Goal: Transaction & Acquisition: Obtain resource

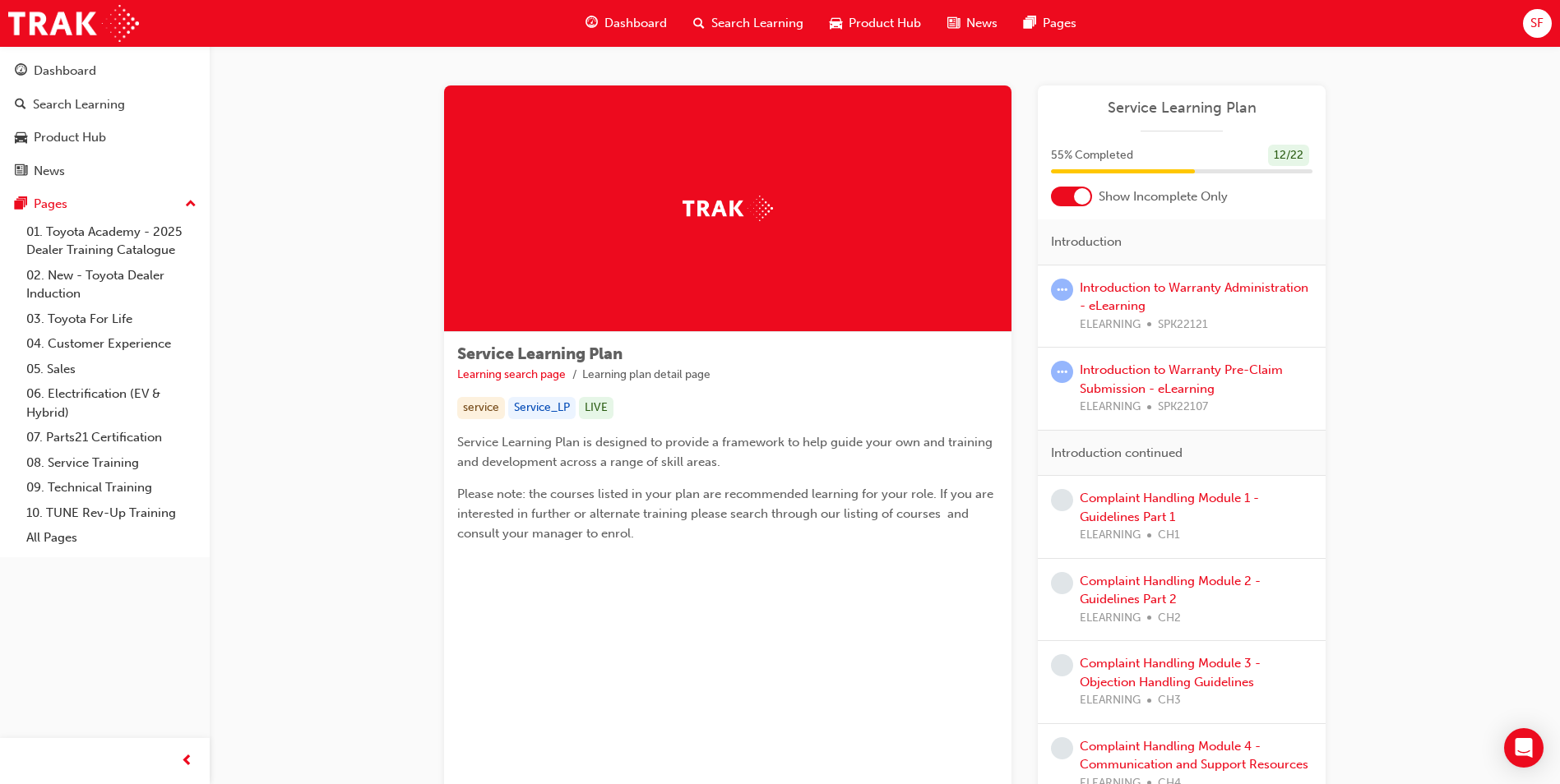
click at [639, 22] on span "Dashboard" at bounding box center [635, 23] width 62 height 19
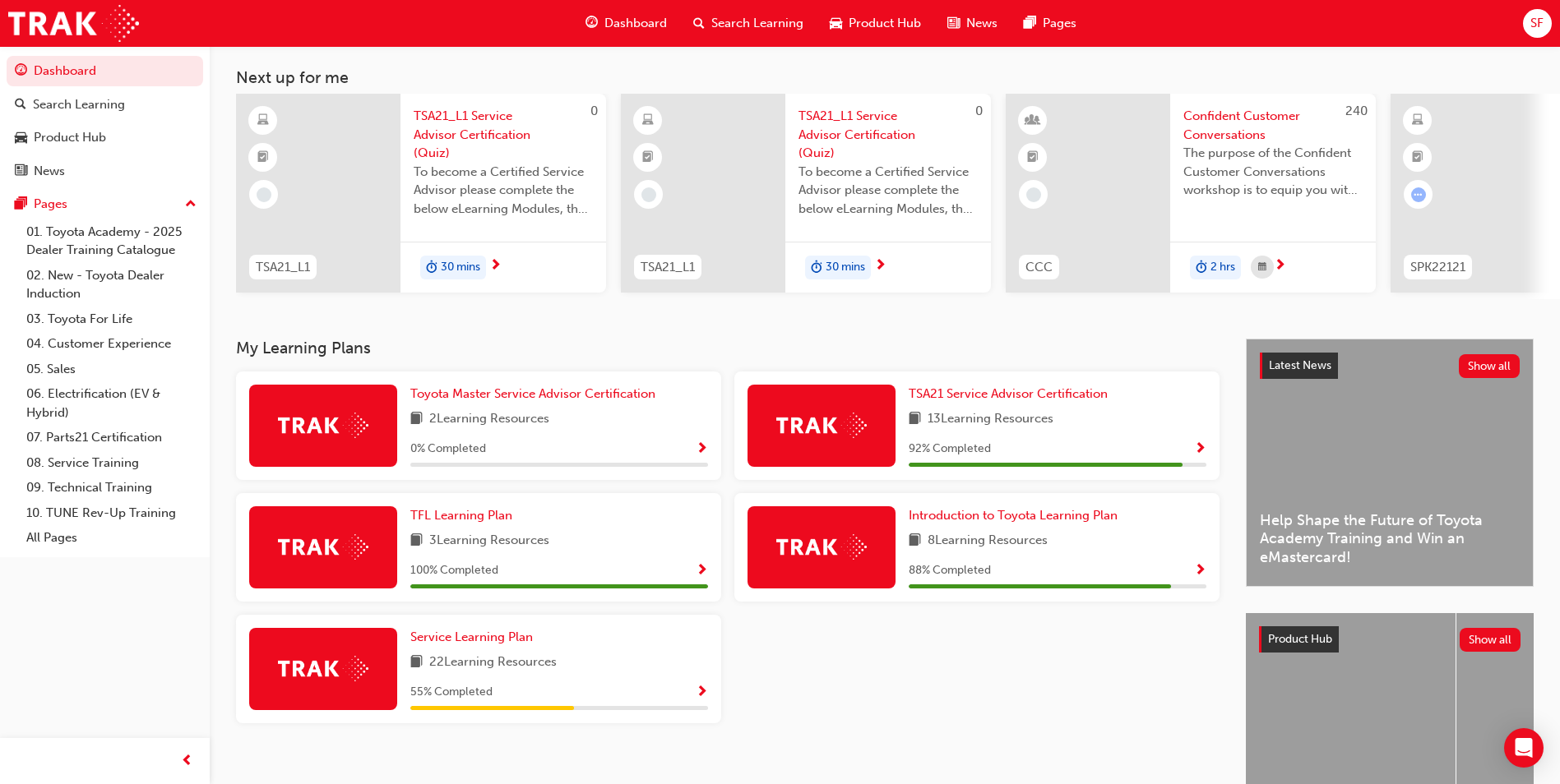
scroll to position [82, 0]
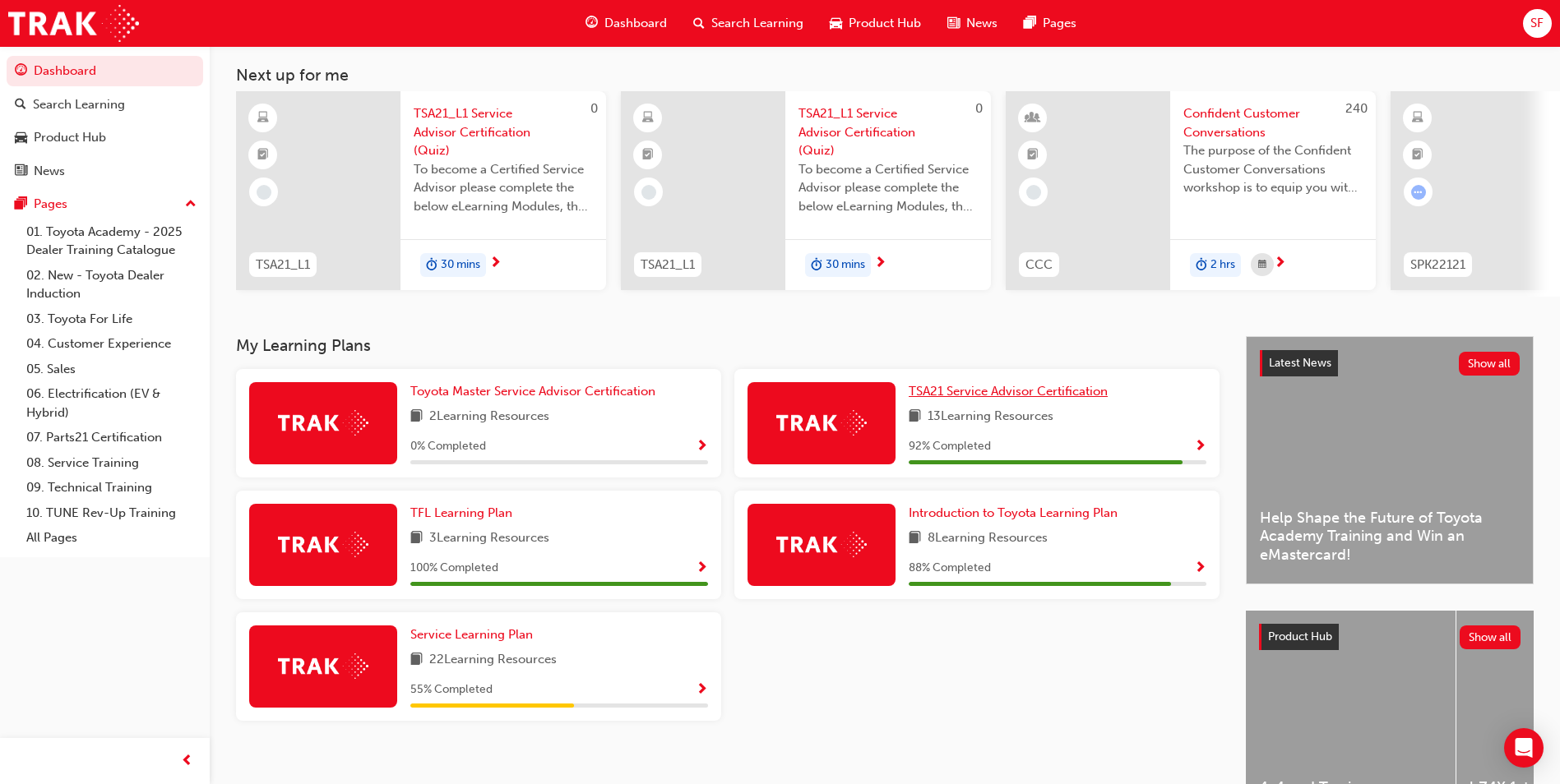
click at [1036, 394] on span "TSA21 Service Advisor Certification" at bounding box center [1007, 391] width 199 height 15
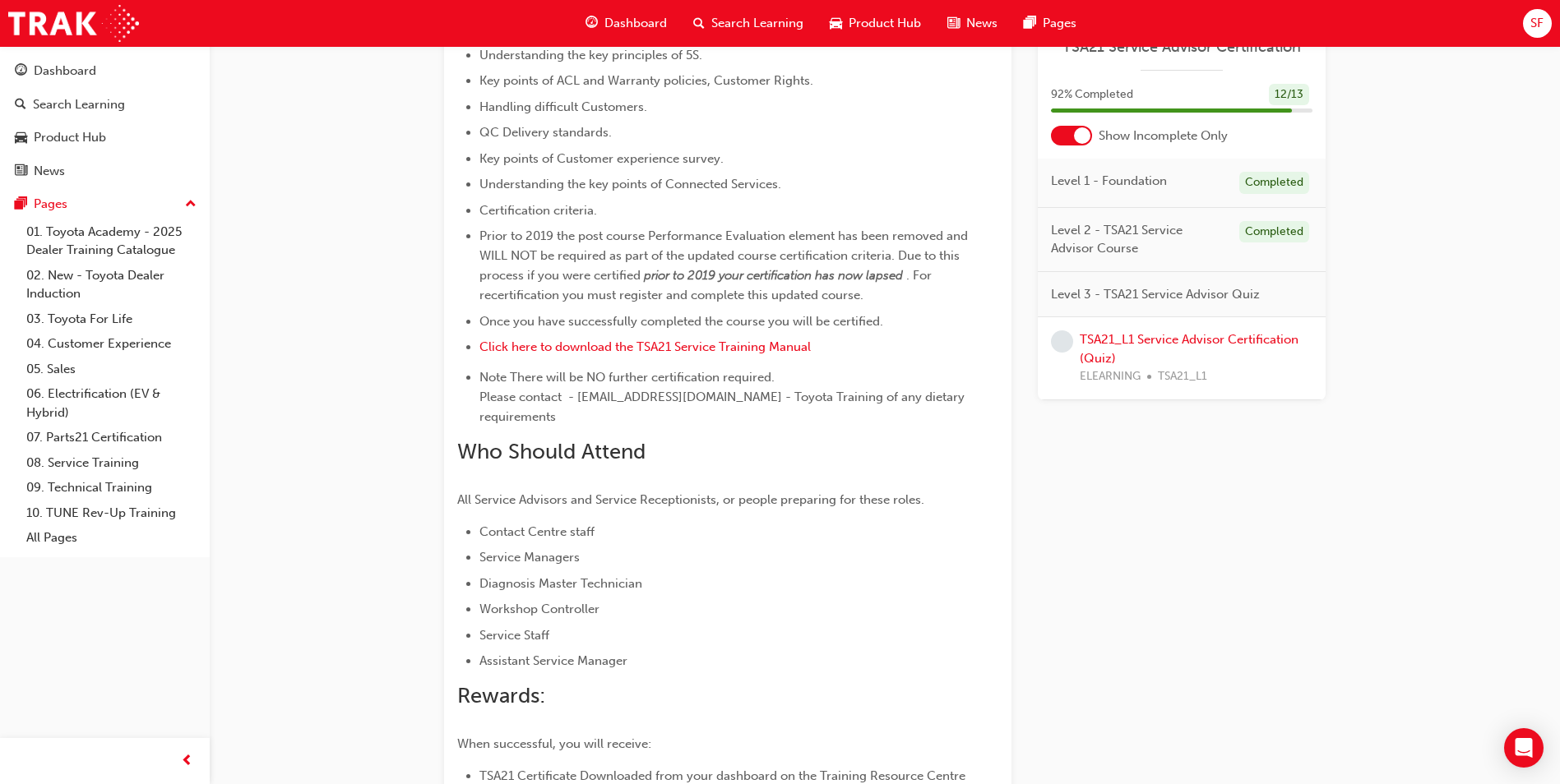
scroll to position [811, 0]
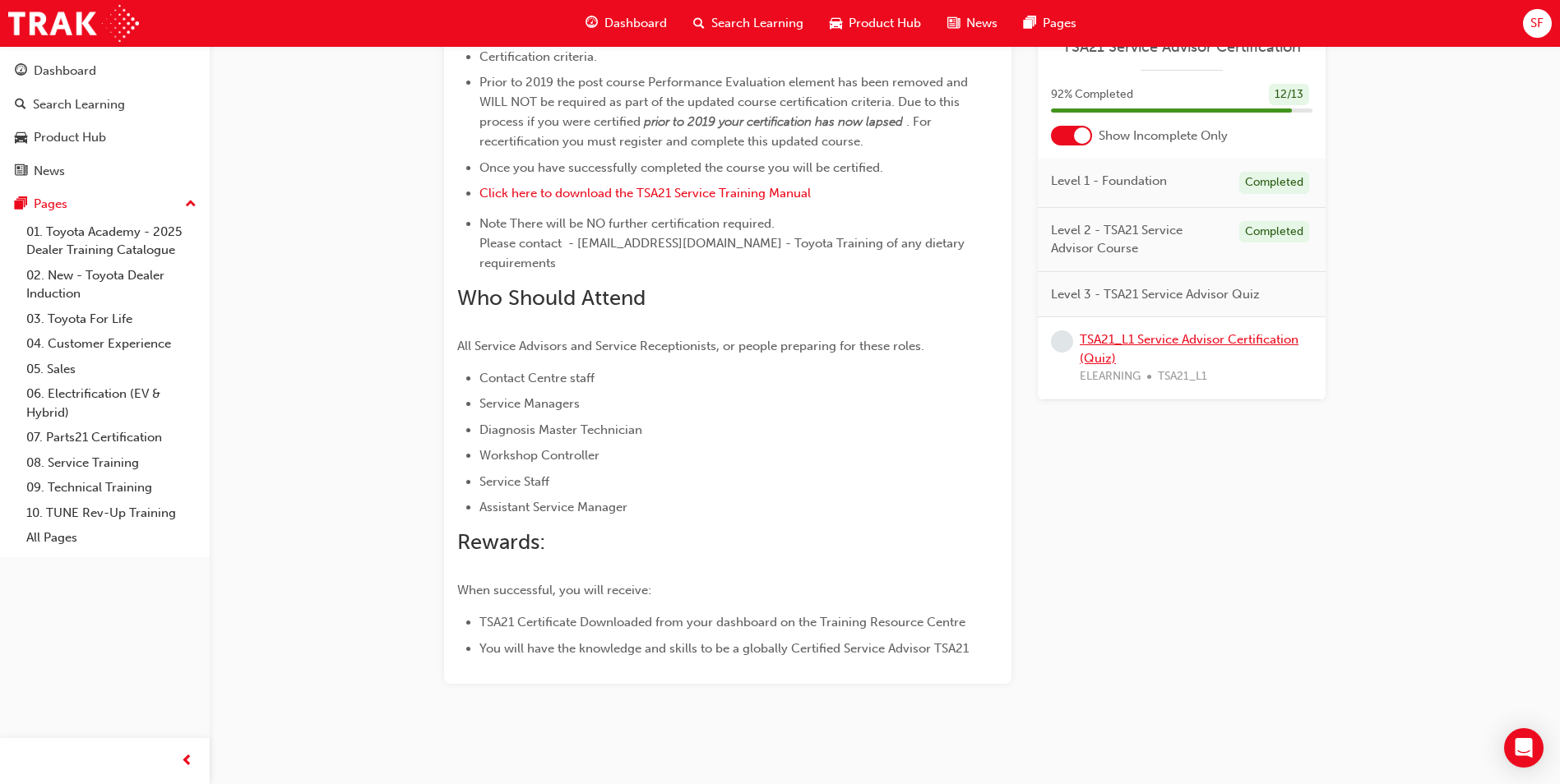
click at [1141, 337] on link "TSA21_L1 Service Advisor Certification (Quiz)" at bounding box center [1189, 348] width 219 height 34
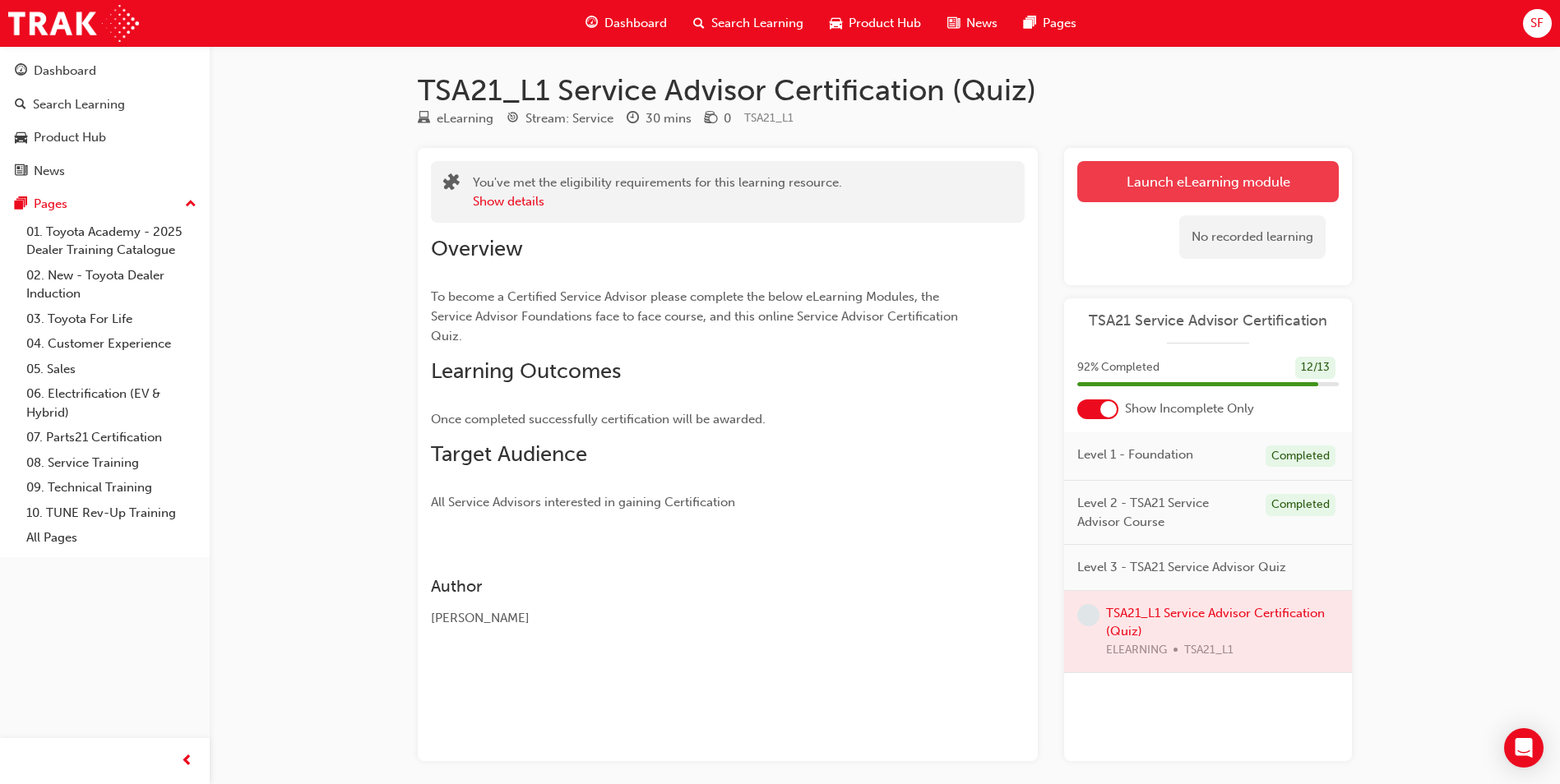
click at [1198, 169] on link "Launch eLearning module" at bounding box center [1208, 182] width 261 height 42
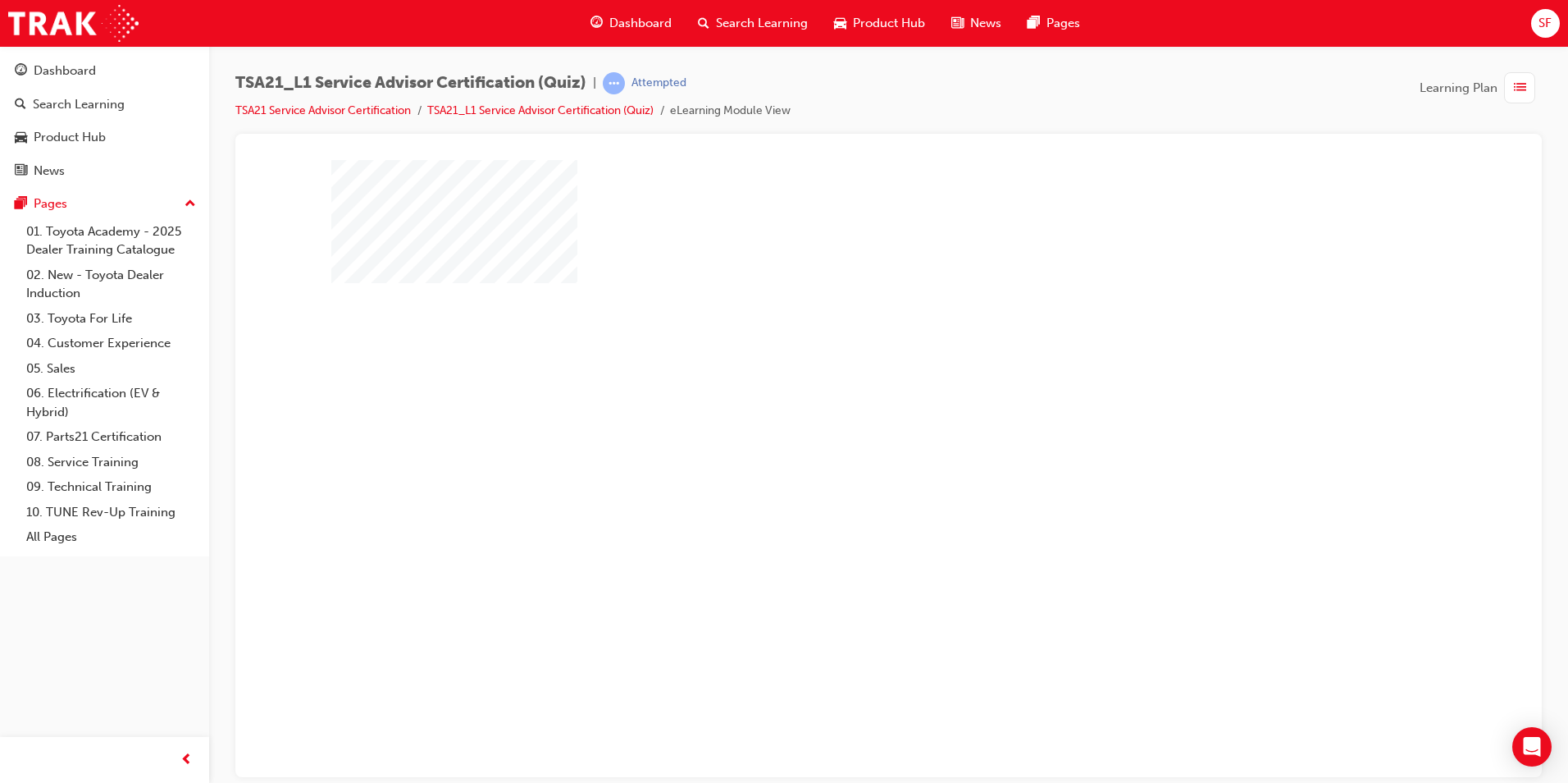
click at [842, 407] on div "play" at bounding box center [842, 407] width 0 height 0
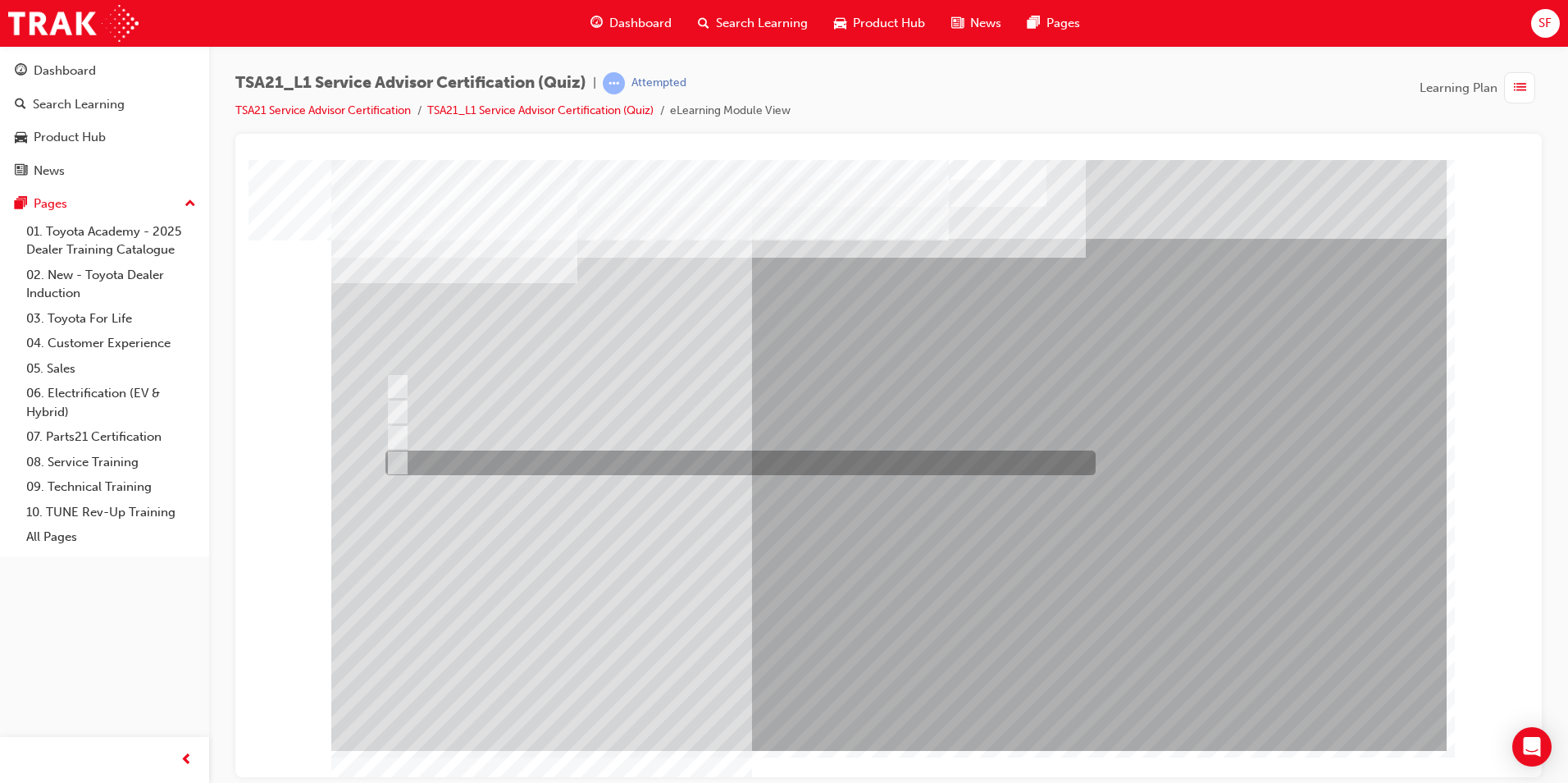
click at [745, 466] on div at bounding box center [736, 463] width 710 height 25
radio input "true"
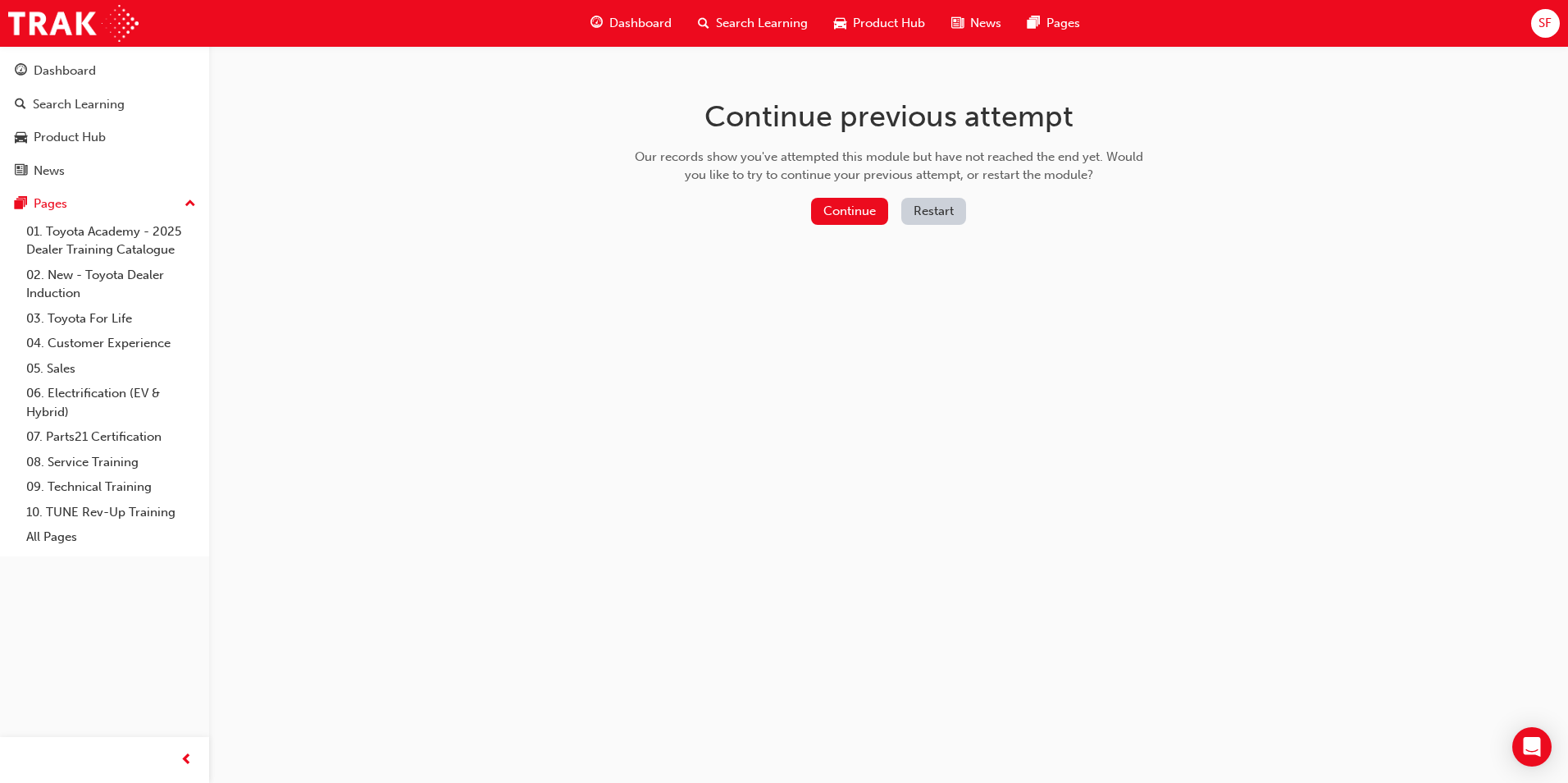
click at [935, 211] on button "Restart" at bounding box center [934, 211] width 65 height 27
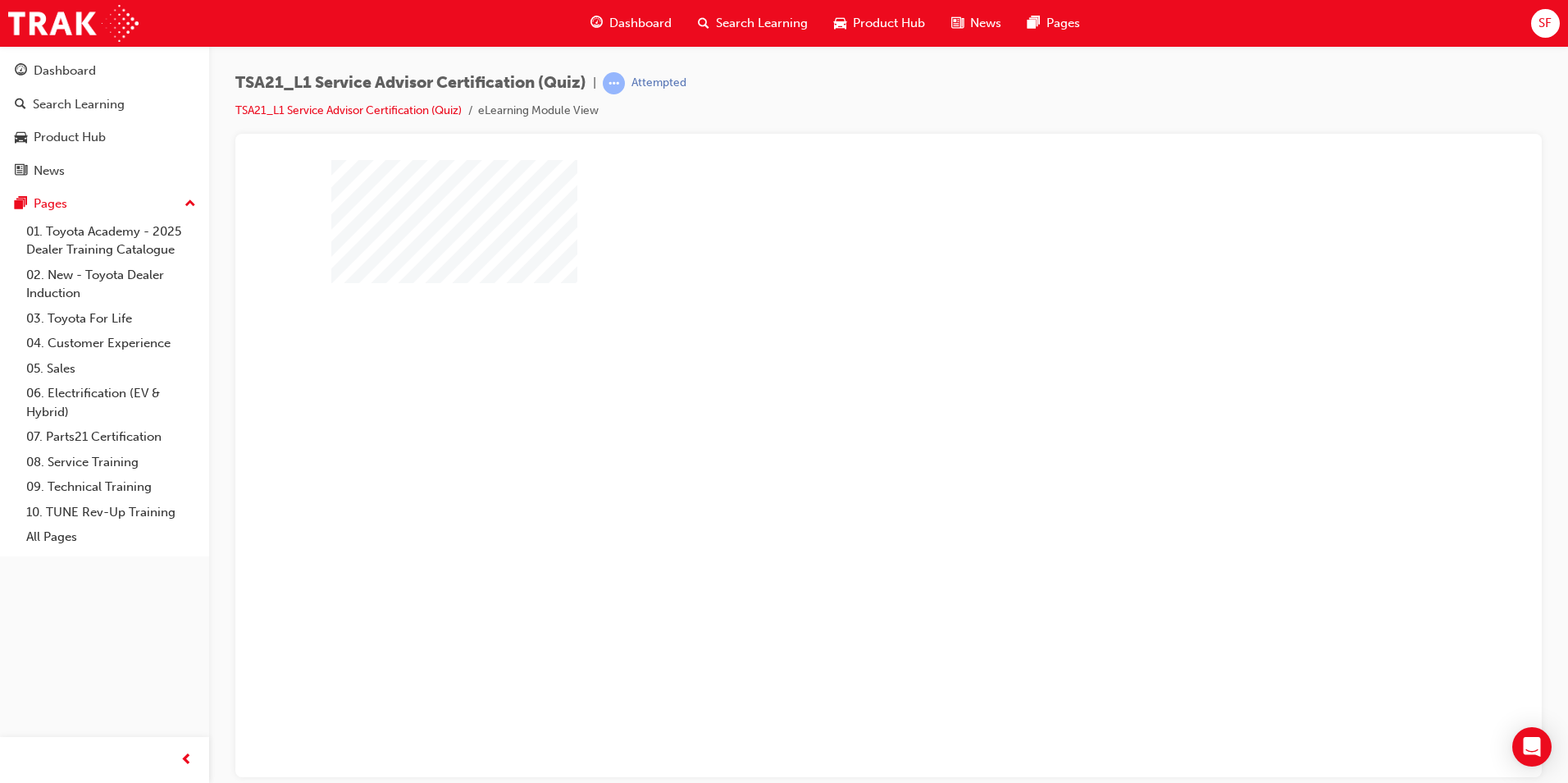
click at [842, 407] on div "play" at bounding box center [842, 407] width 0 height 0
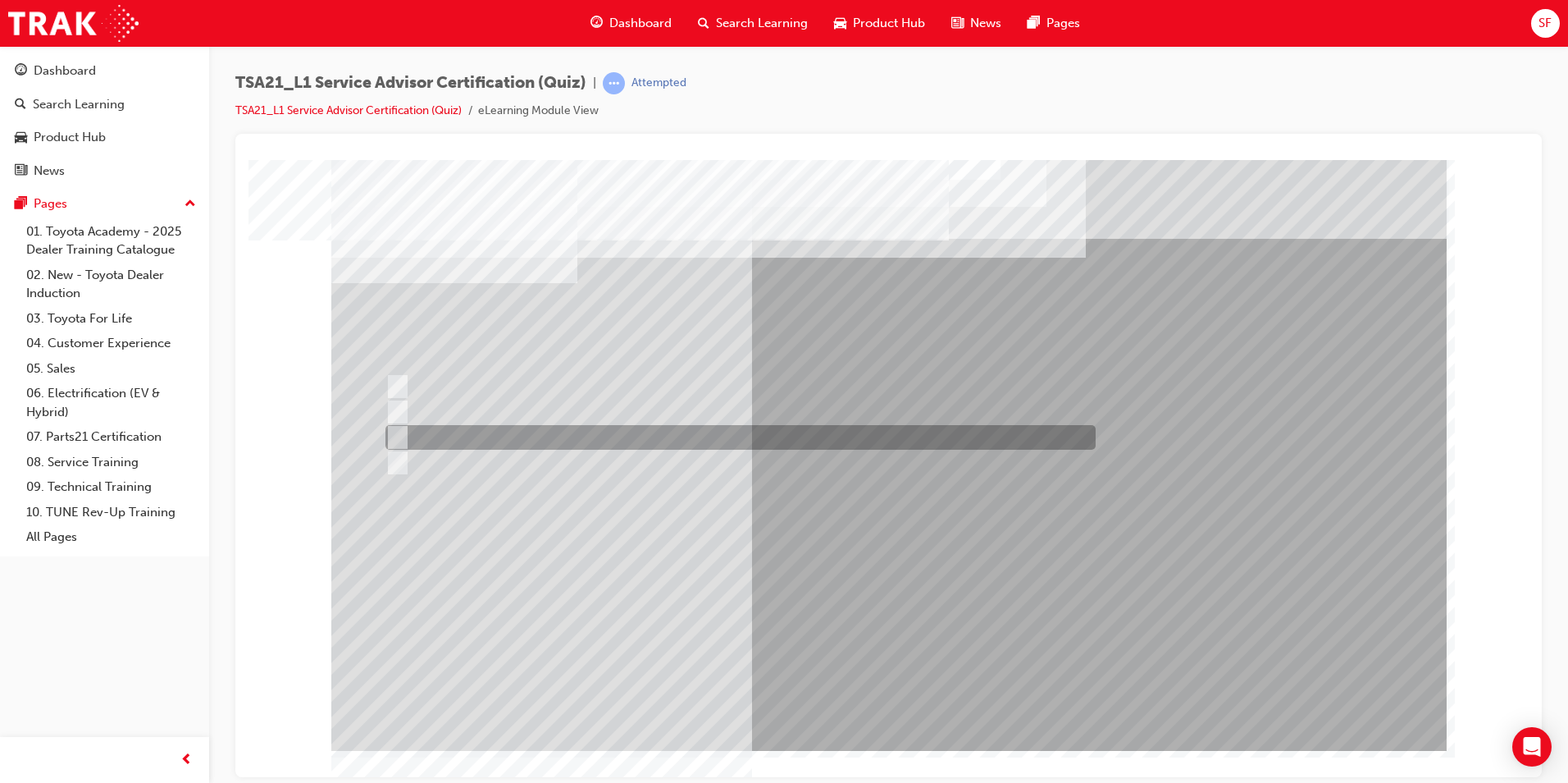
click at [650, 433] on div at bounding box center [736, 437] width 710 height 25
radio input "true"
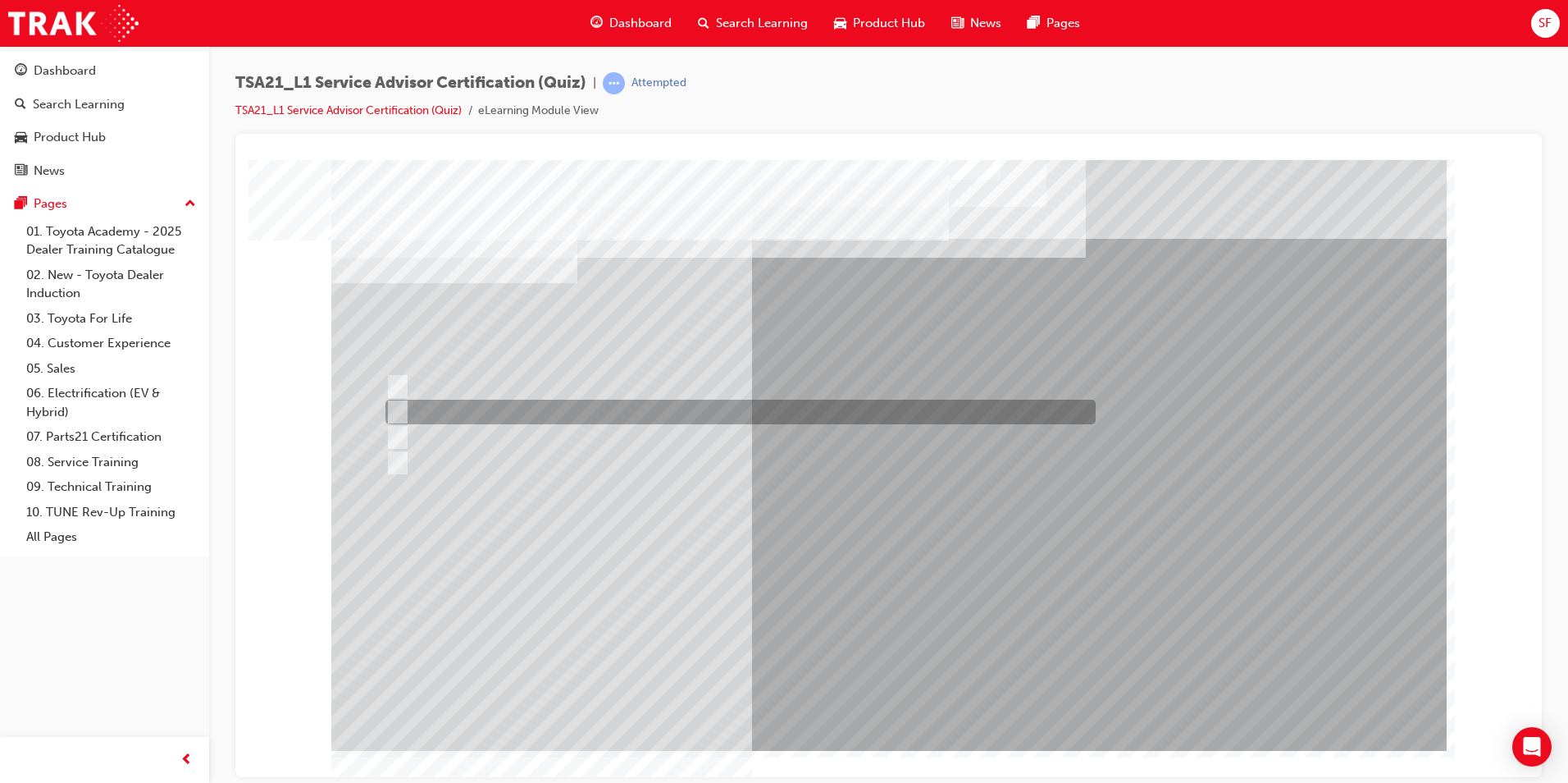
click at [730, 410] on div at bounding box center [736, 411] width 710 height 25
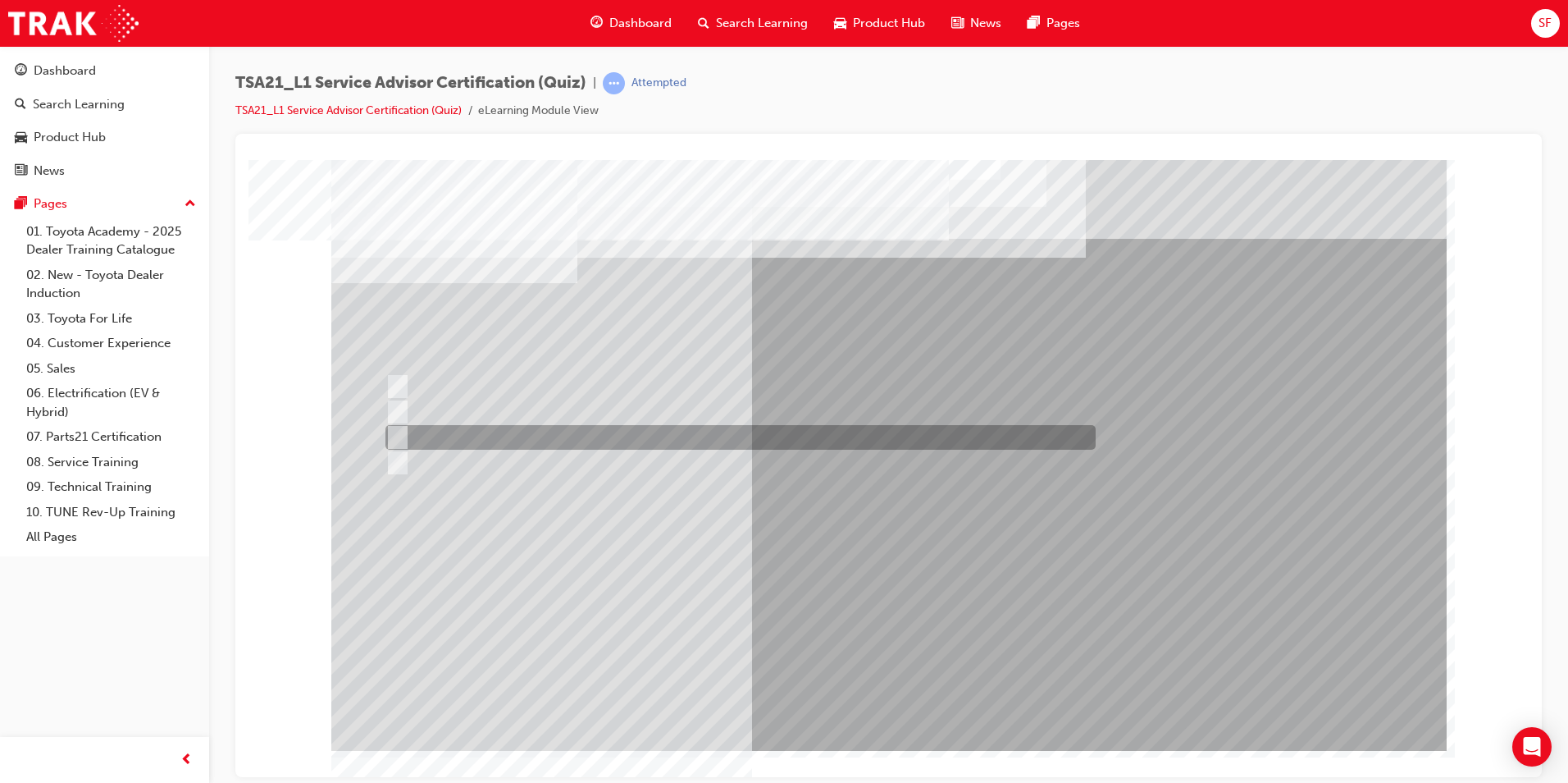
drag, startPoint x: 712, startPoint y: 432, endPoint x: 716, endPoint y: 452, distance: 20.4
click at [712, 433] on div at bounding box center [736, 437] width 710 height 25
radio input "false"
radio input "true"
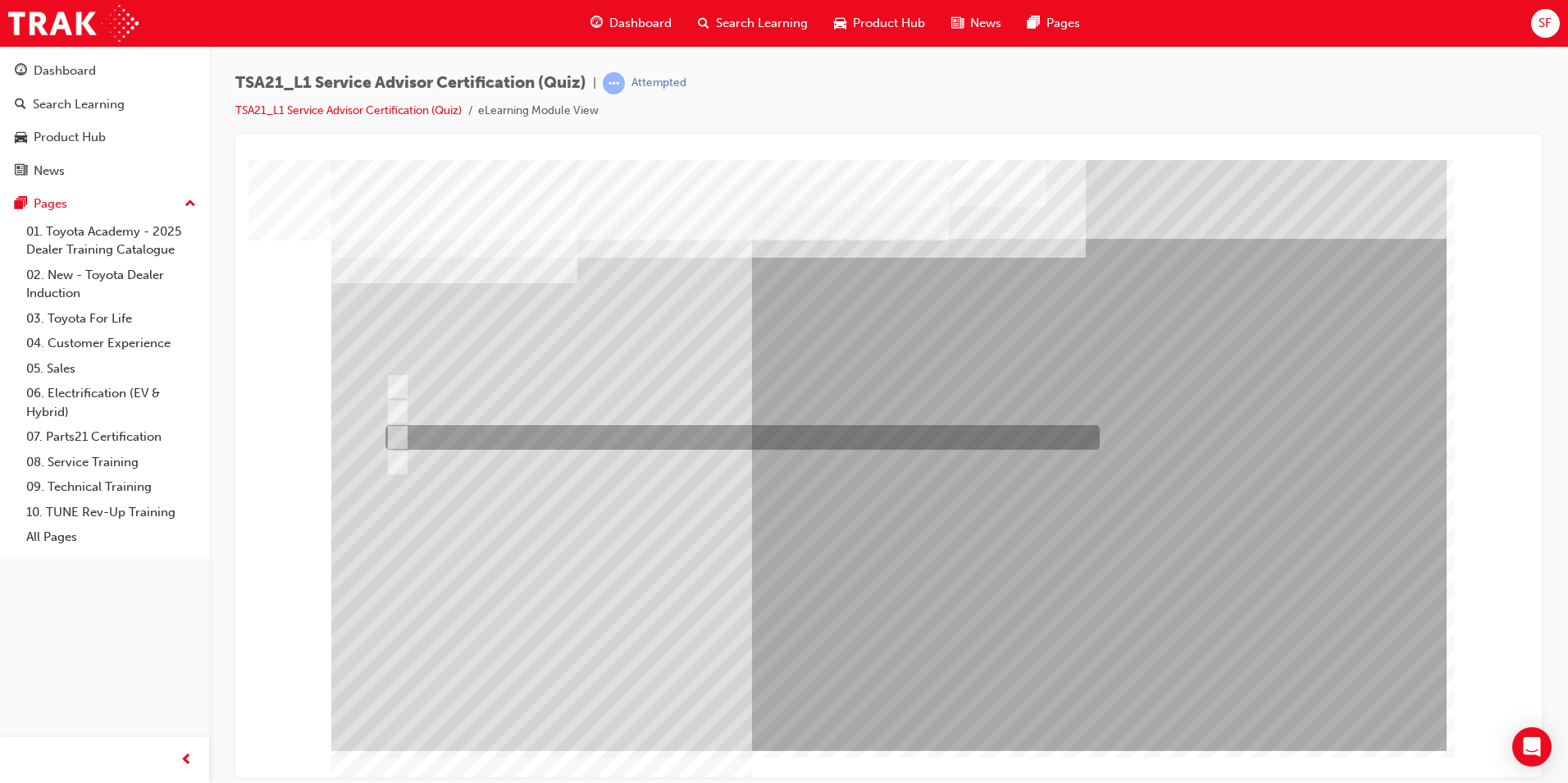
click at [584, 434] on div at bounding box center [738, 437] width 714 height 25
radio input "true"
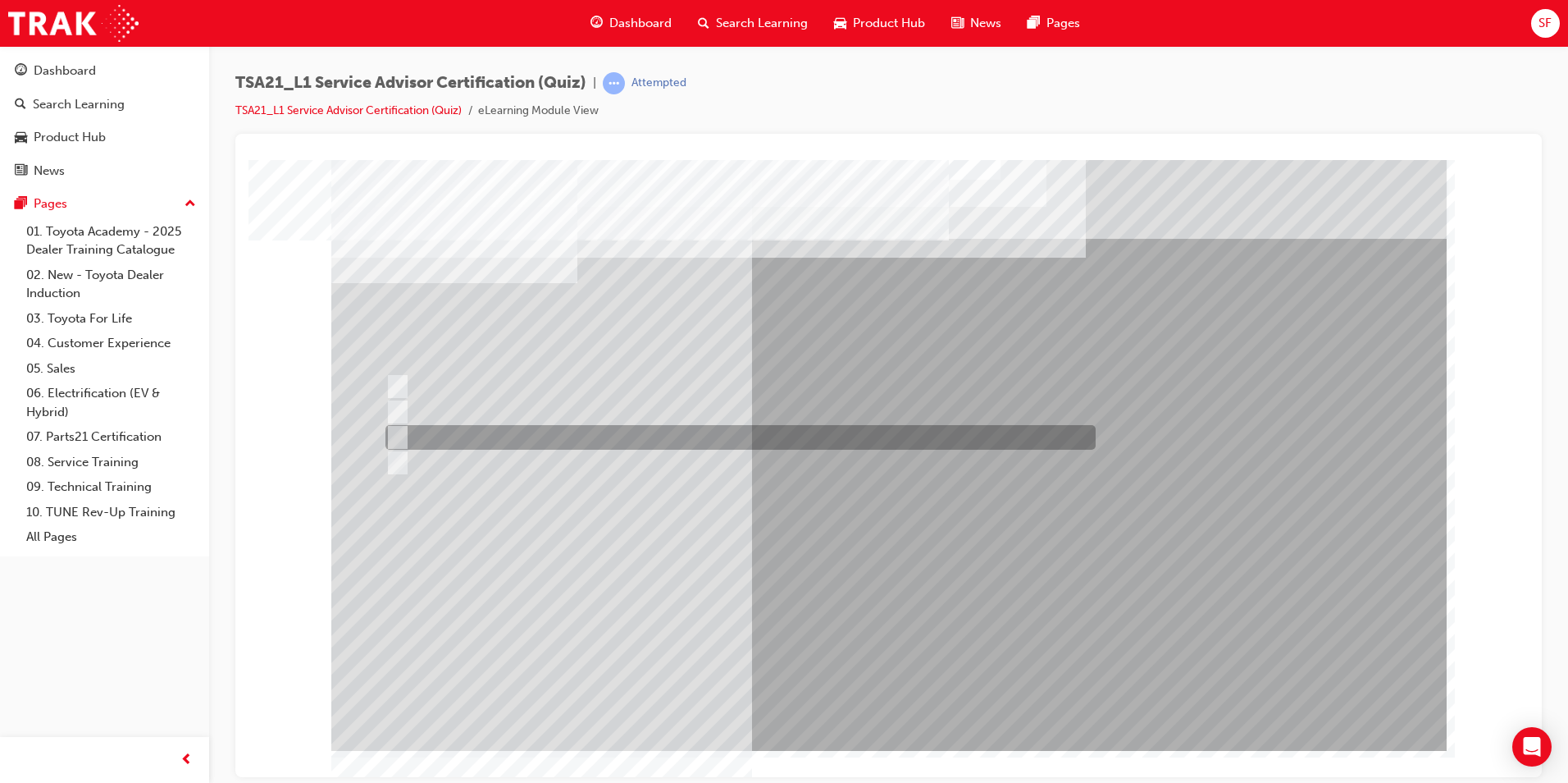
click at [548, 431] on div at bounding box center [736, 437] width 710 height 25
radio input "true"
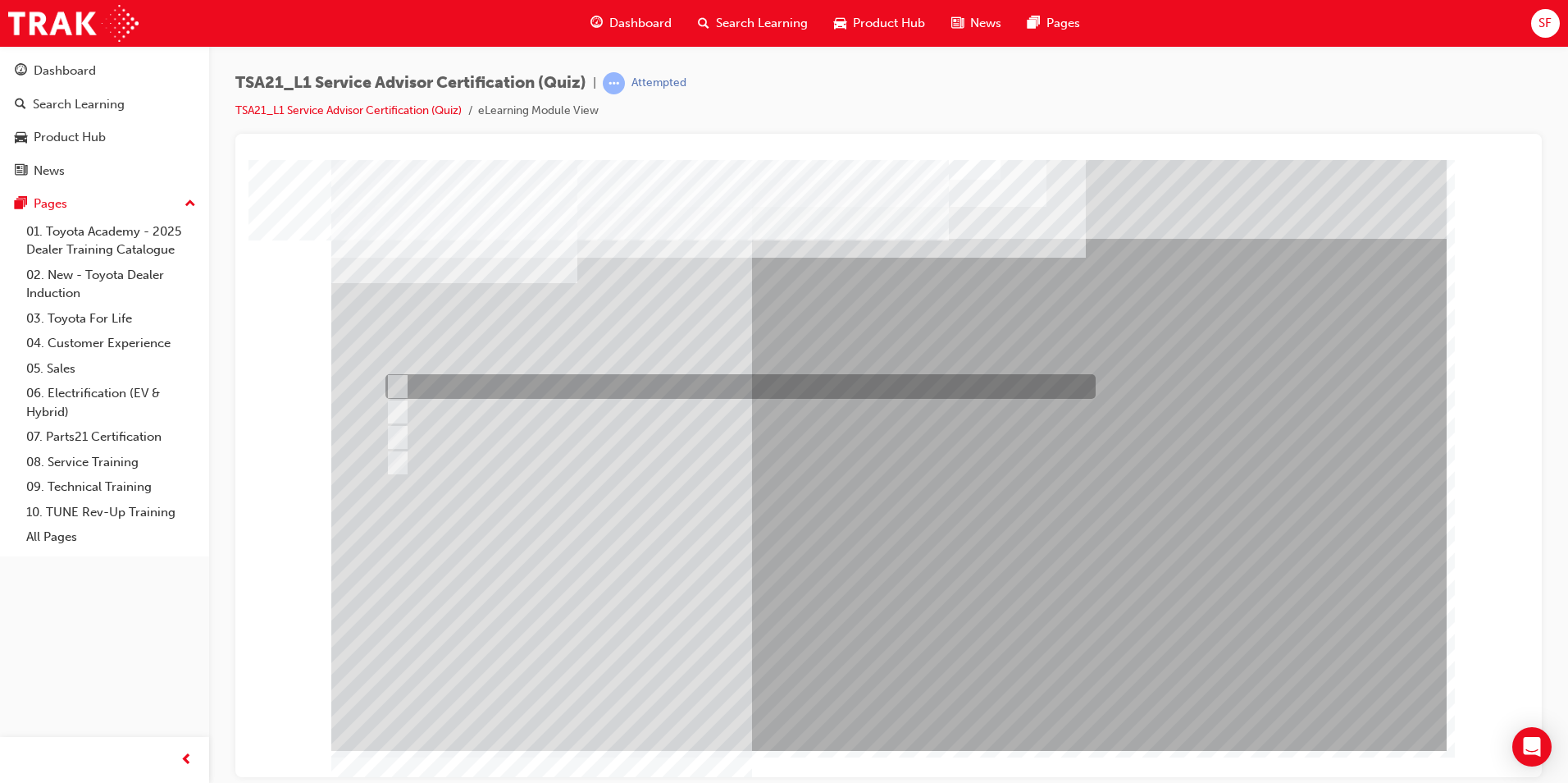
click at [583, 379] on div at bounding box center [736, 387] width 710 height 25
radio input "true"
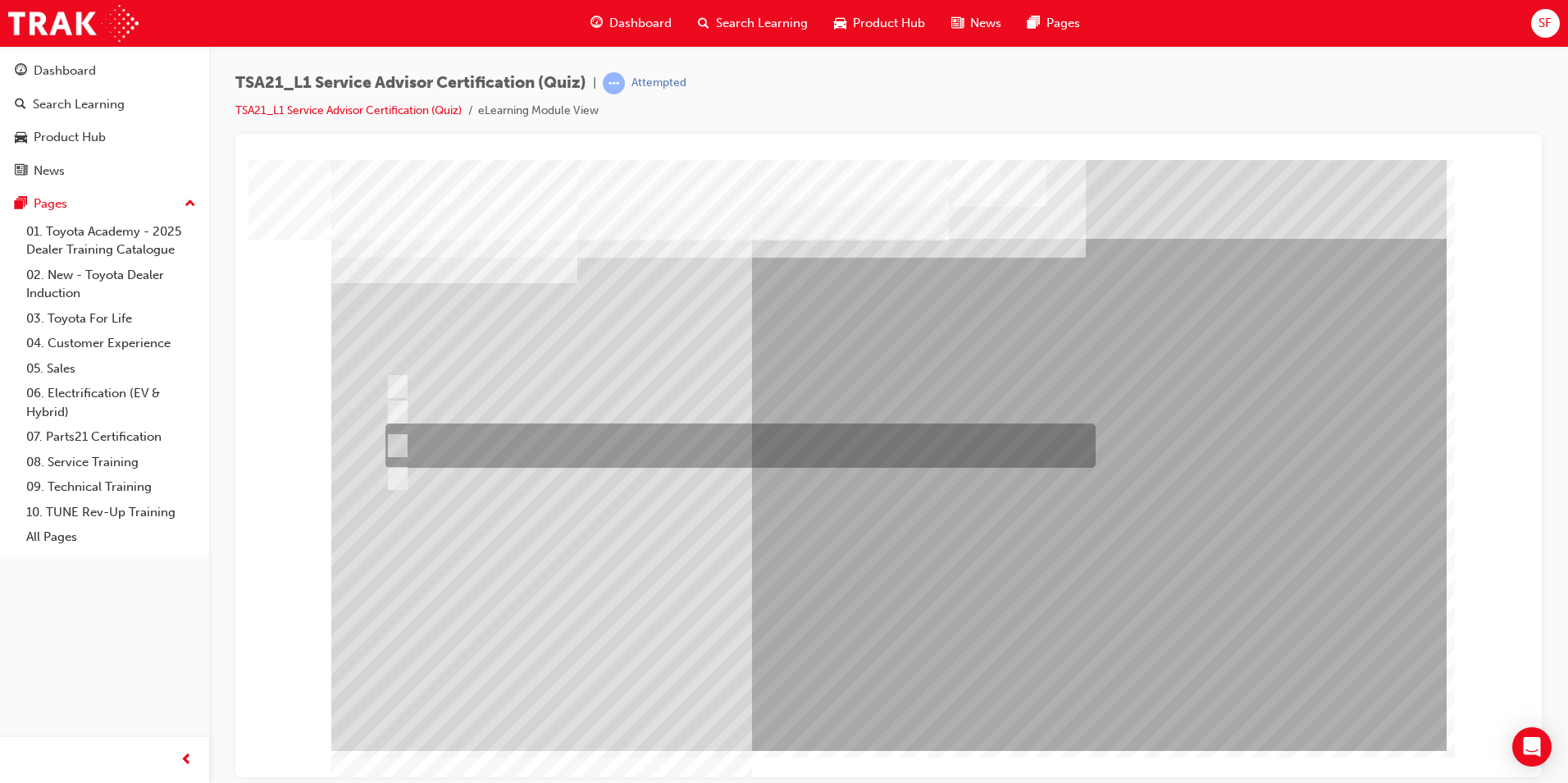
click at [612, 442] on div at bounding box center [736, 445] width 710 height 44
radio input "true"
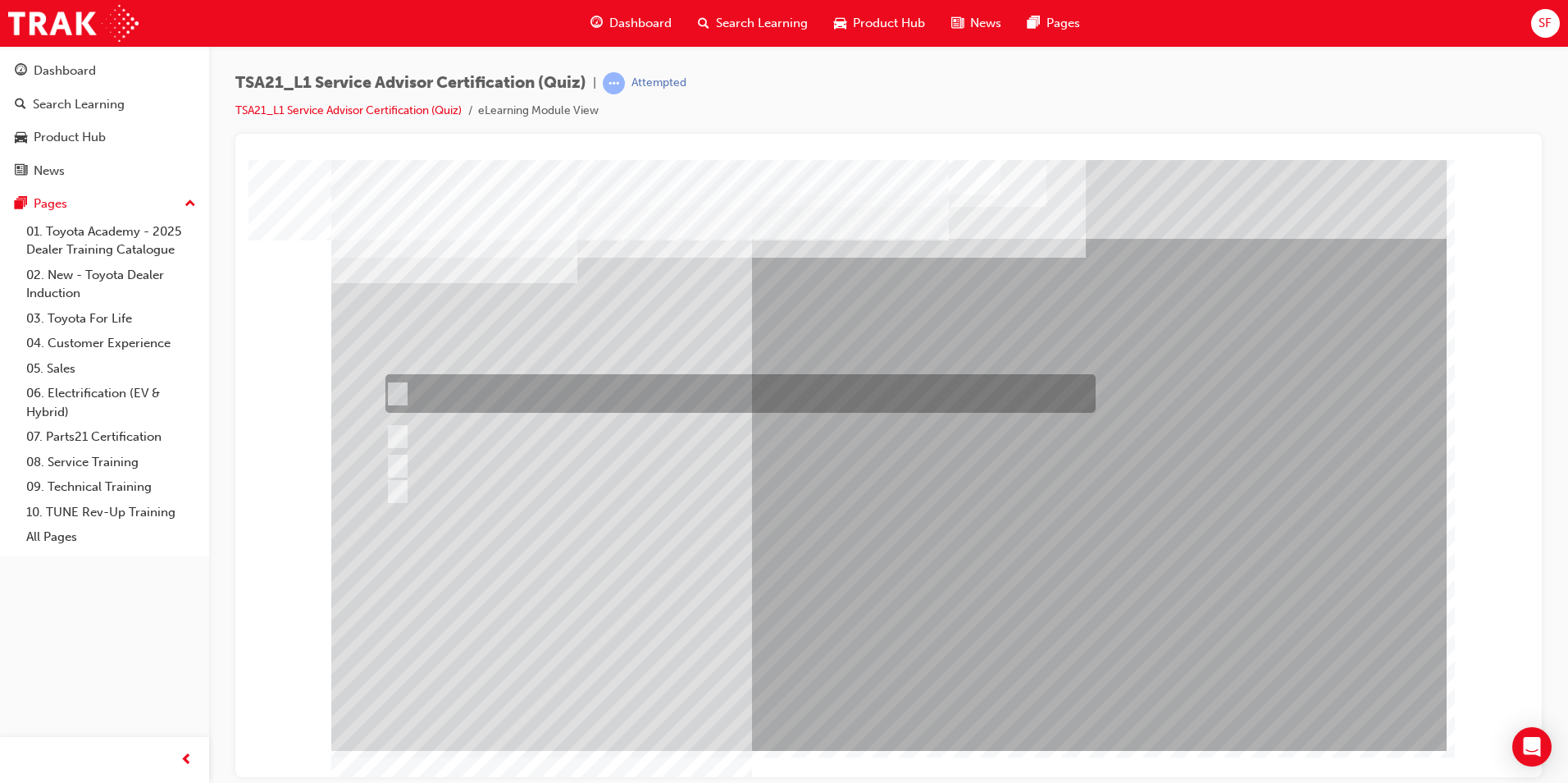
click at [684, 380] on div at bounding box center [736, 393] width 710 height 39
radio input "true"
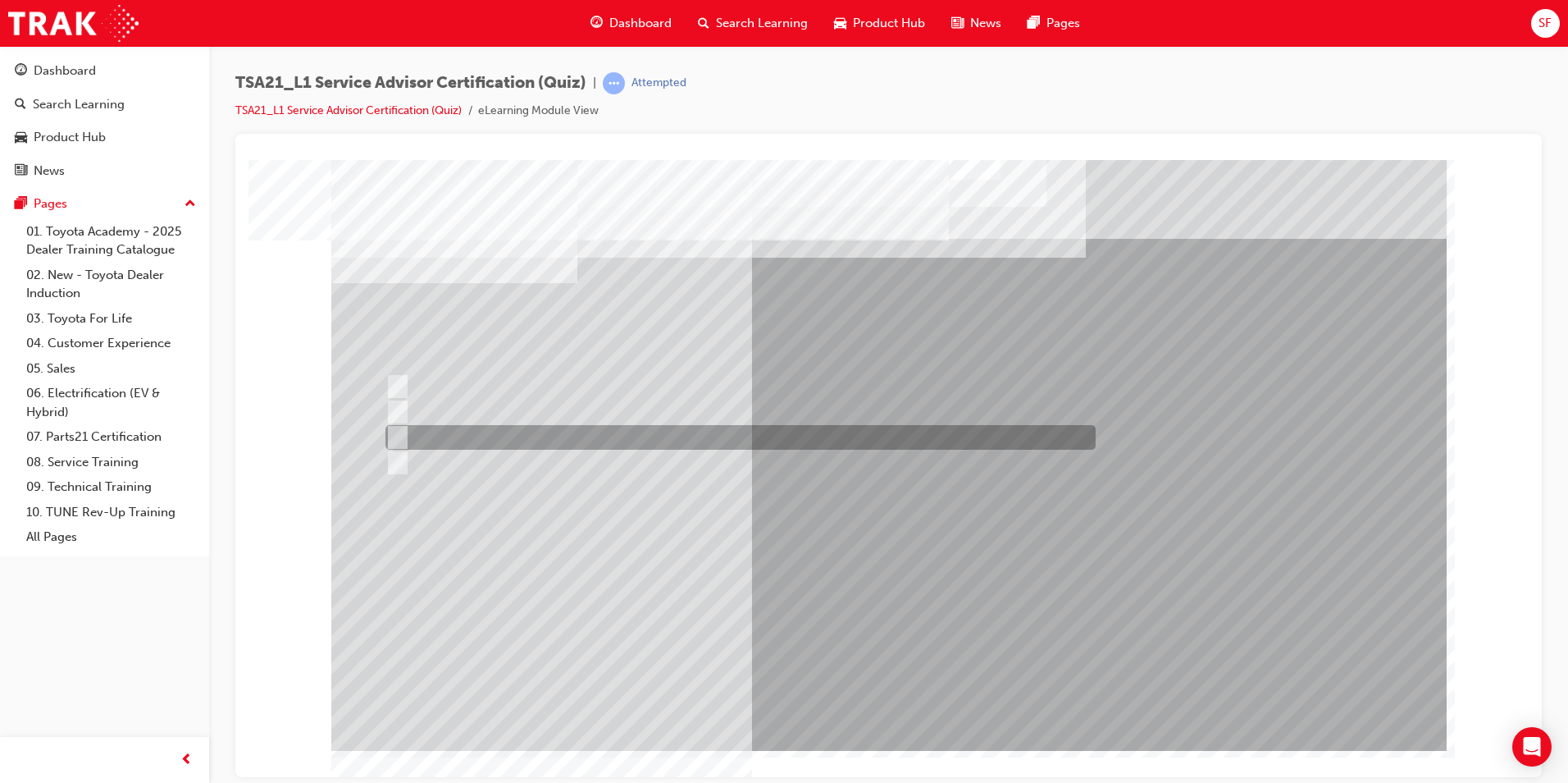
click at [517, 435] on div at bounding box center [736, 437] width 710 height 25
radio input "true"
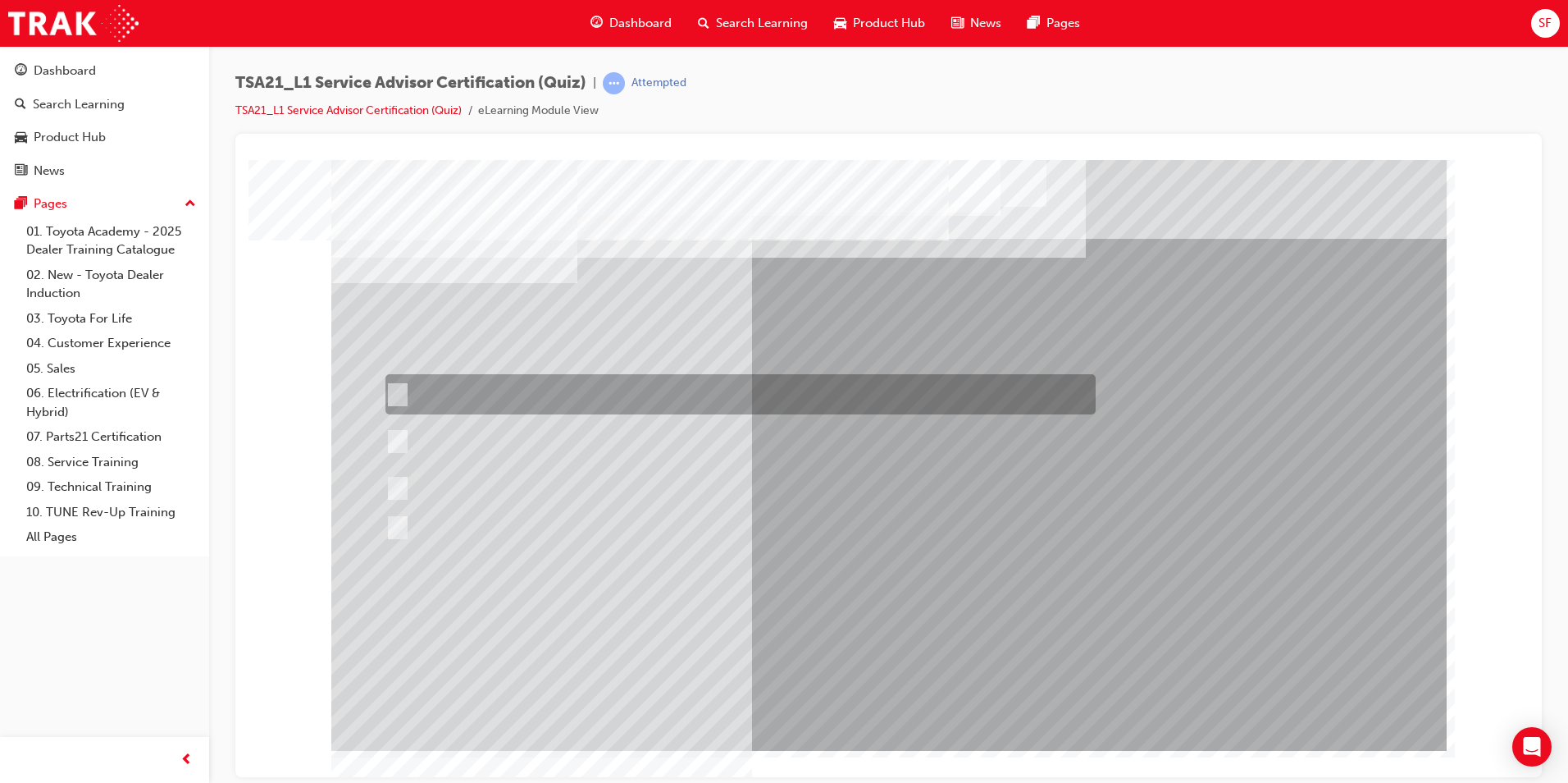
click at [617, 395] on div at bounding box center [736, 394] width 710 height 41
radio input "true"
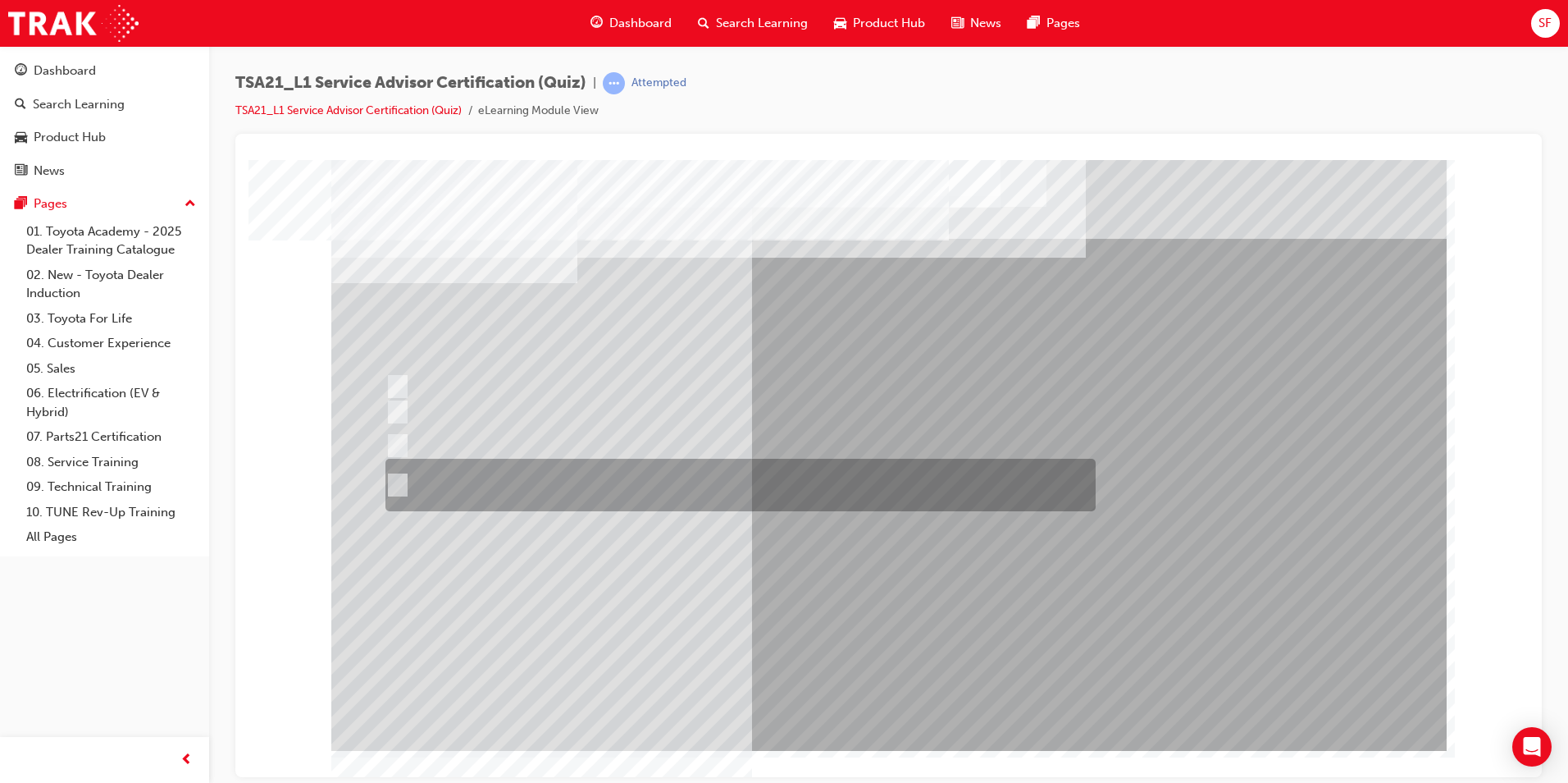
click at [505, 497] on div at bounding box center [736, 484] width 710 height 52
radio input "true"
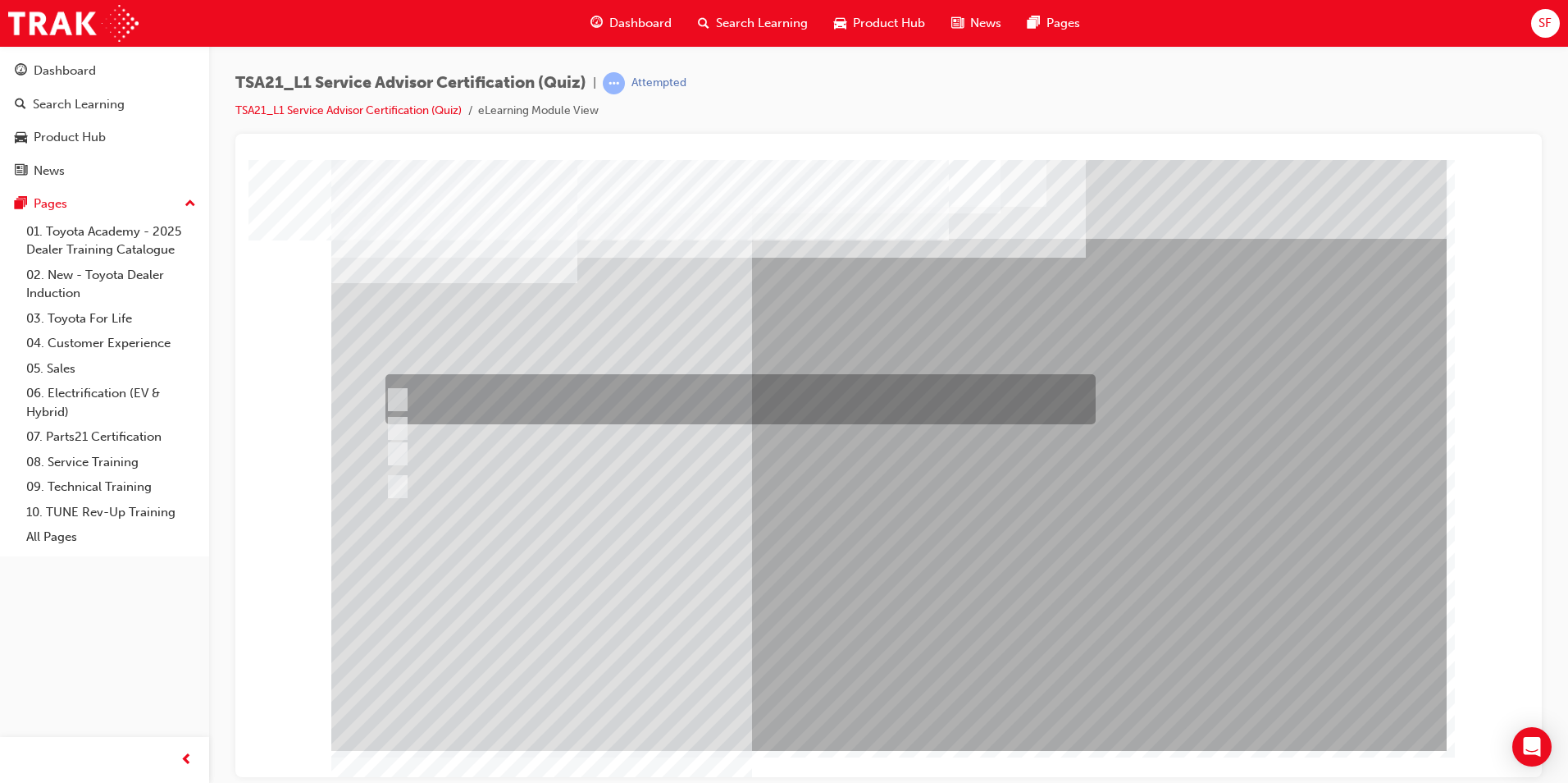
click at [654, 381] on div at bounding box center [736, 399] width 710 height 50
radio input "true"
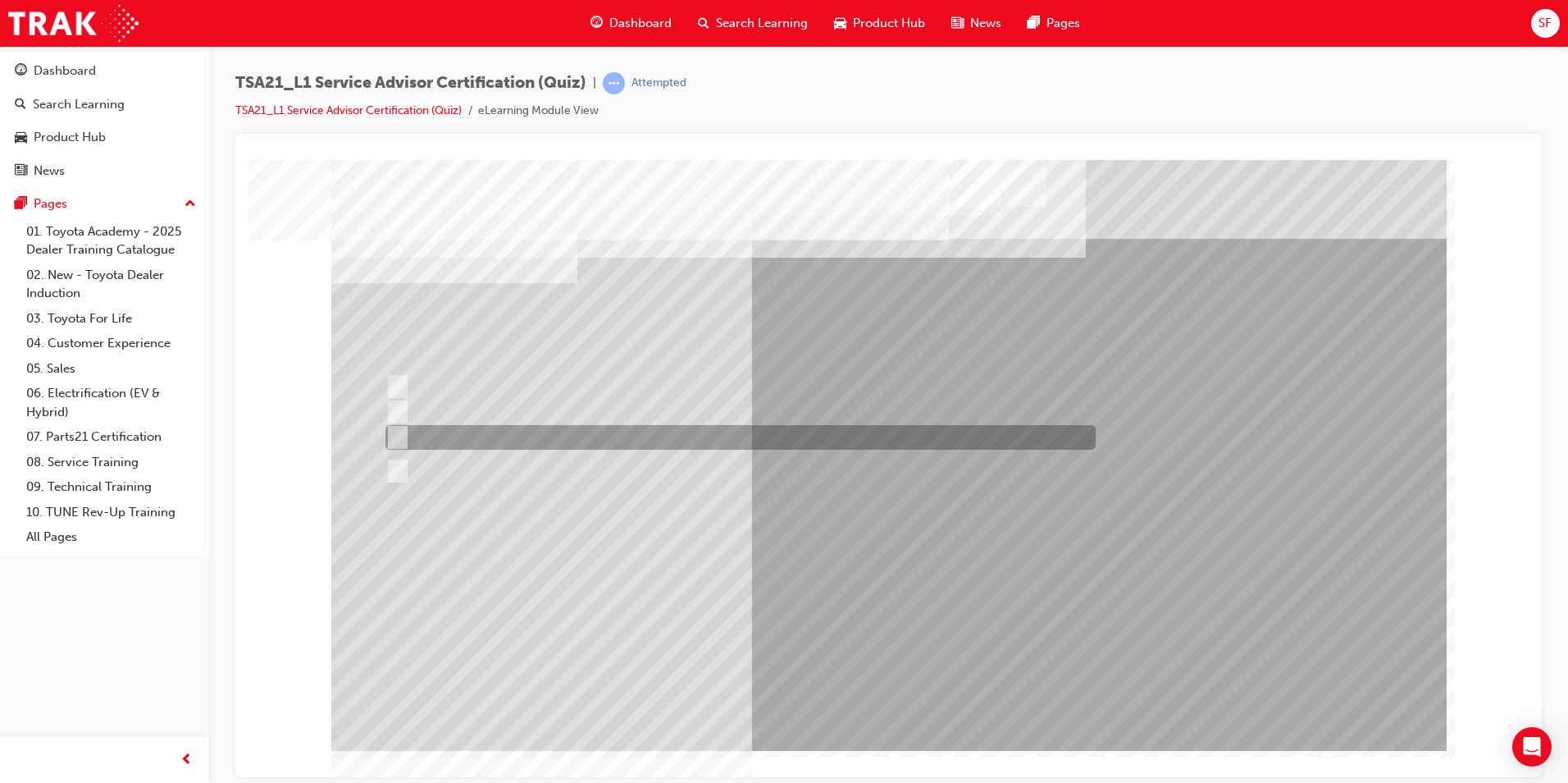
click at [587, 430] on div at bounding box center [736, 437] width 710 height 25
radio input "true"
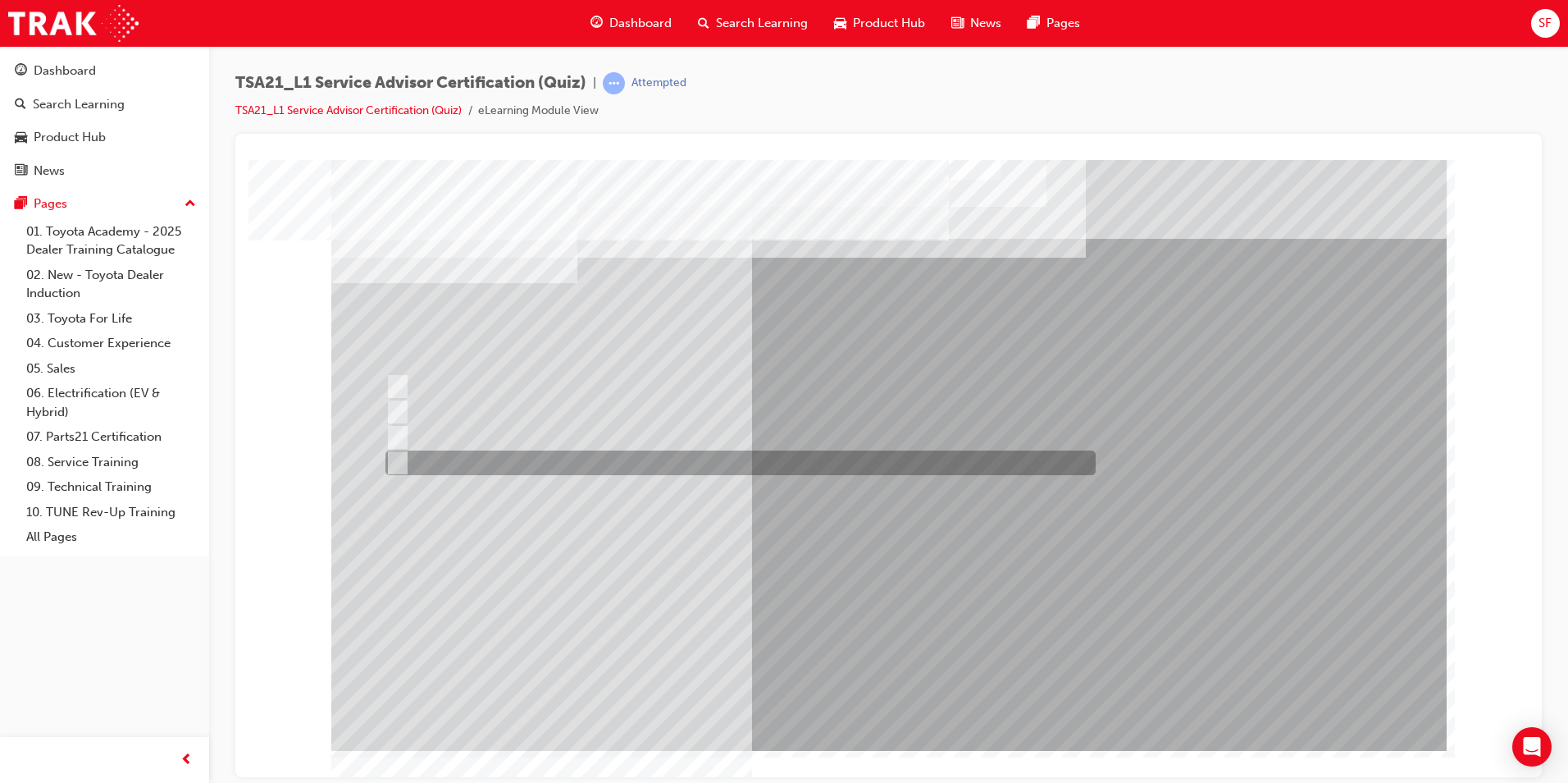
click at [713, 452] on div at bounding box center [736, 463] width 710 height 25
radio input "true"
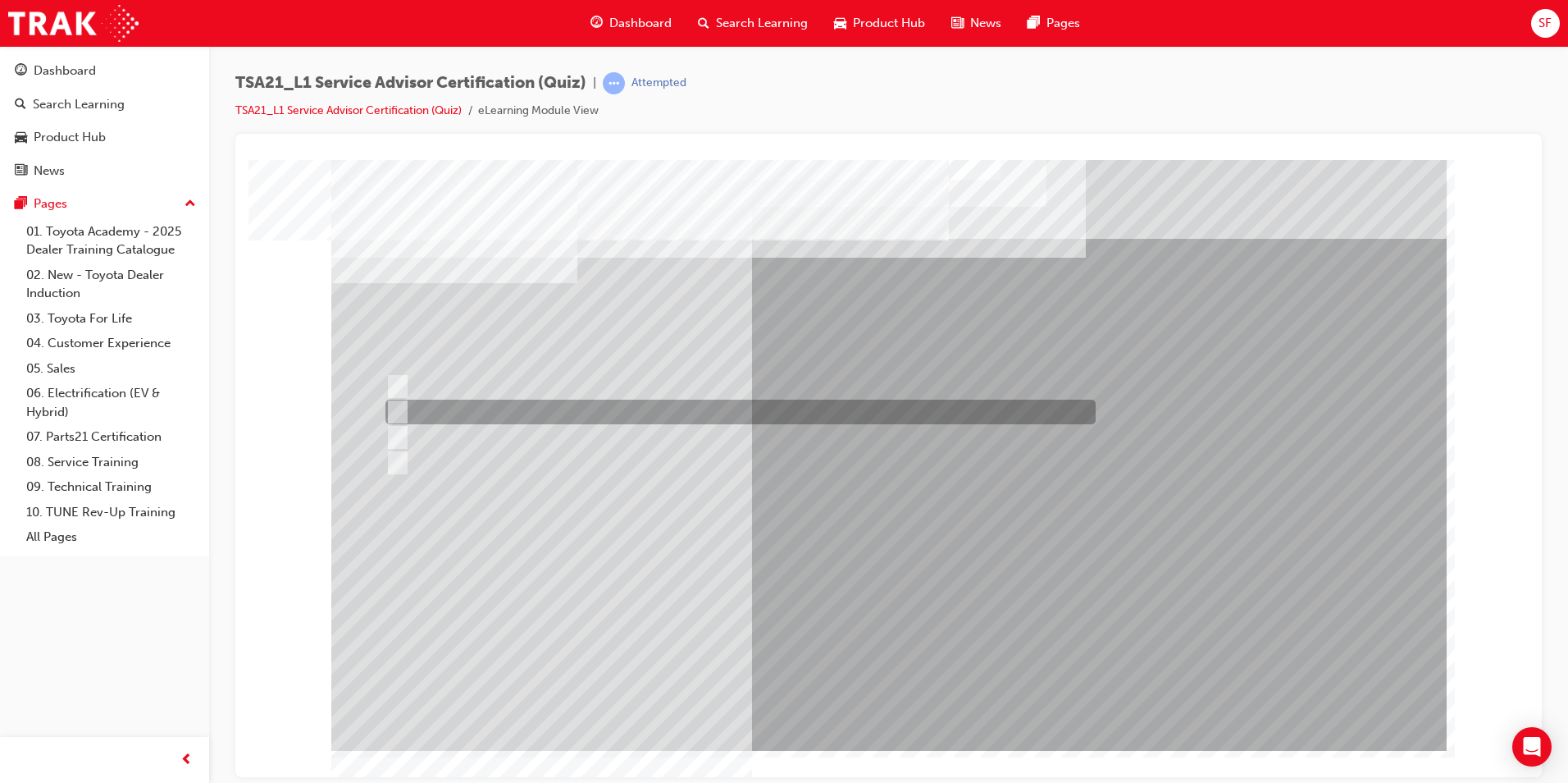
click at [817, 408] on div at bounding box center [736, 411] width 710 height 25
radio input "true"
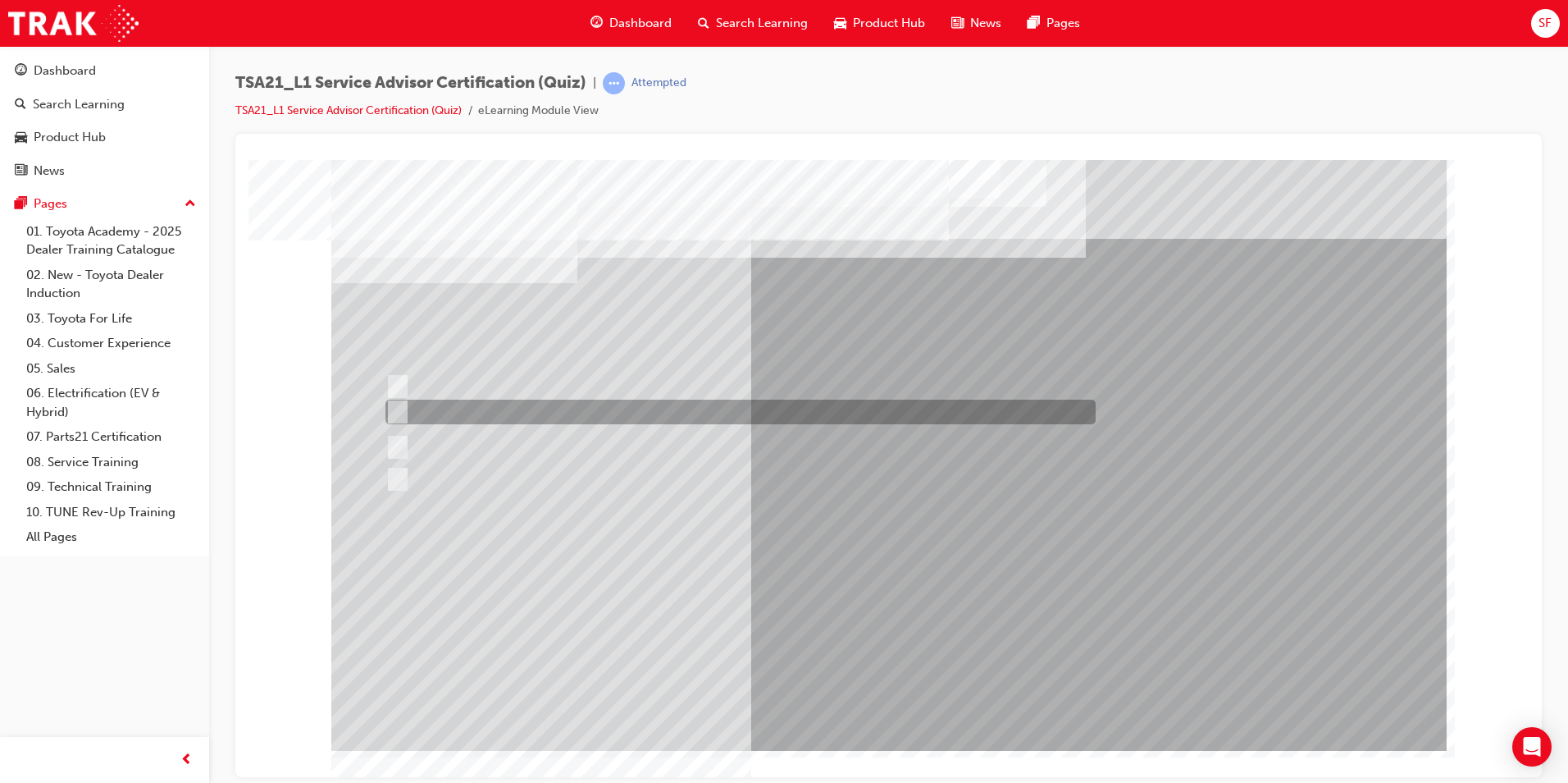
click at [800, 413] on div at bounding box center [736, 411] width 710 height 25
radio input "true"
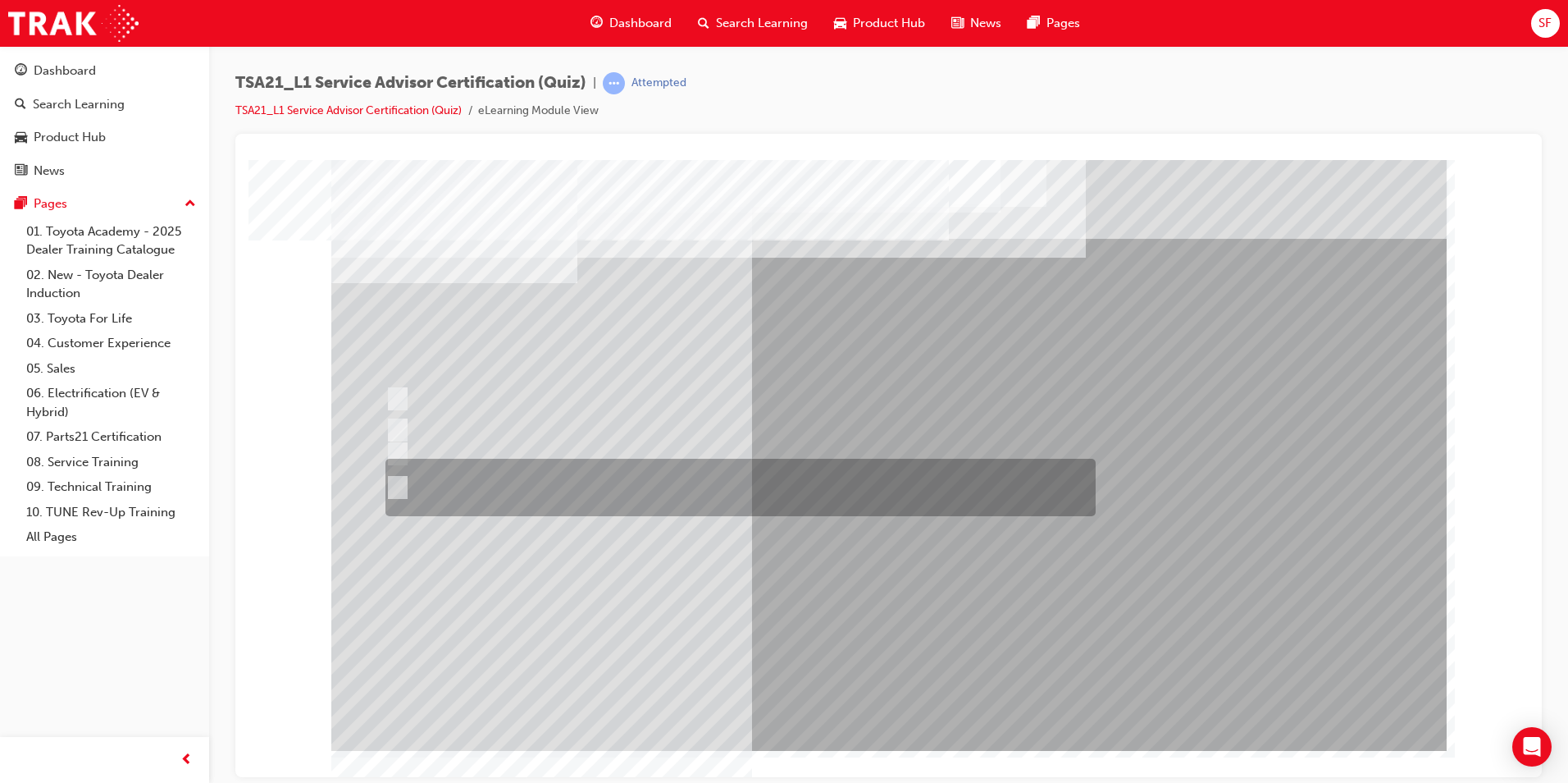
click at [679, 487] on div at bounding box center [736, 487] width 710 height 57
radio input "true"
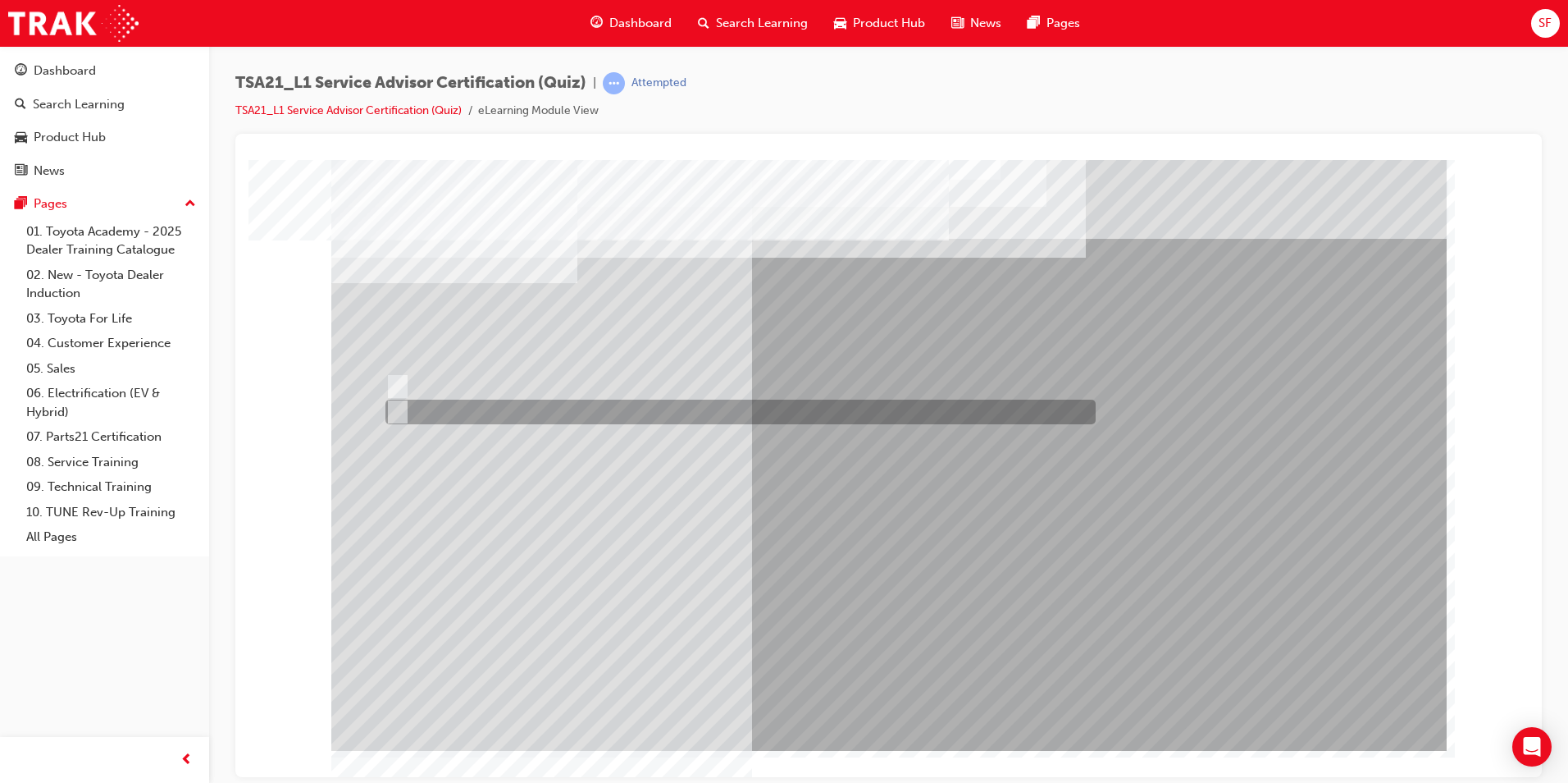
click at [447, 404] on div at bounding box center [736, 411] width 710 height 25
radio input "true"
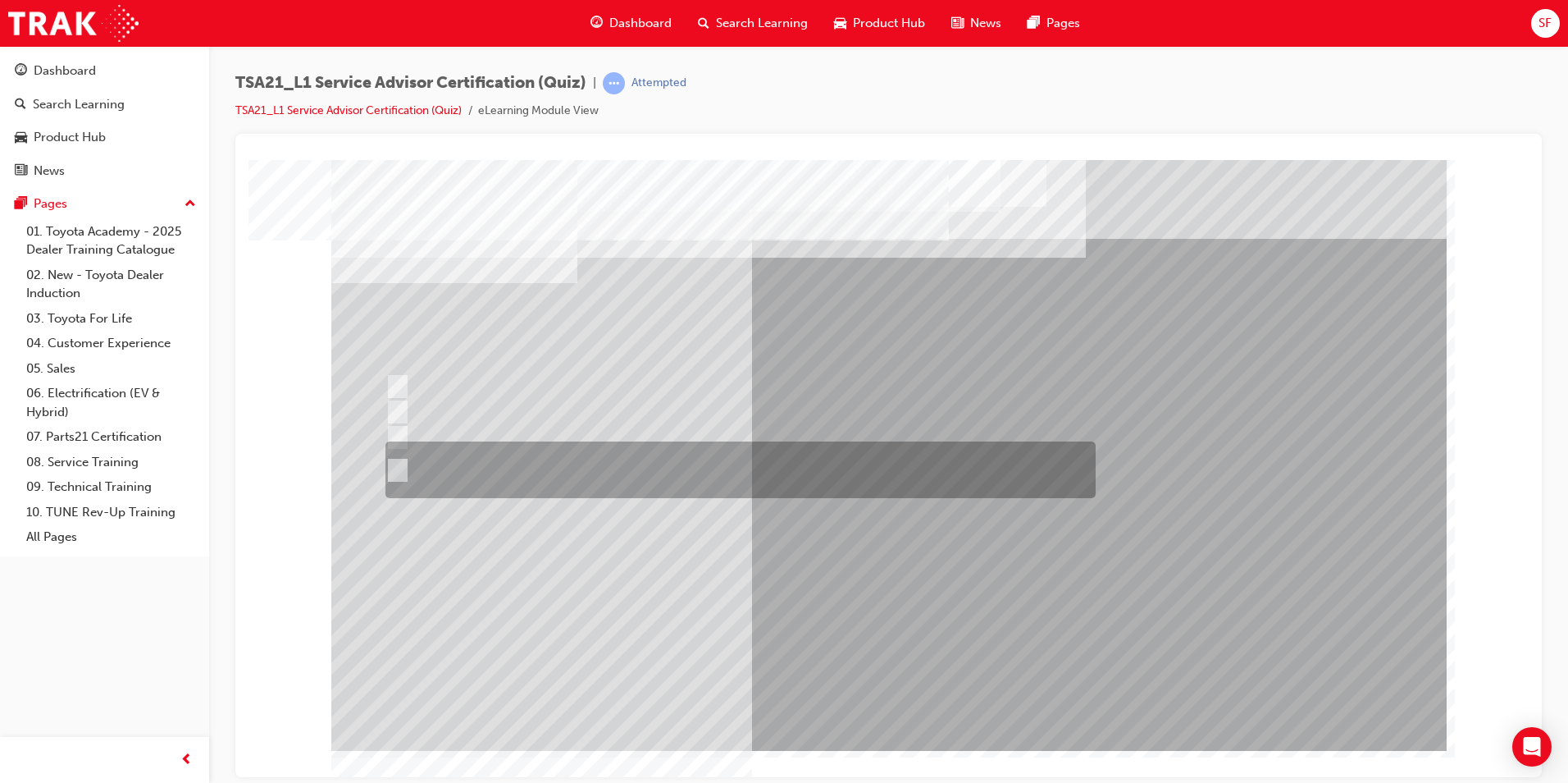
click at [535, 478] on div at bounding box center [736, 470] width 710 height 56
radio input "true"
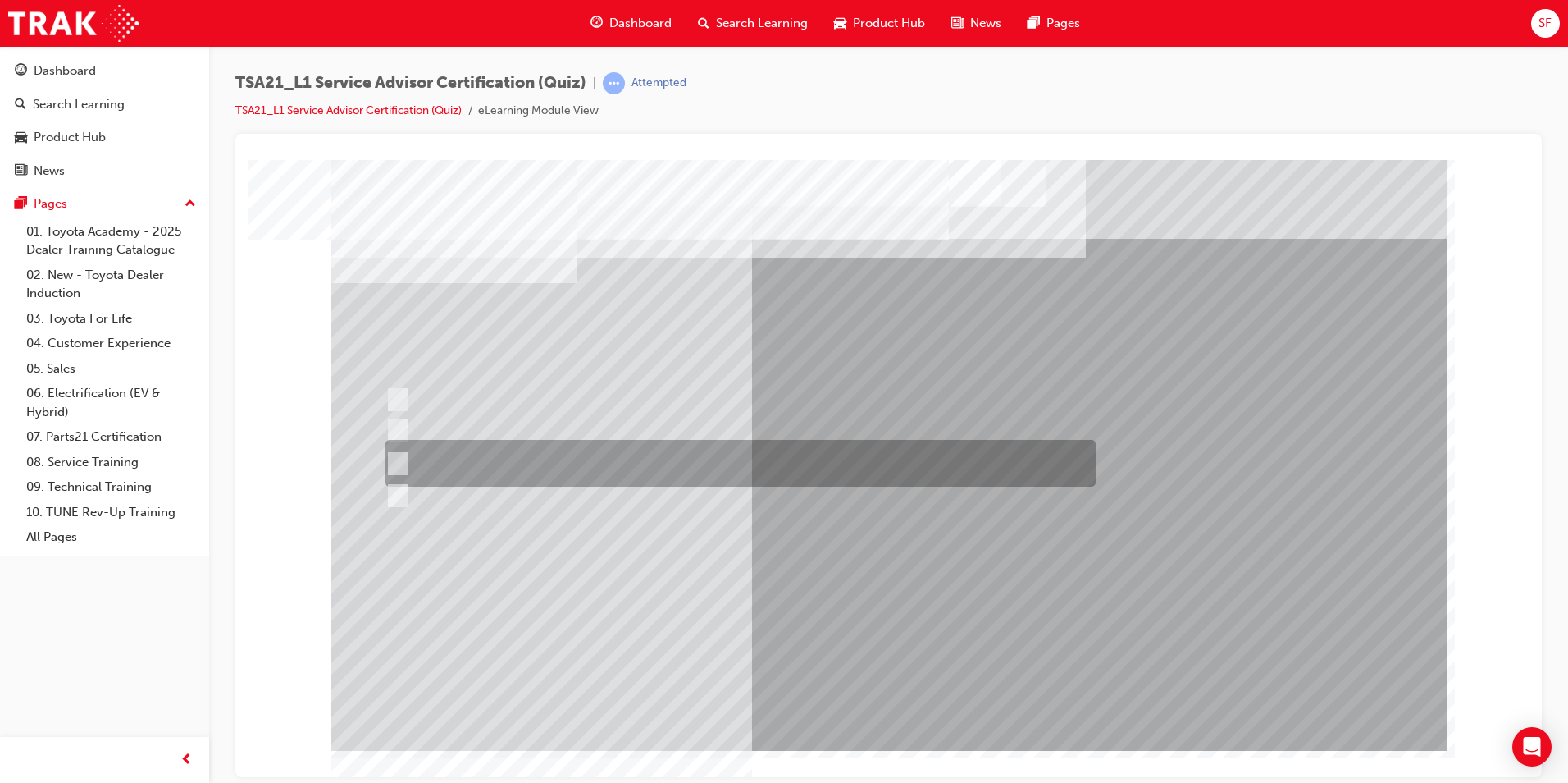
click at [510, 457] on div at bounding box center [736, 463] width 710 height 46
radio input "true"
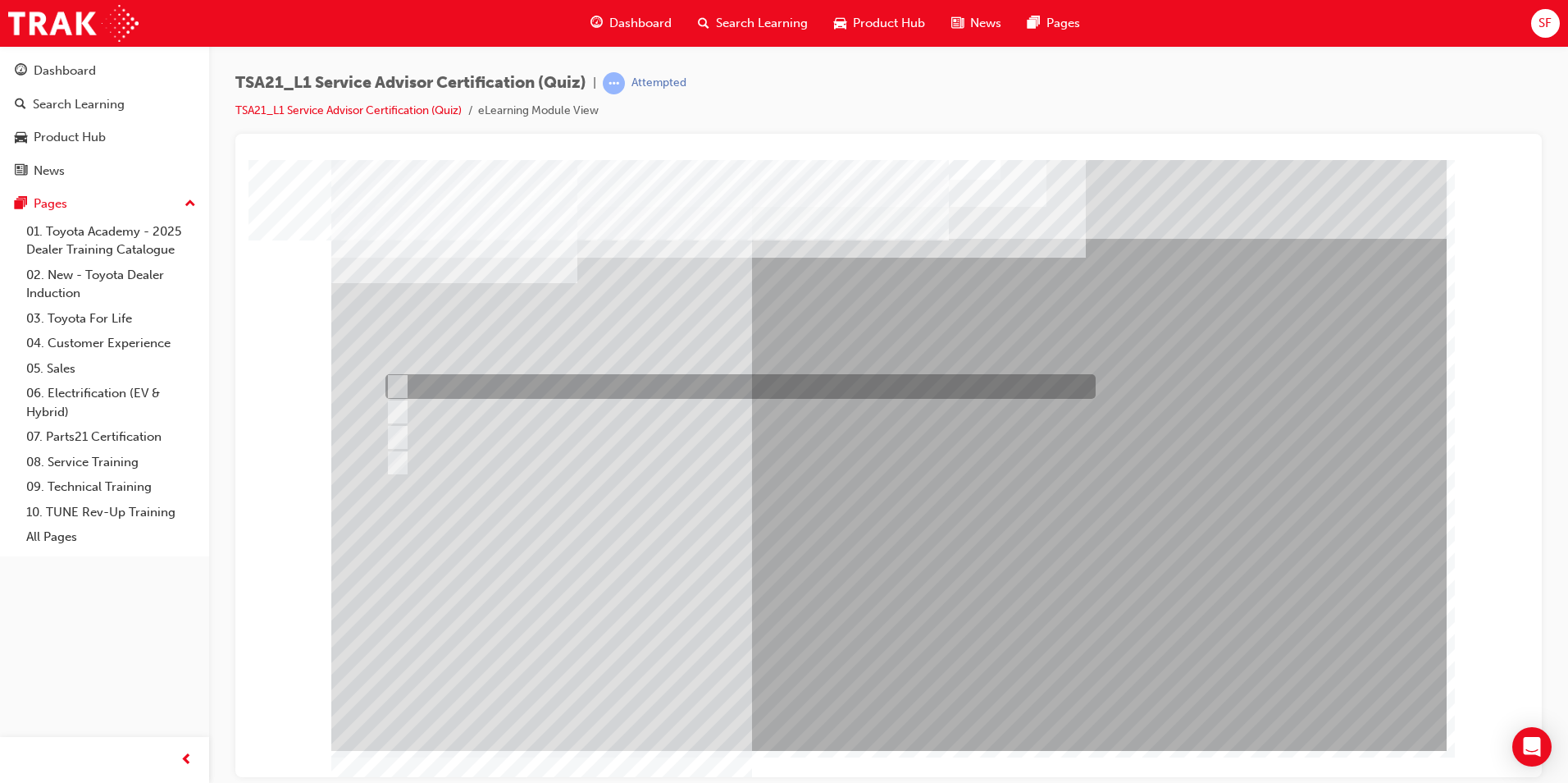
click at [737, 394] on div at bounding box center [736, 387] width 710 height 25
radio input "true"
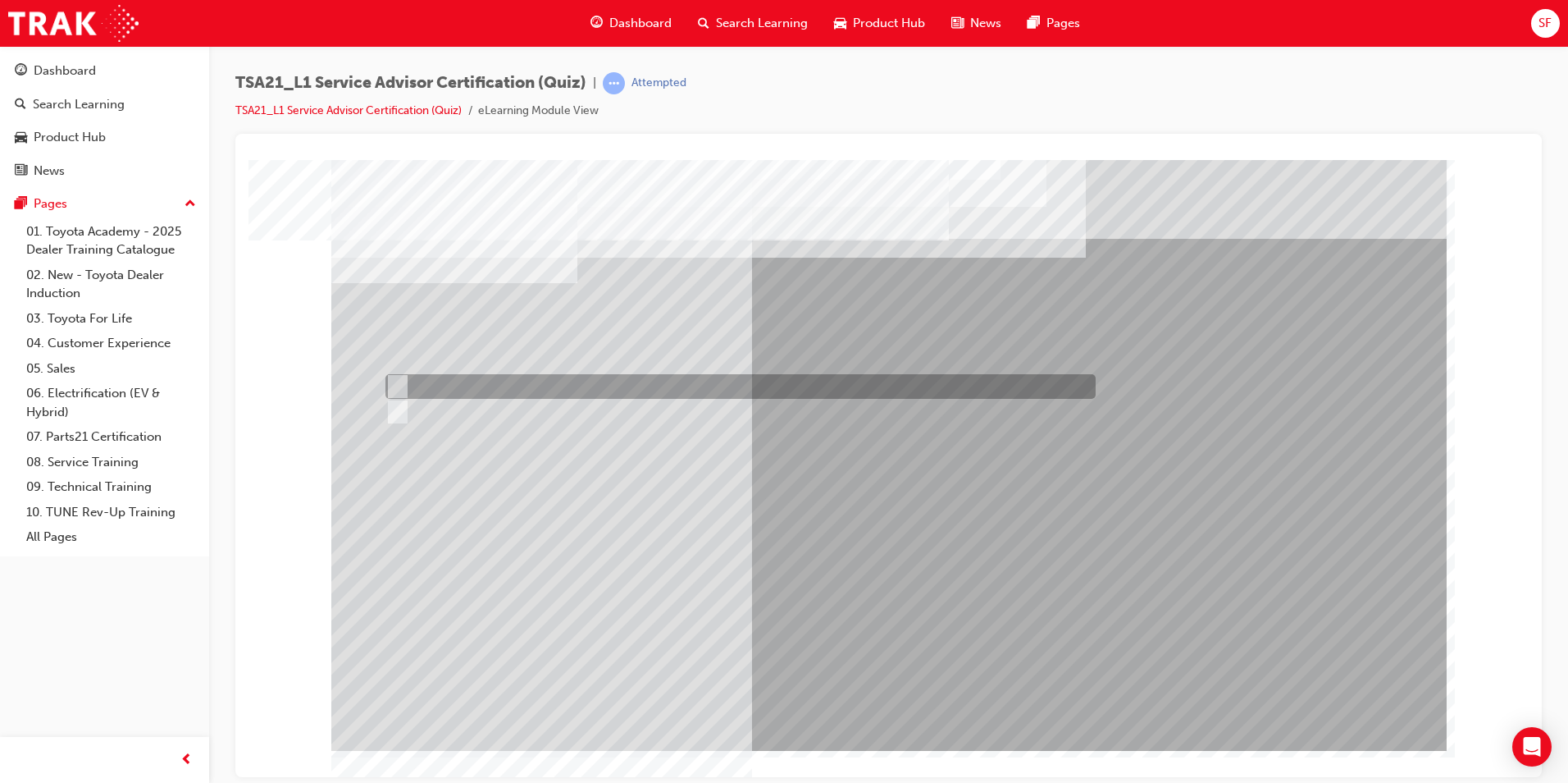
click at [460, 384] on div at bounding box center [736, 387] width 710 height 25
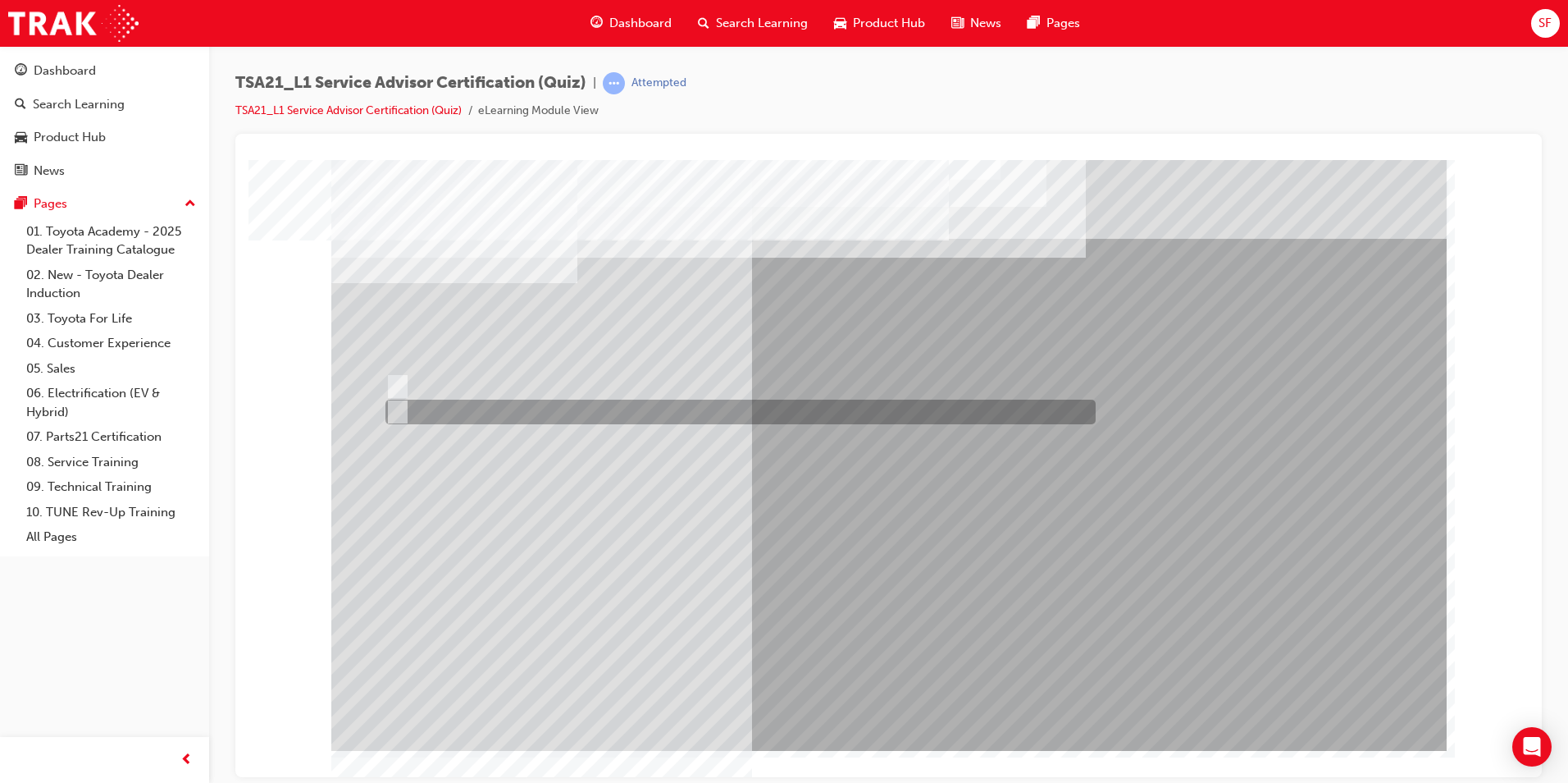
click at [458, 405] on div at bounding box center [736, 411] width 710 height 25
radio input "false"
radio input "true"
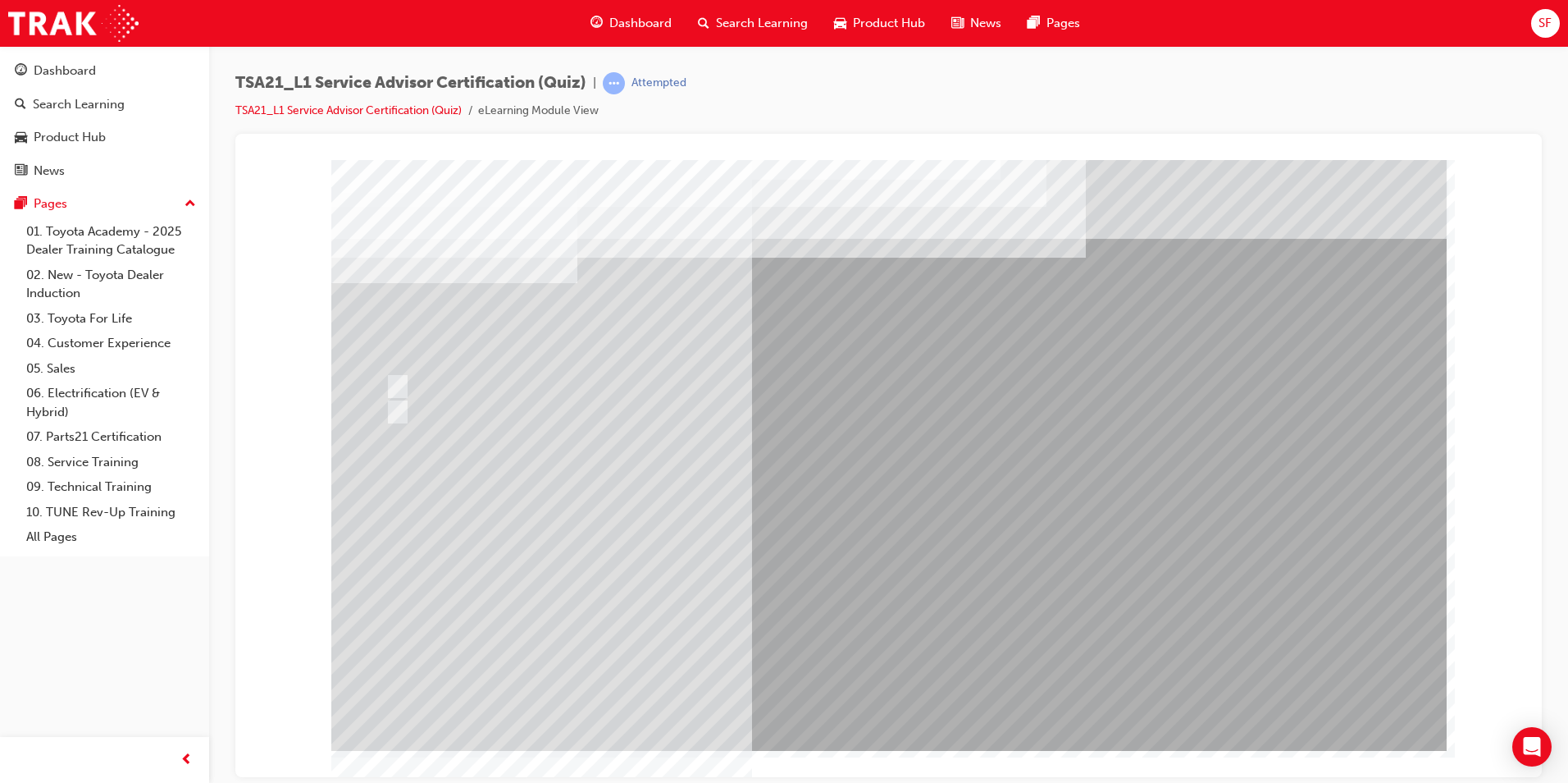
drag, startPoint x: 911, startPoint y: 678, endPoint x: 901, endPoint y: 670, distance: 12.8
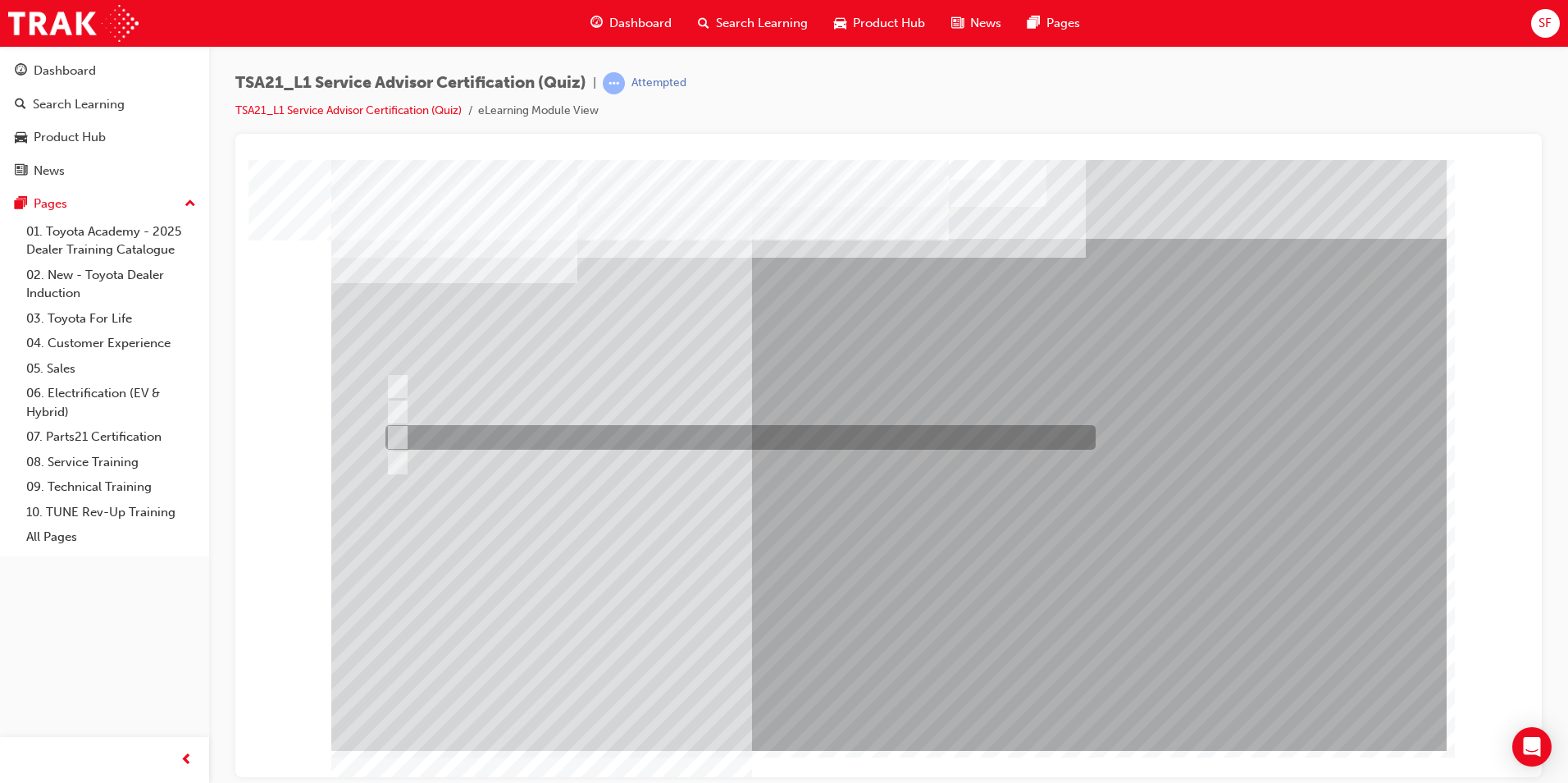
click at [506, 430] on div at bounding box center [736, 437] width 710 height 25
radio input "true"
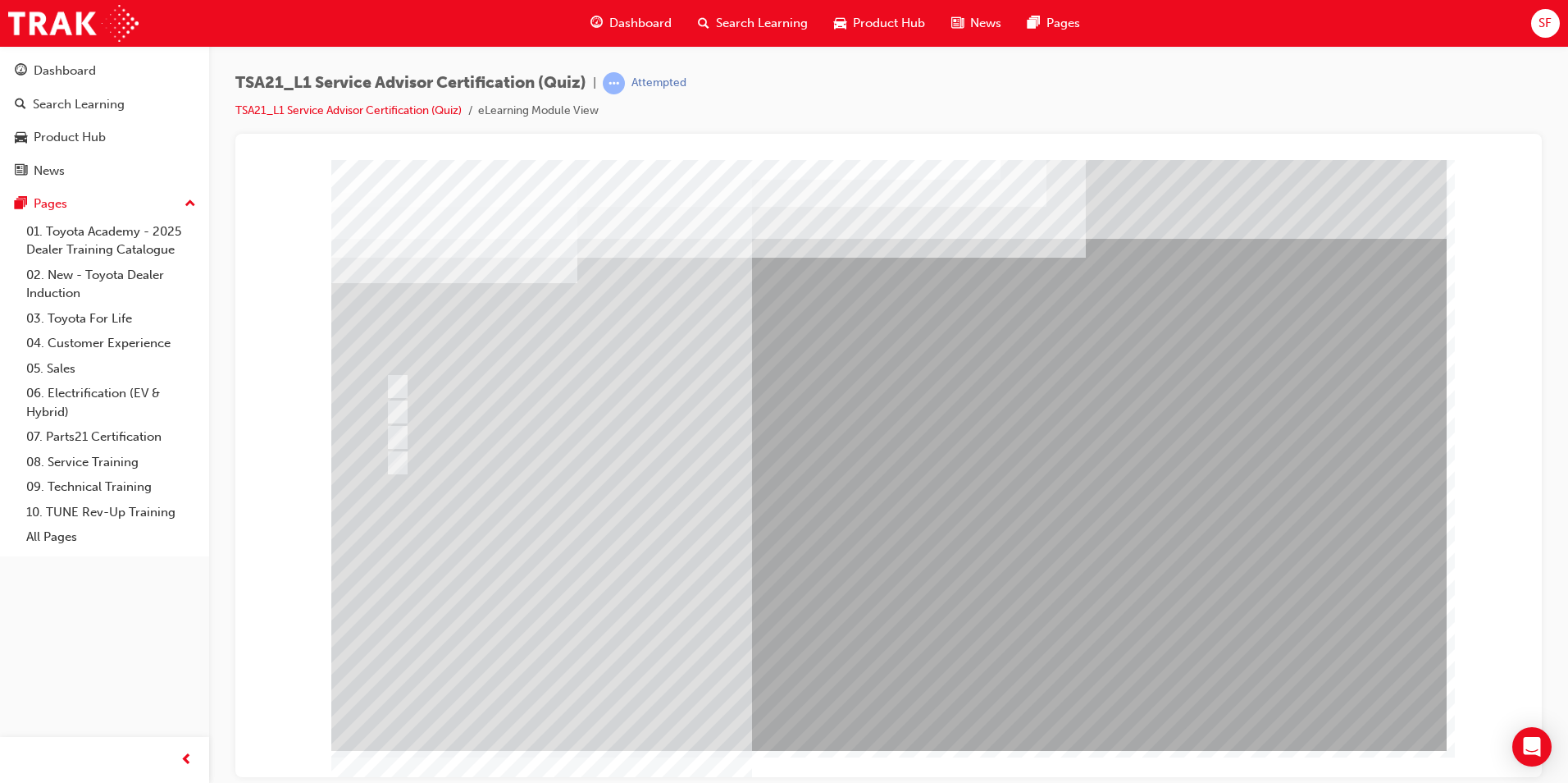
drag, startPoint x: 881, startPoint y: 678, endPoint x: 886, endPoint y: 686, distance: 9.4
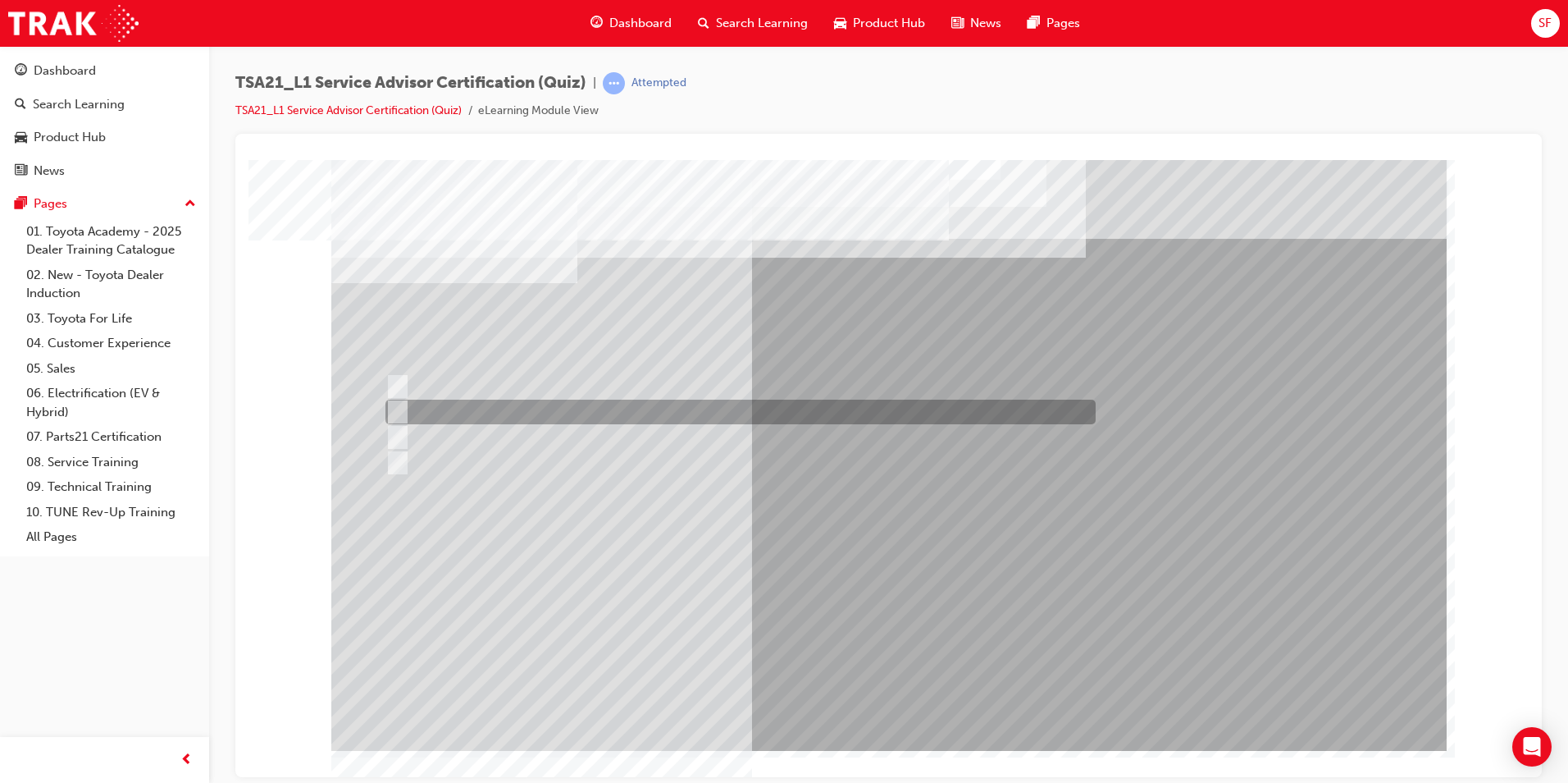
click at [720, 416] on div at bounding box center [736, 411] width 710 height 25
radio input "true"
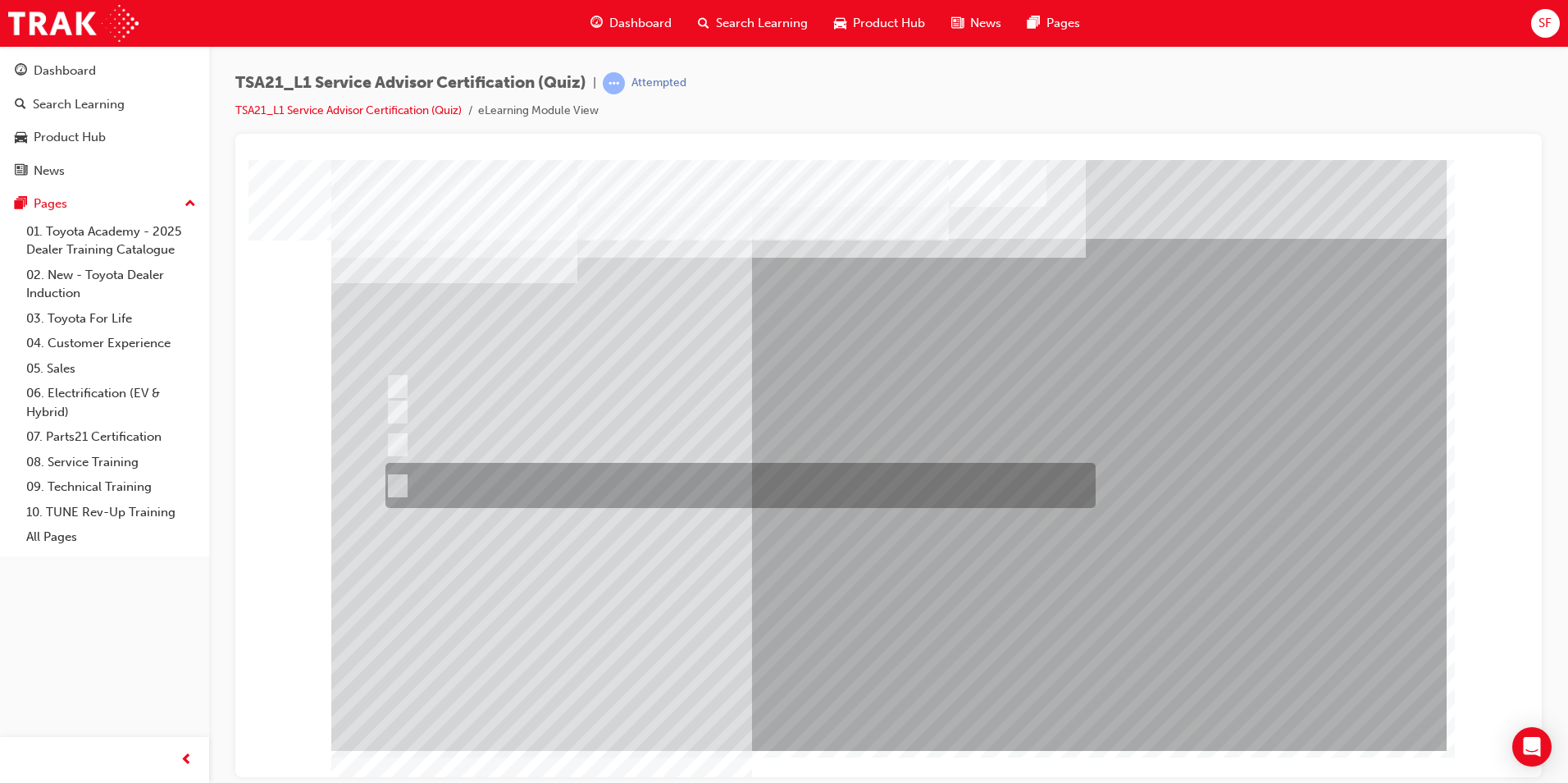
click at [521, 485] on div at bounding box center [736, 485] width 710 height 45
radio input "true"
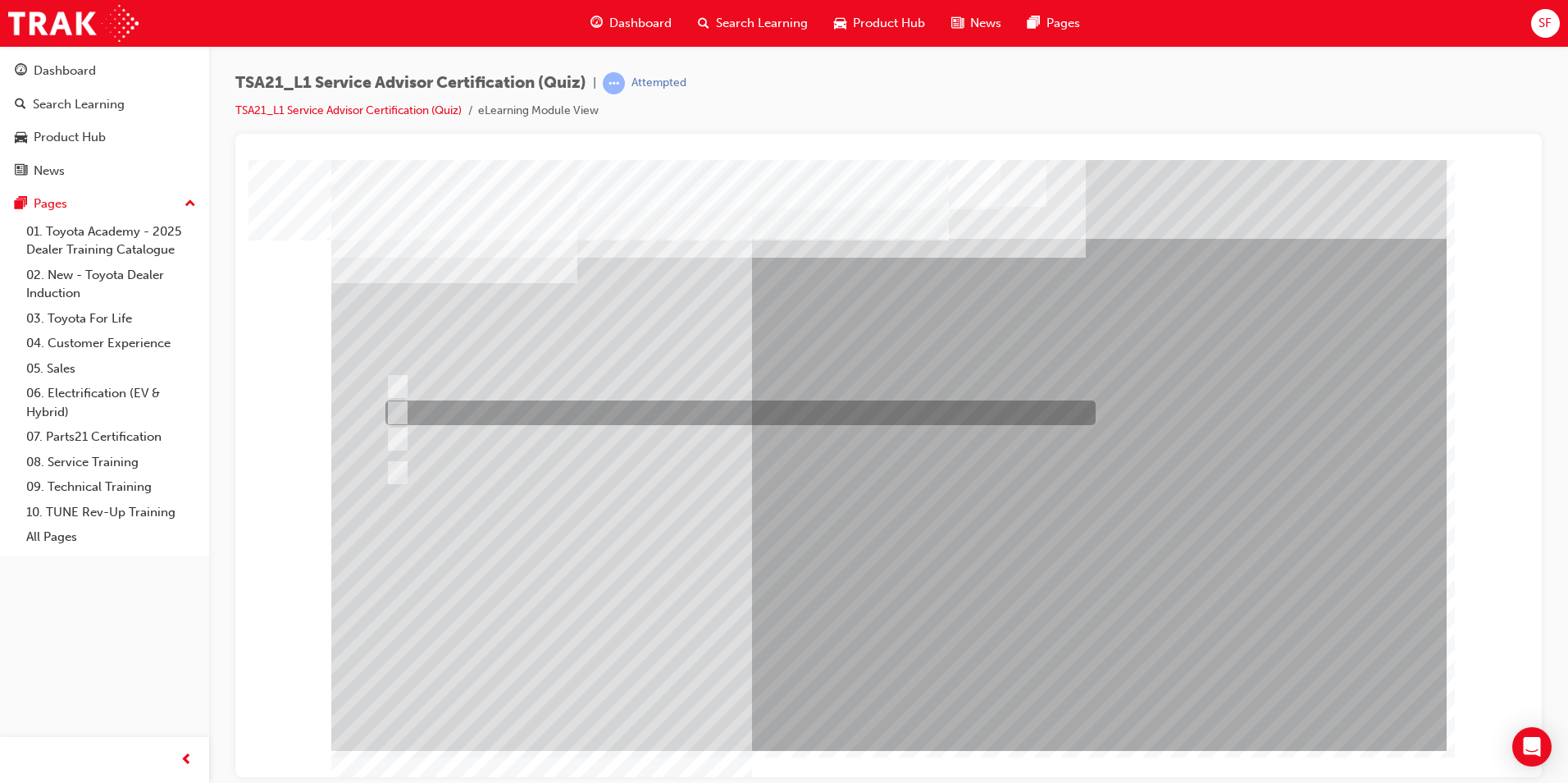
click at [797, 417] on div at bounding box center [736, 412] width 710 height 25
radio input "true"
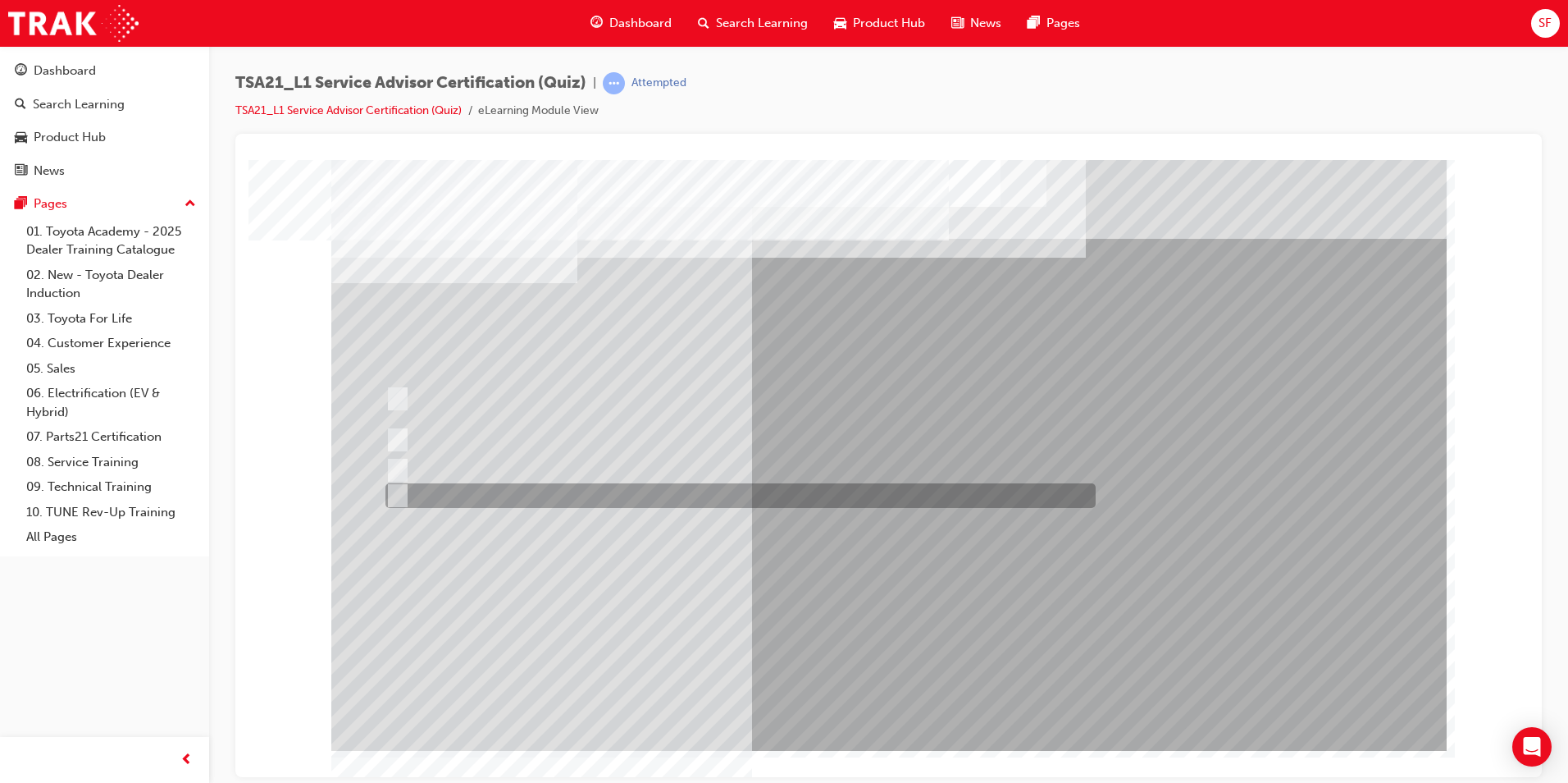
click at [679, 491] on div at bounding box center [736, 495] width 710 height 25
radio input "true"
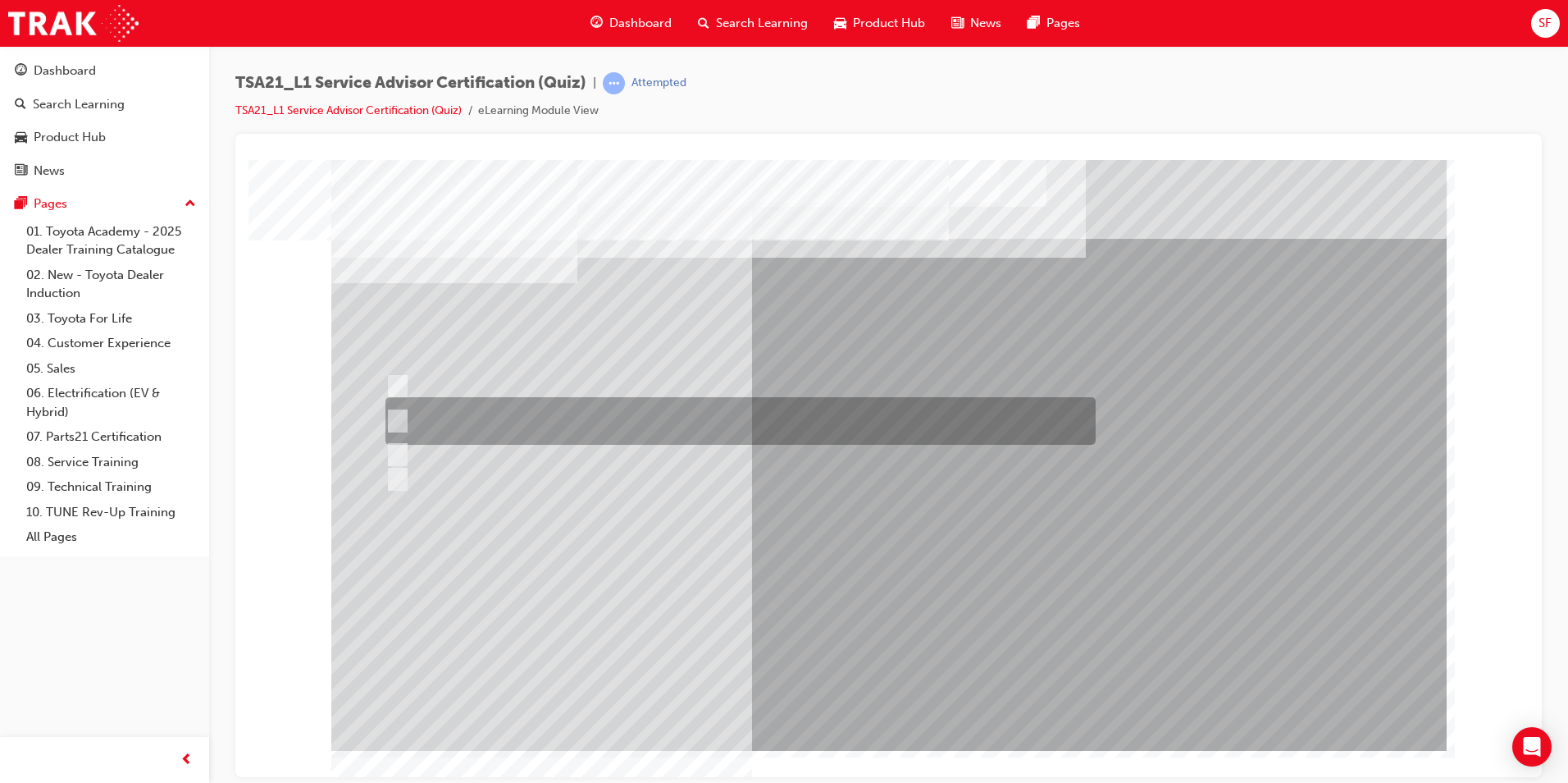
click at [627, 433] on div at bounding box center [736, 421] width 710 height 47
radio input "true"
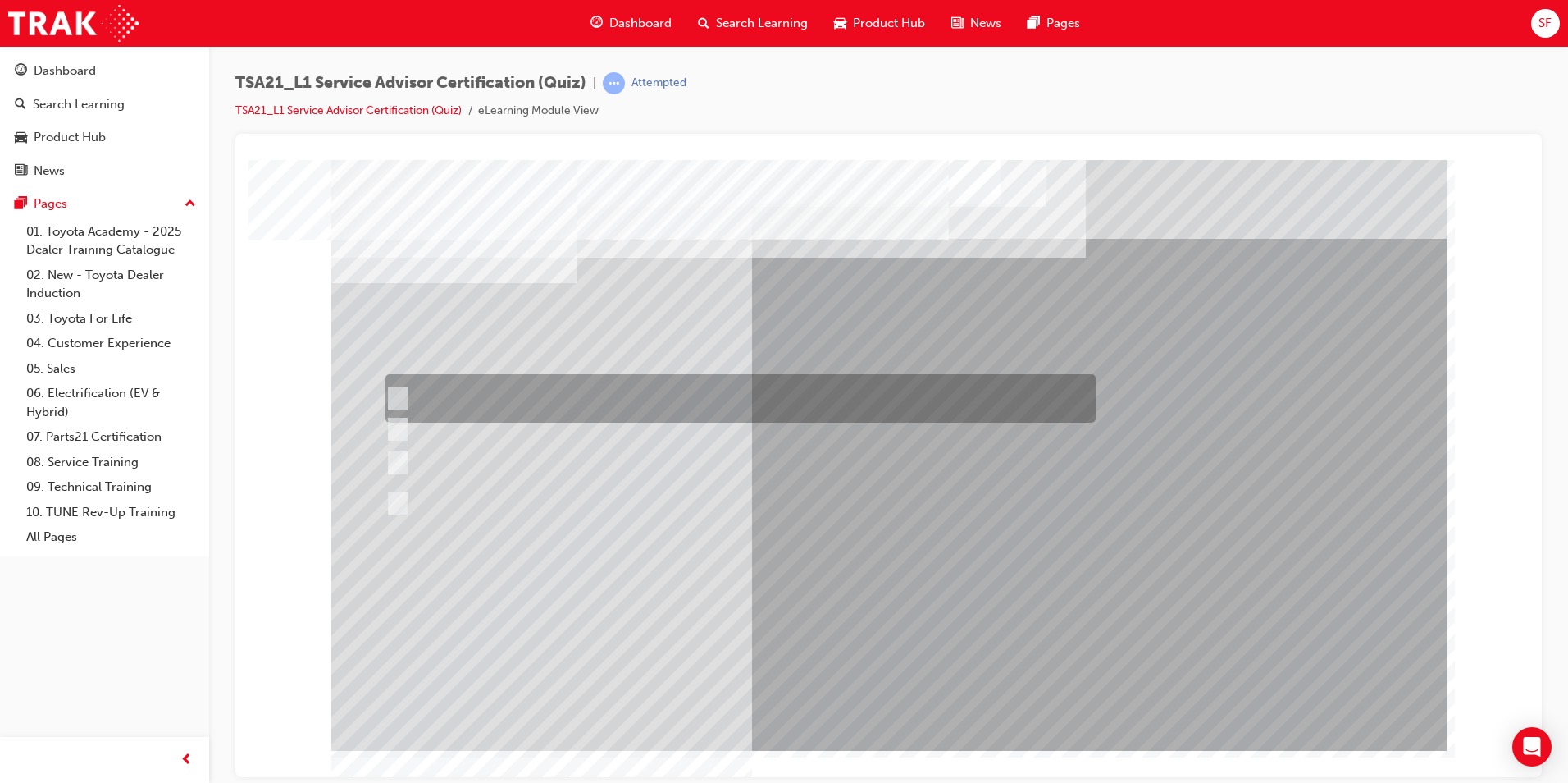
click at [625, 395] on div at bounding box center [736, 398] width 710 height 48
radio input "true"
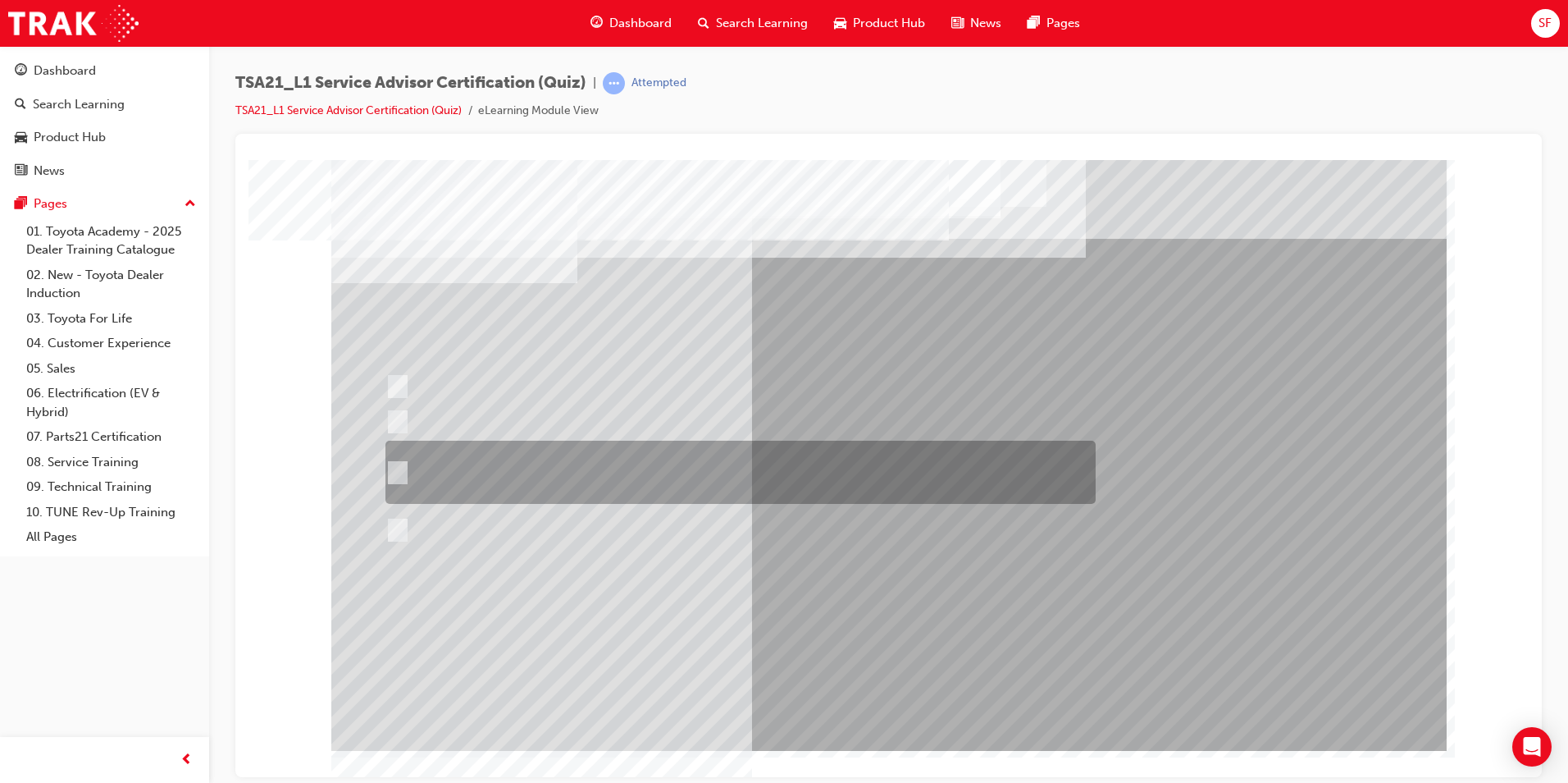
click at [930, 451] on div at bounding box center [736, 473] width 710 height 63
radio input "true"
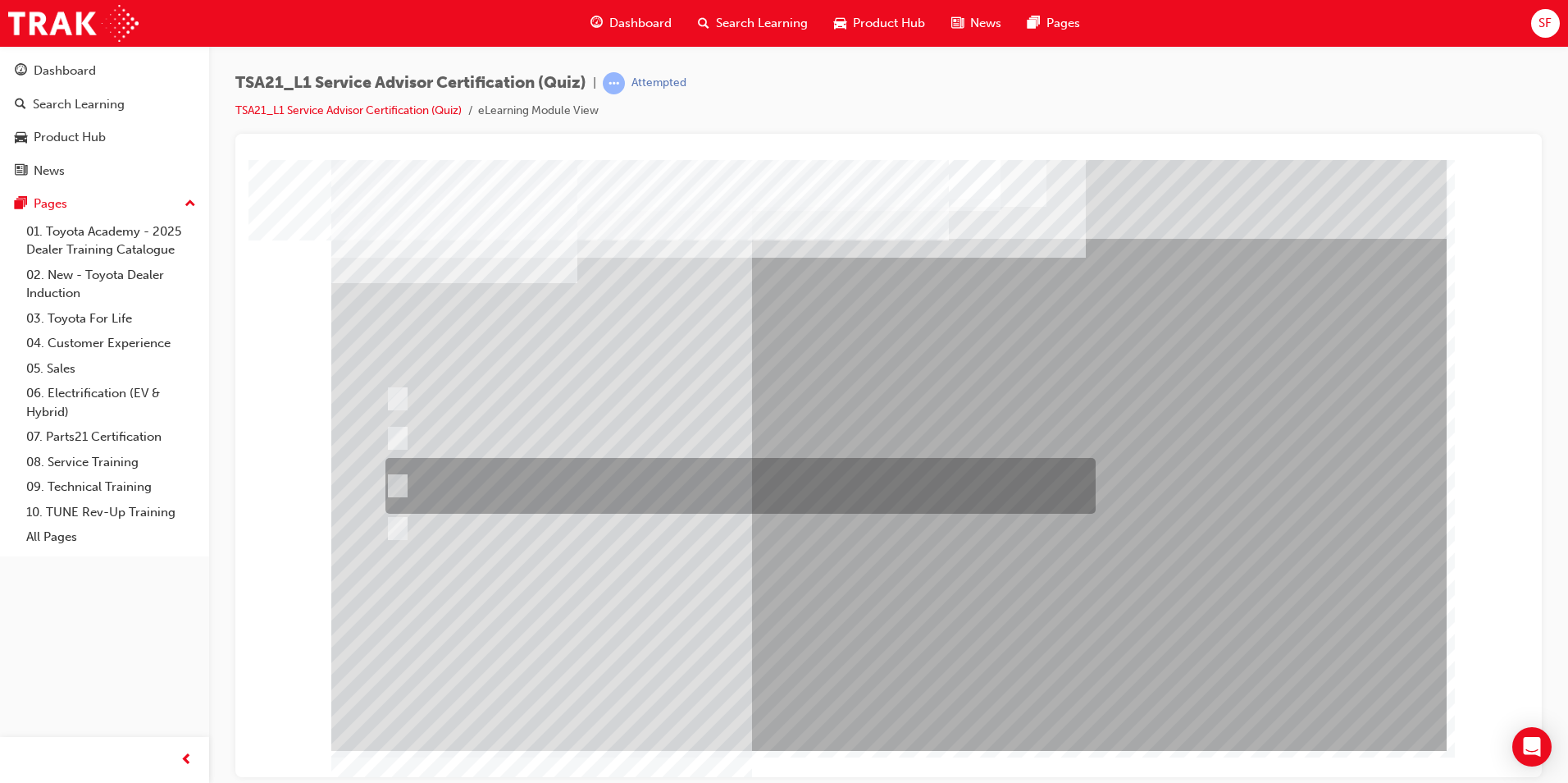
click at [650, 498] on div at bounding box center [736, 485] width 710 height 55
radio input "true"
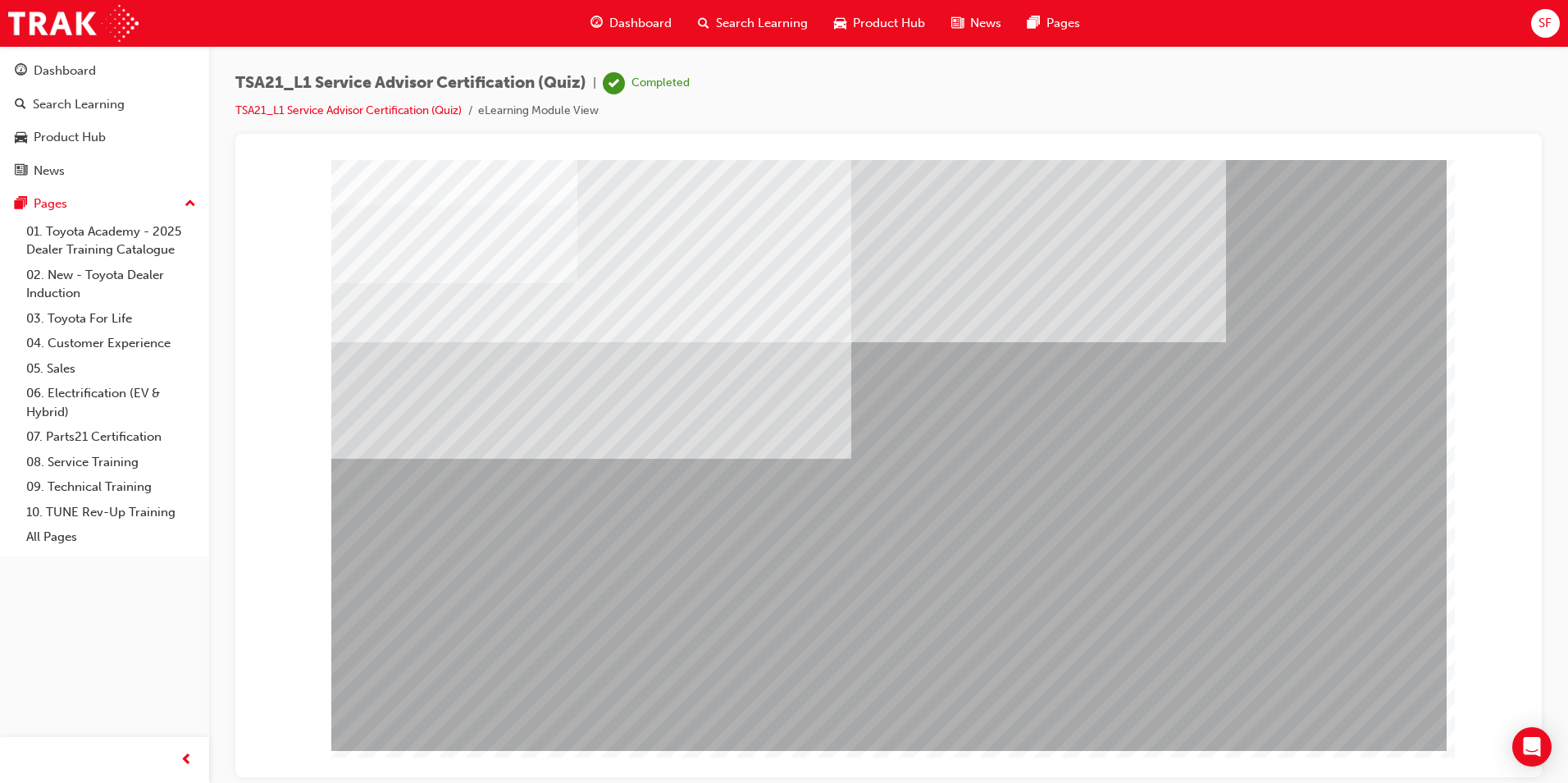
click at [628, 28] on span "Dashboard" at bounding box center [640, 23] width 62 height 19
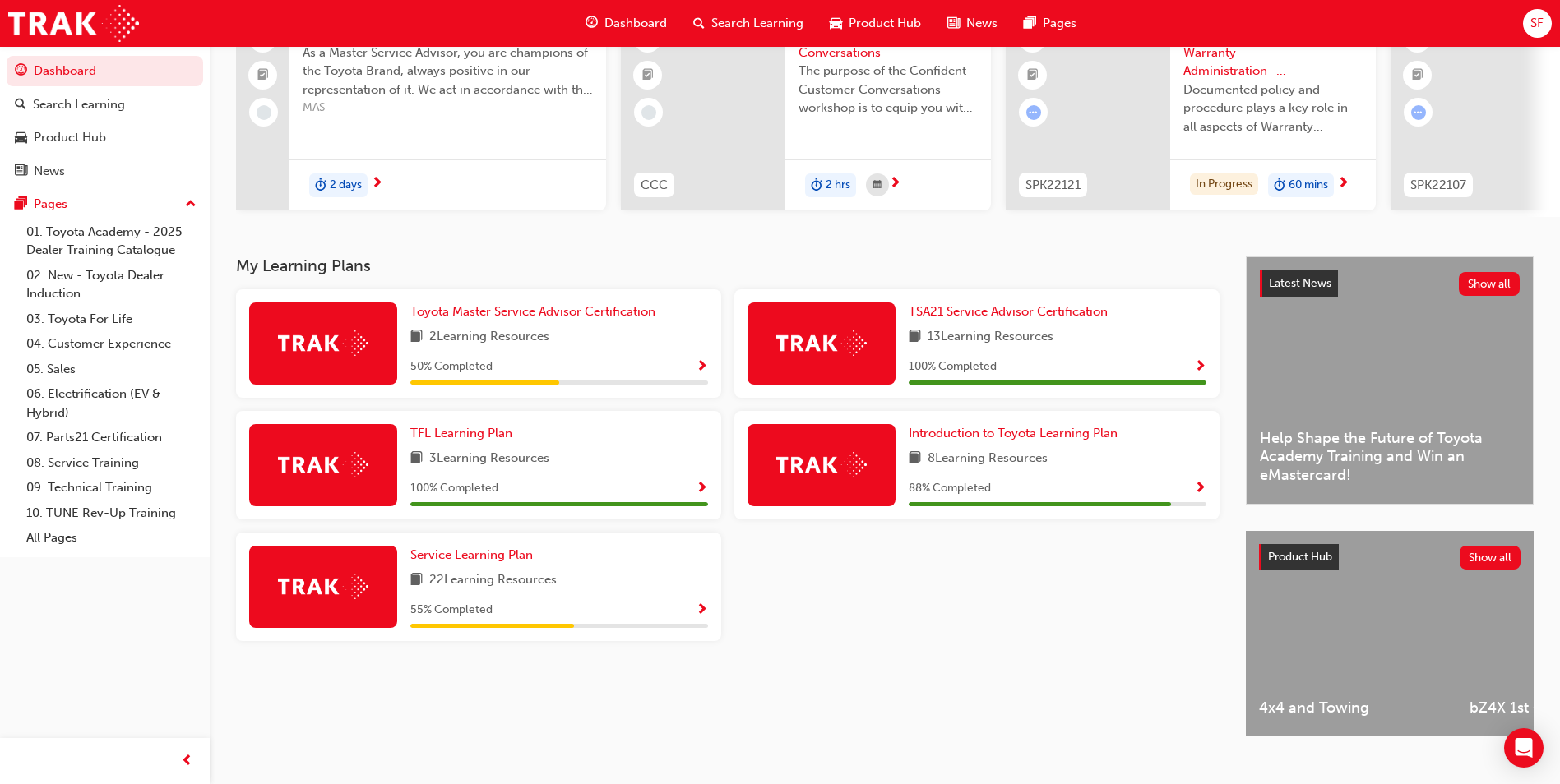
scroll to position [164, 0]
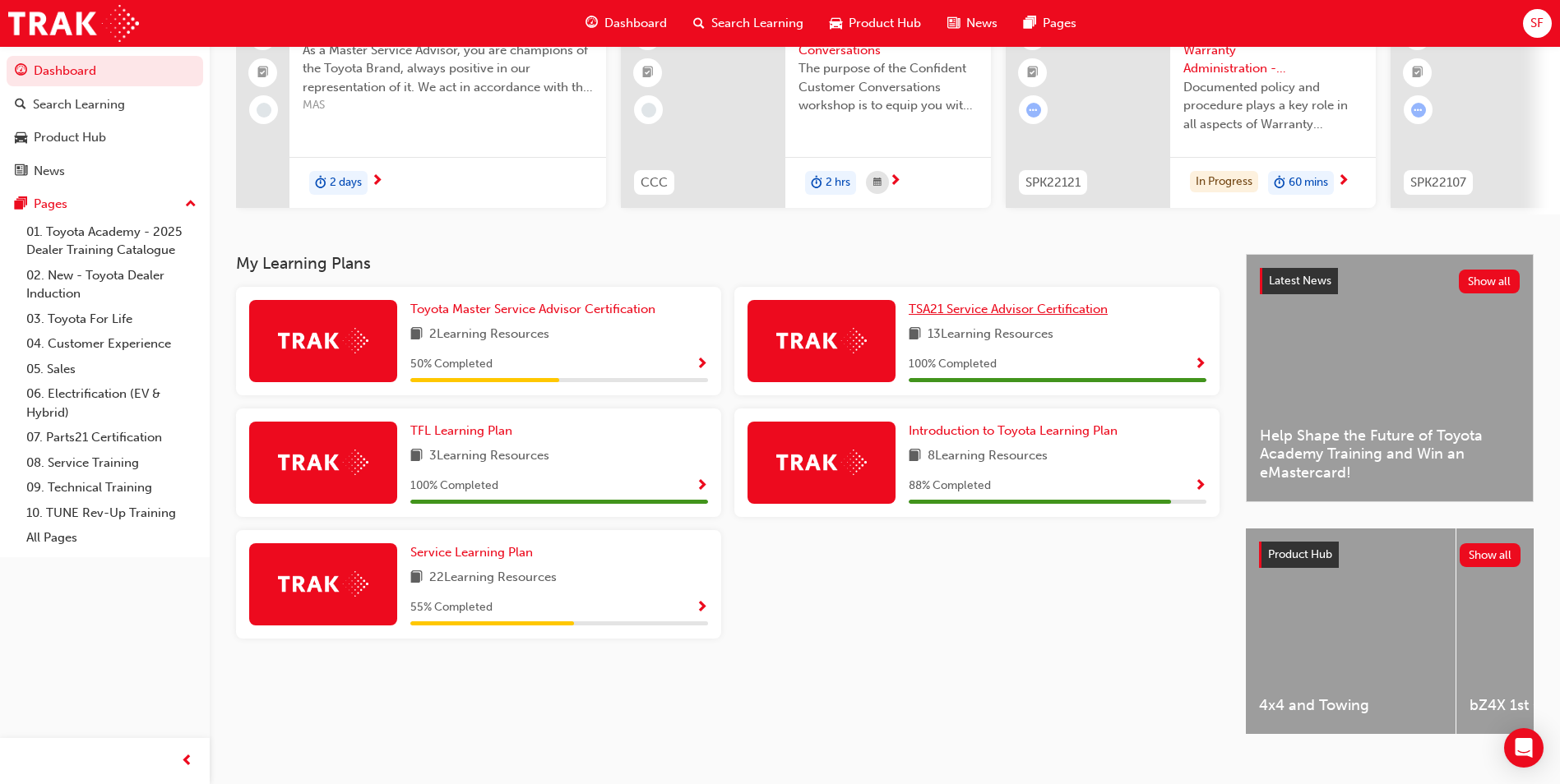
click at [1046, 317] on span "TSA21 Service Advisor Certification" at bounding box center [1007, 309] width 199 height 15
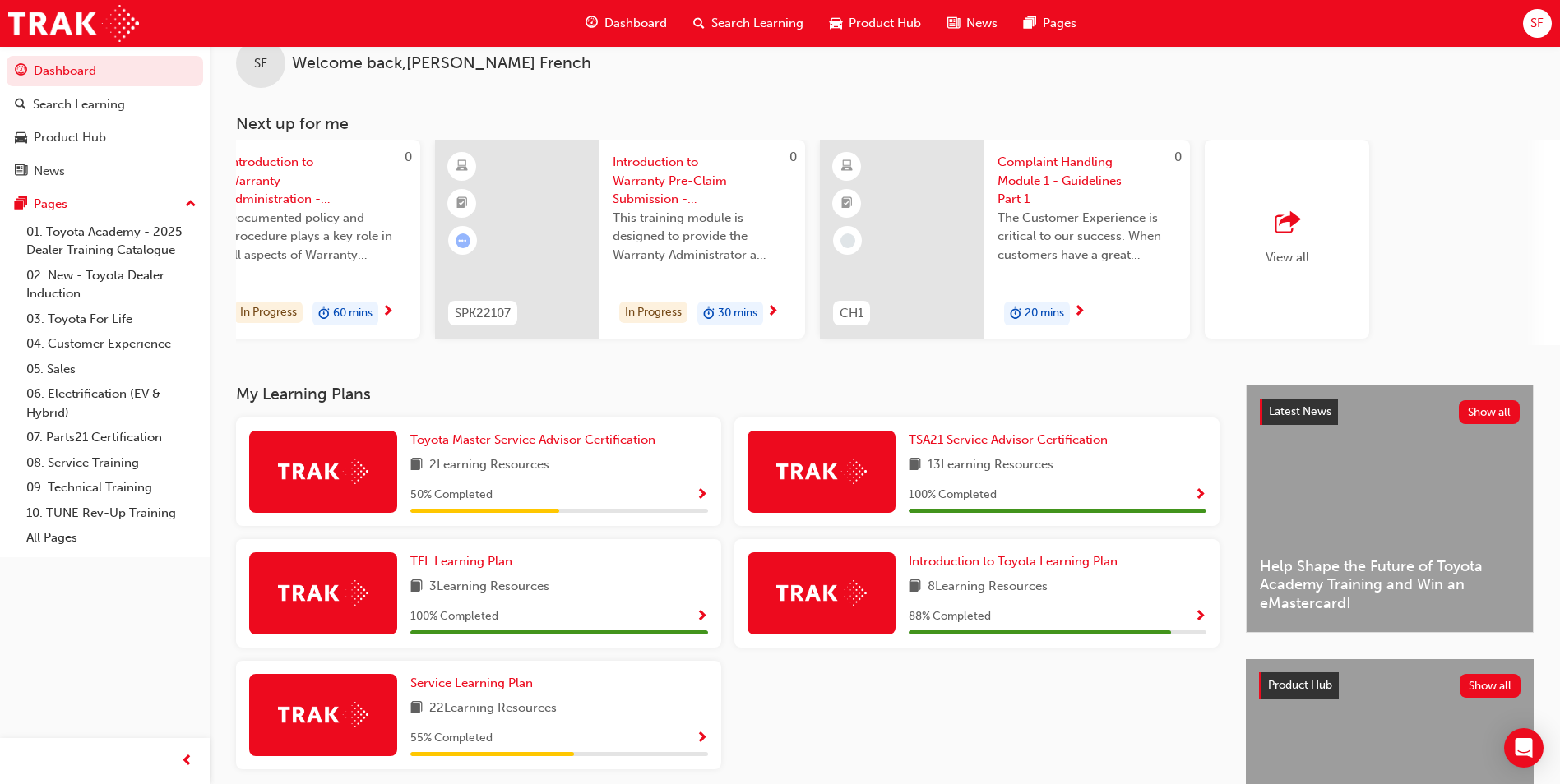
scroll to position [0, 983]
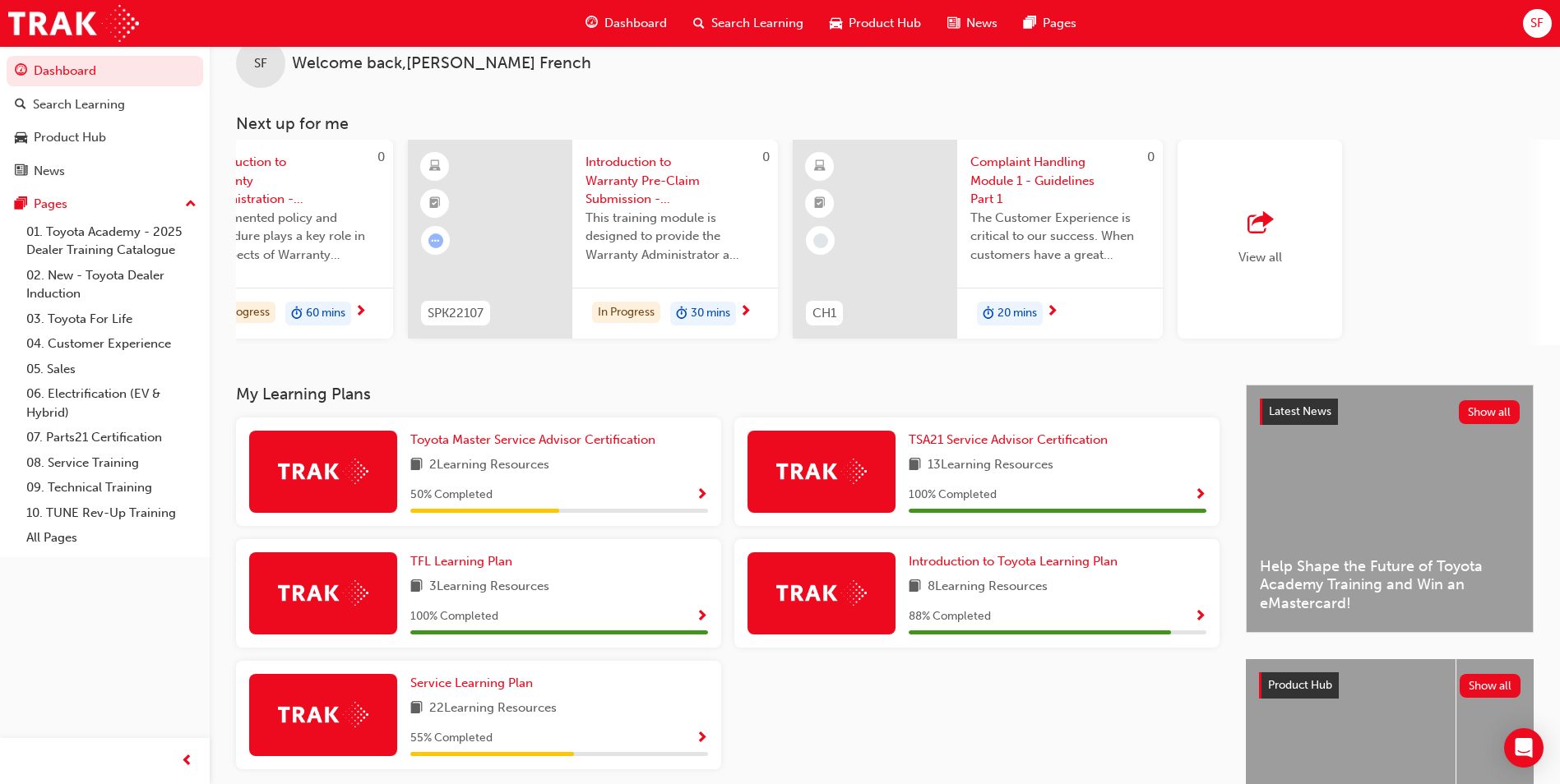
click at [1246, 247] on div "View all" at bounding box center [1260, 239] width 44 height 54
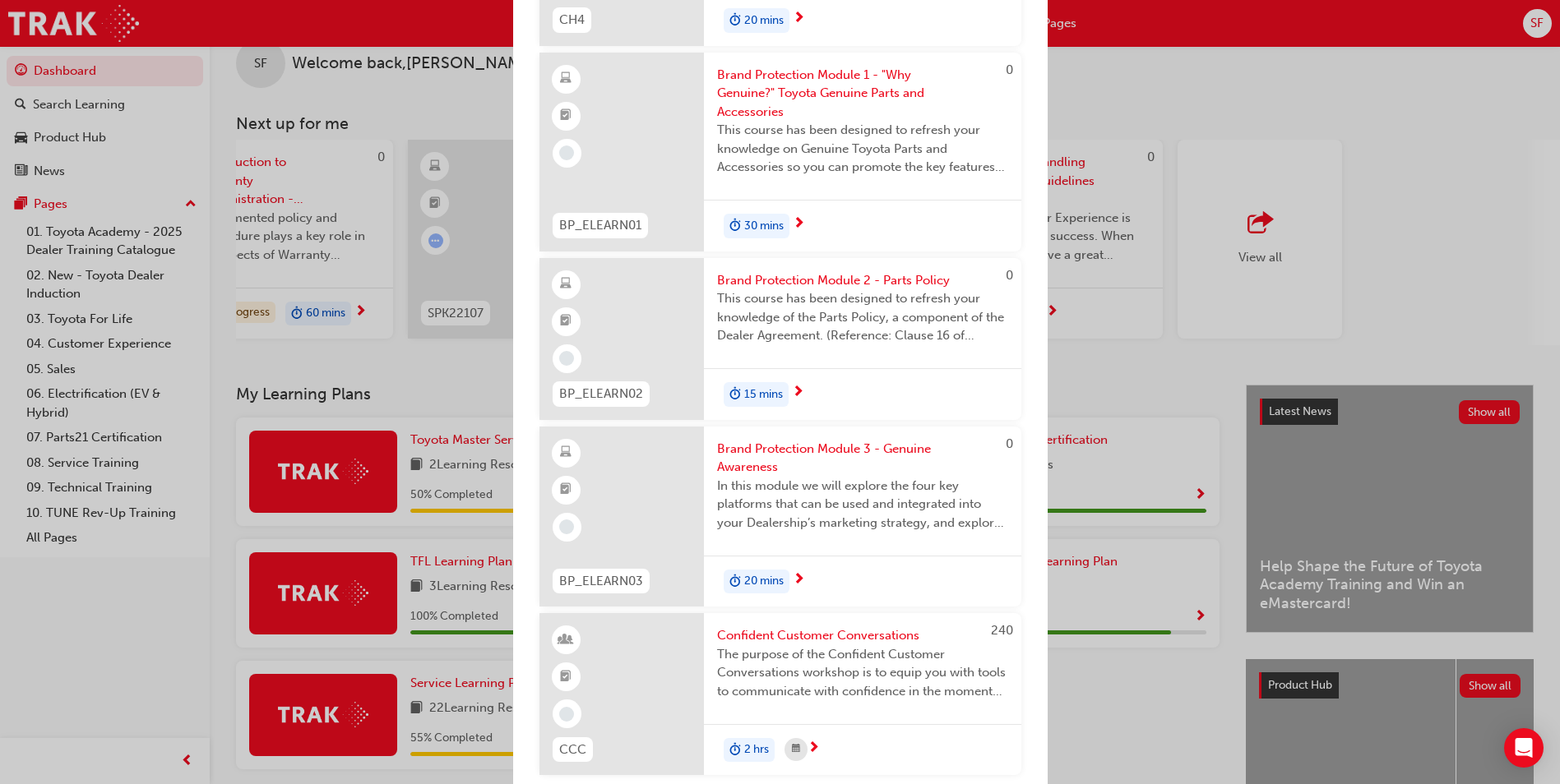
scroll to position [1540, 0]
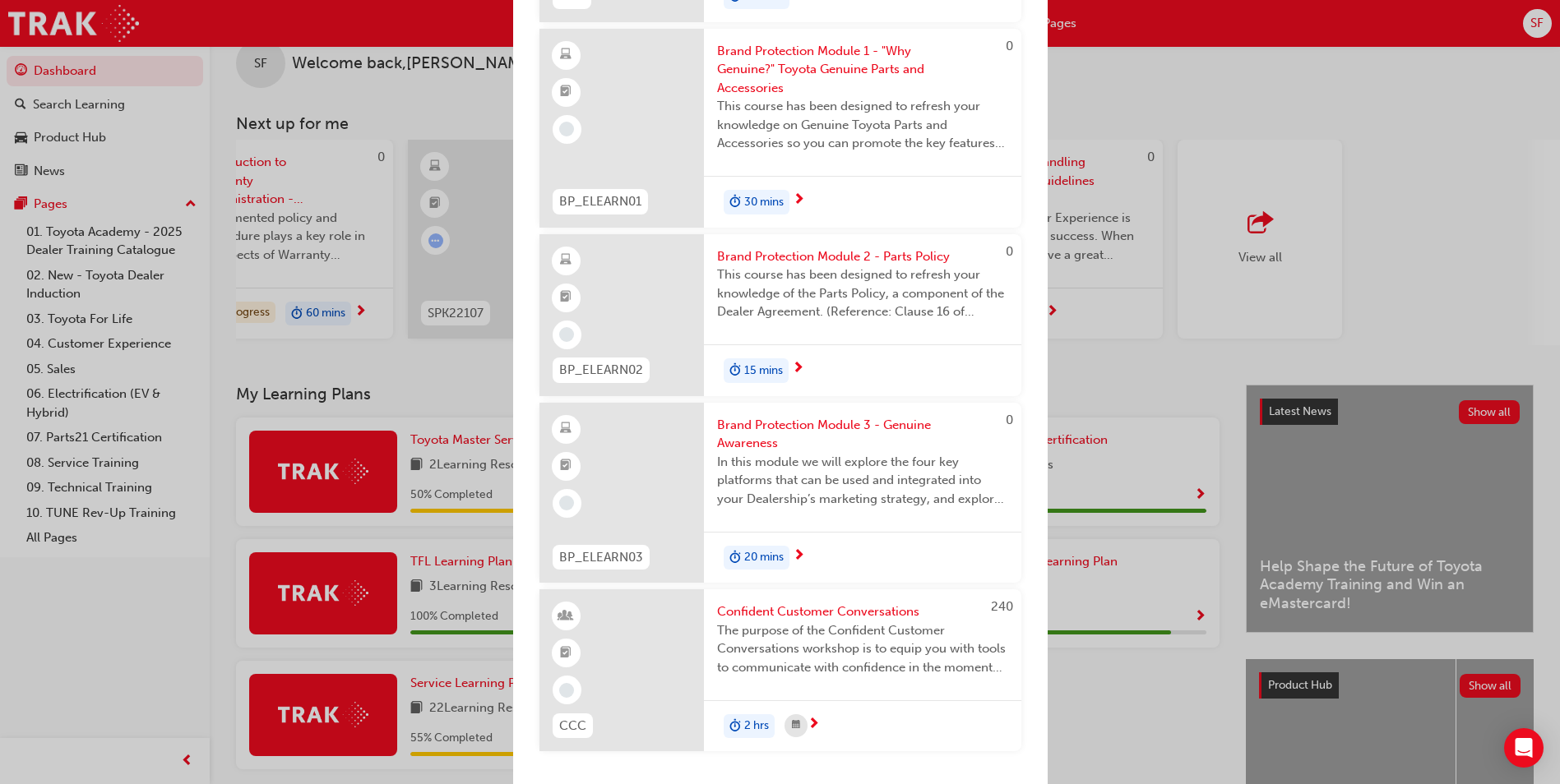
click at [813, 721] on span "next-icon" at bounding box center [813, 725] width 12 height 15
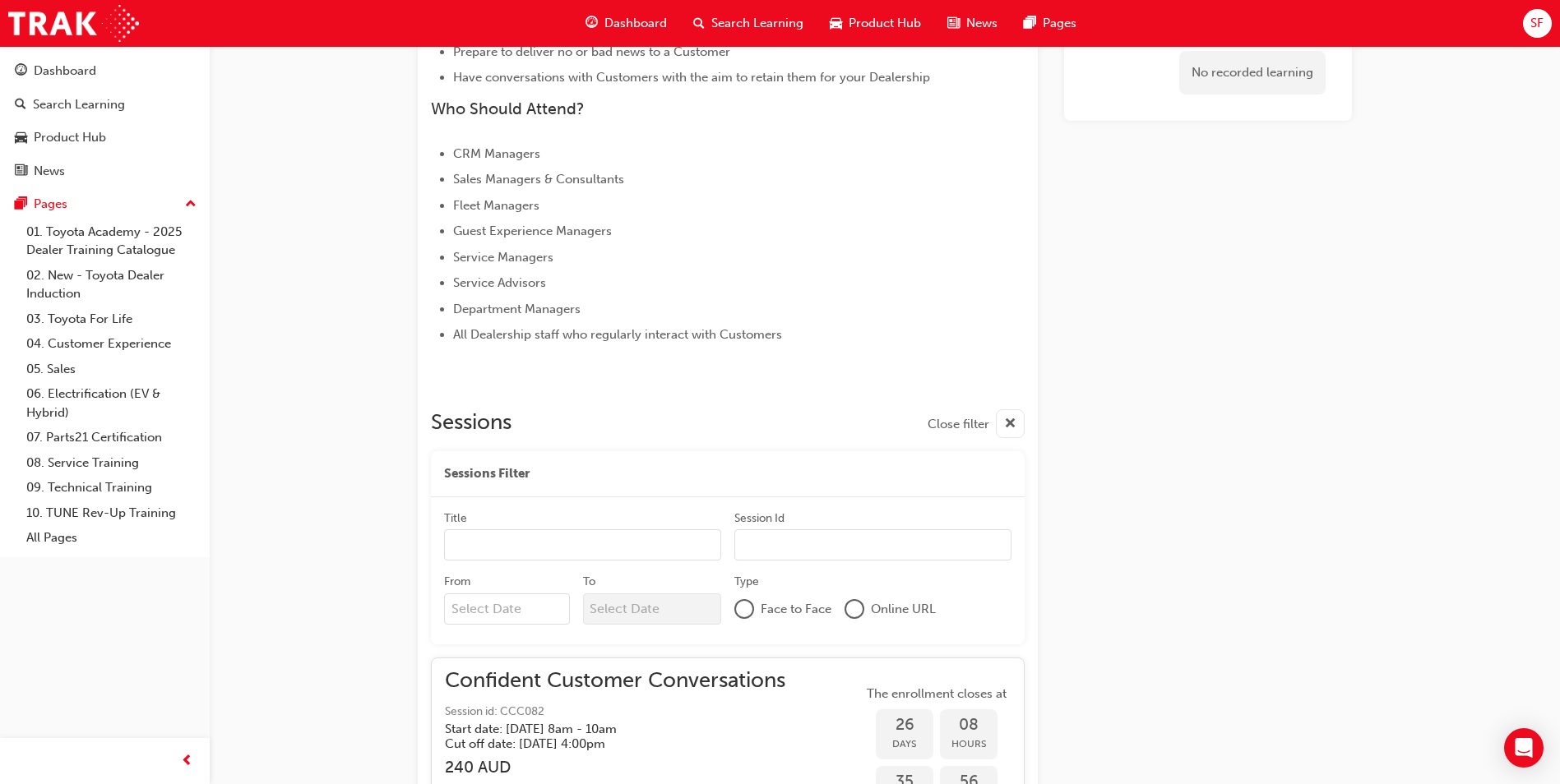
scroll to position [678, 0]
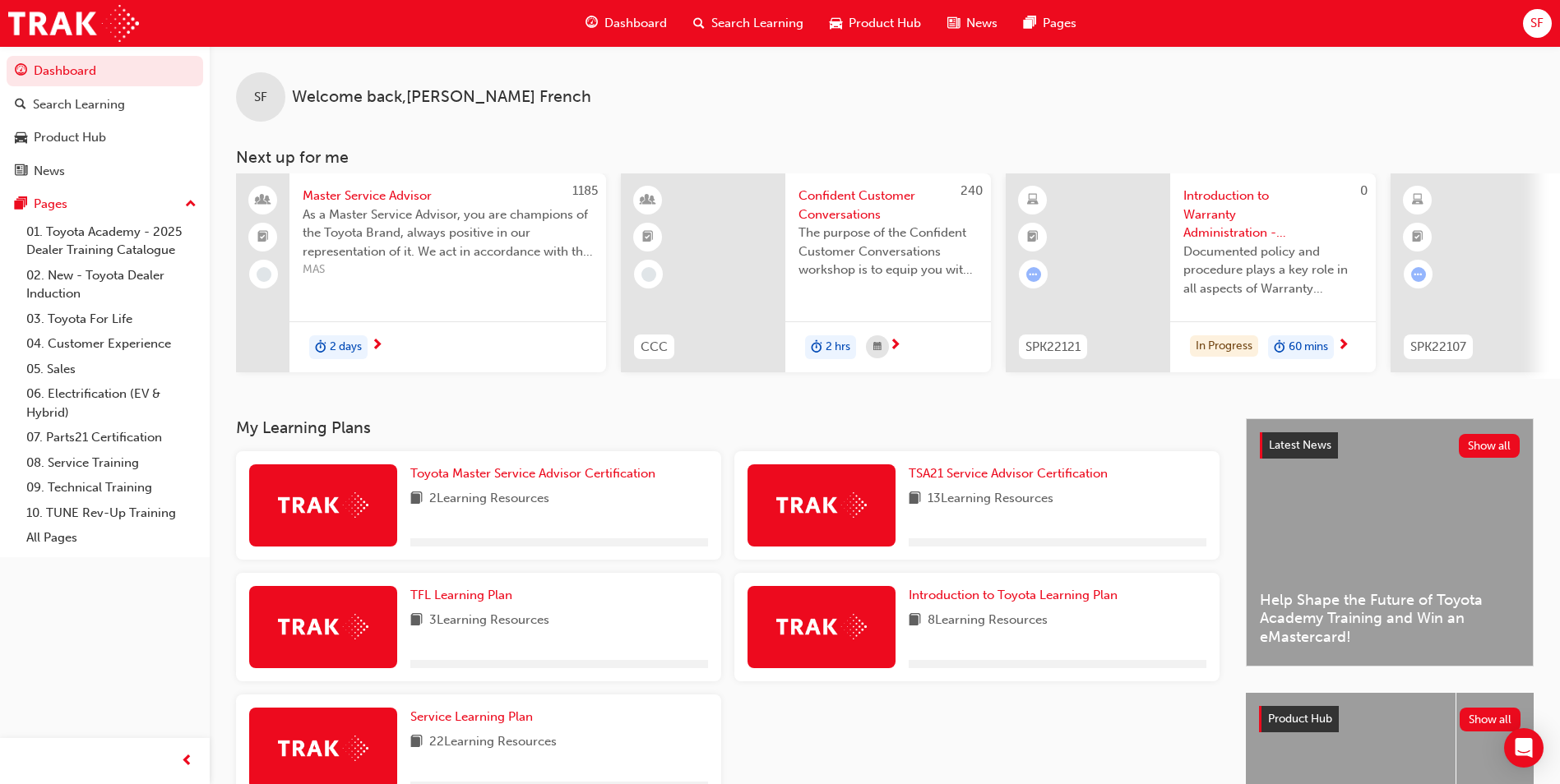
click at [1185, 107] on div "SF Welcome back , [PERSON_NAME]" at bounding box center [884, 83] width 1350 height 75
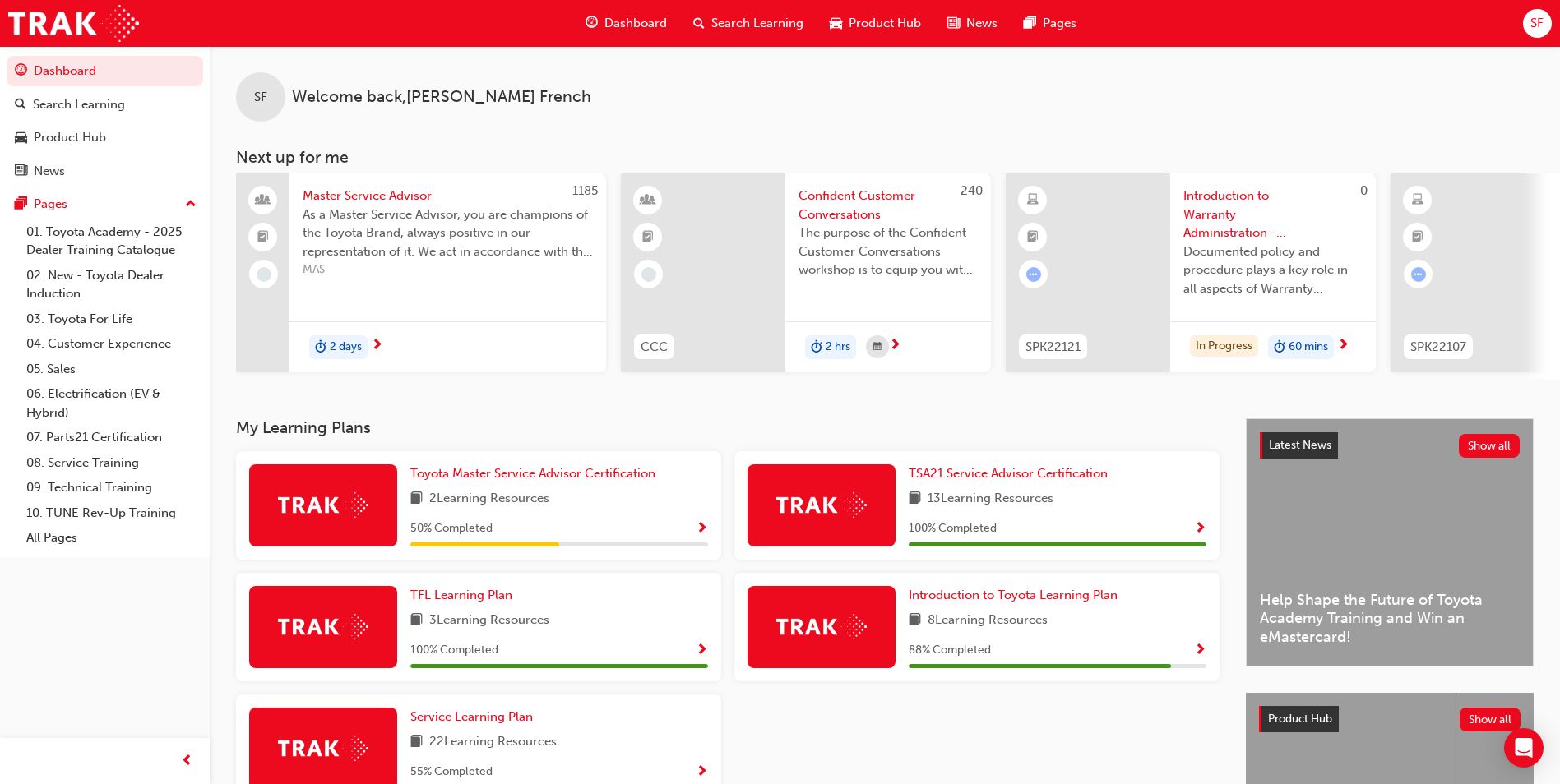
scroll to position [198, 0]
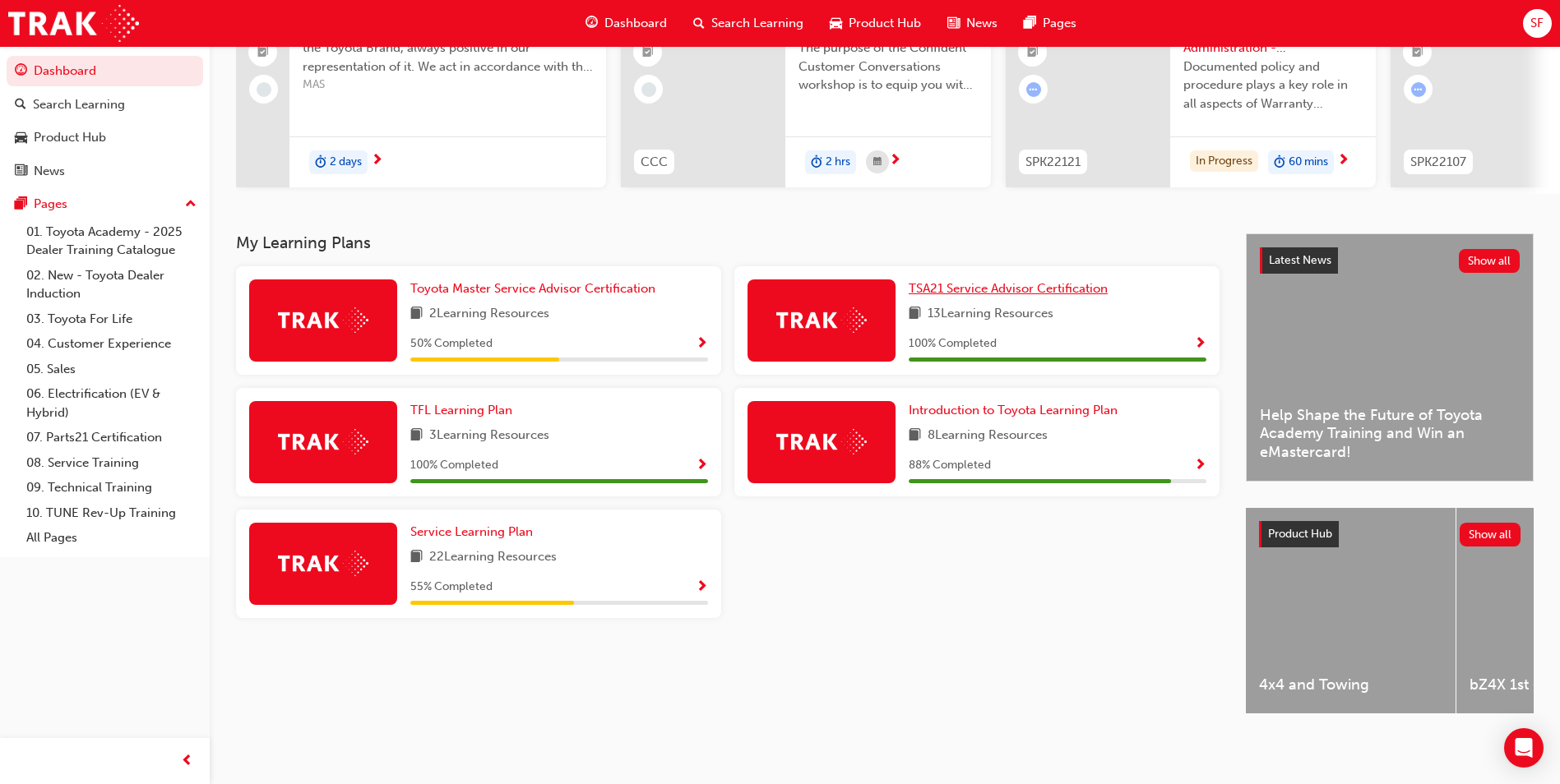
click at [1002, 285] on span "TSA21 Service Advisor Certification" at bounding box center [1007, 288] width 199 height 15
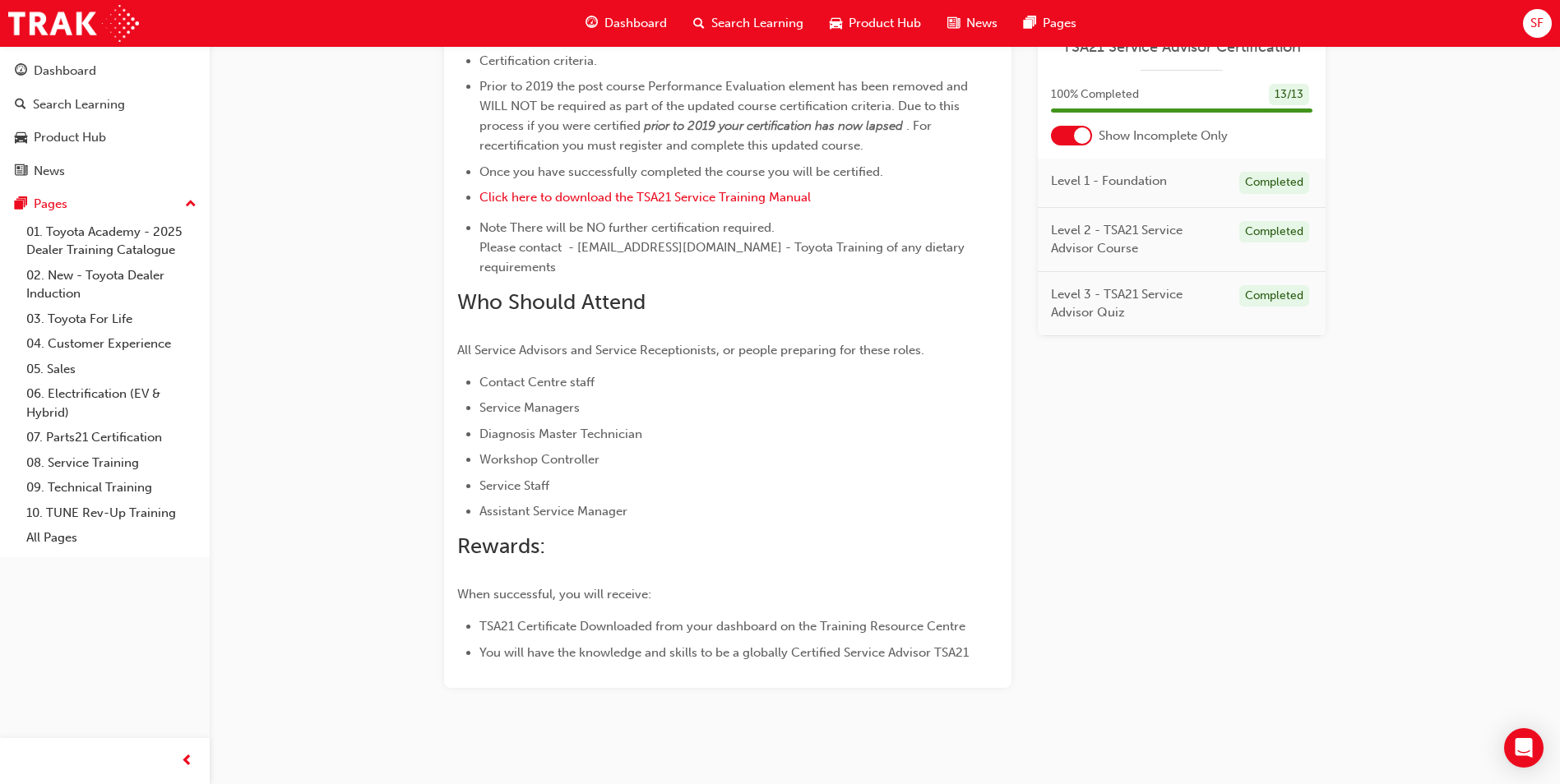
scroll to position [811, 0]
drag, startPoint x: 517, startPoint y: 602, endPoint x: 855, endPoint y: 598, distance: 338.0
click at [855, 615] on span "TSA21 Certificate Downloaded from your dashboard on the Training Resource Centre" at bounding box center [722, 622] width 486 height 15
drag, startPoint x: 855, startPoint y: 598, endPoint x: 875, endPoint y: 598, distance: 20.0
click at [866, 615] on span "TSA21 Certificate Downloaded from your dashboard on the Training Resource Centre" at bounding box center [722, 622] width 486 height 15
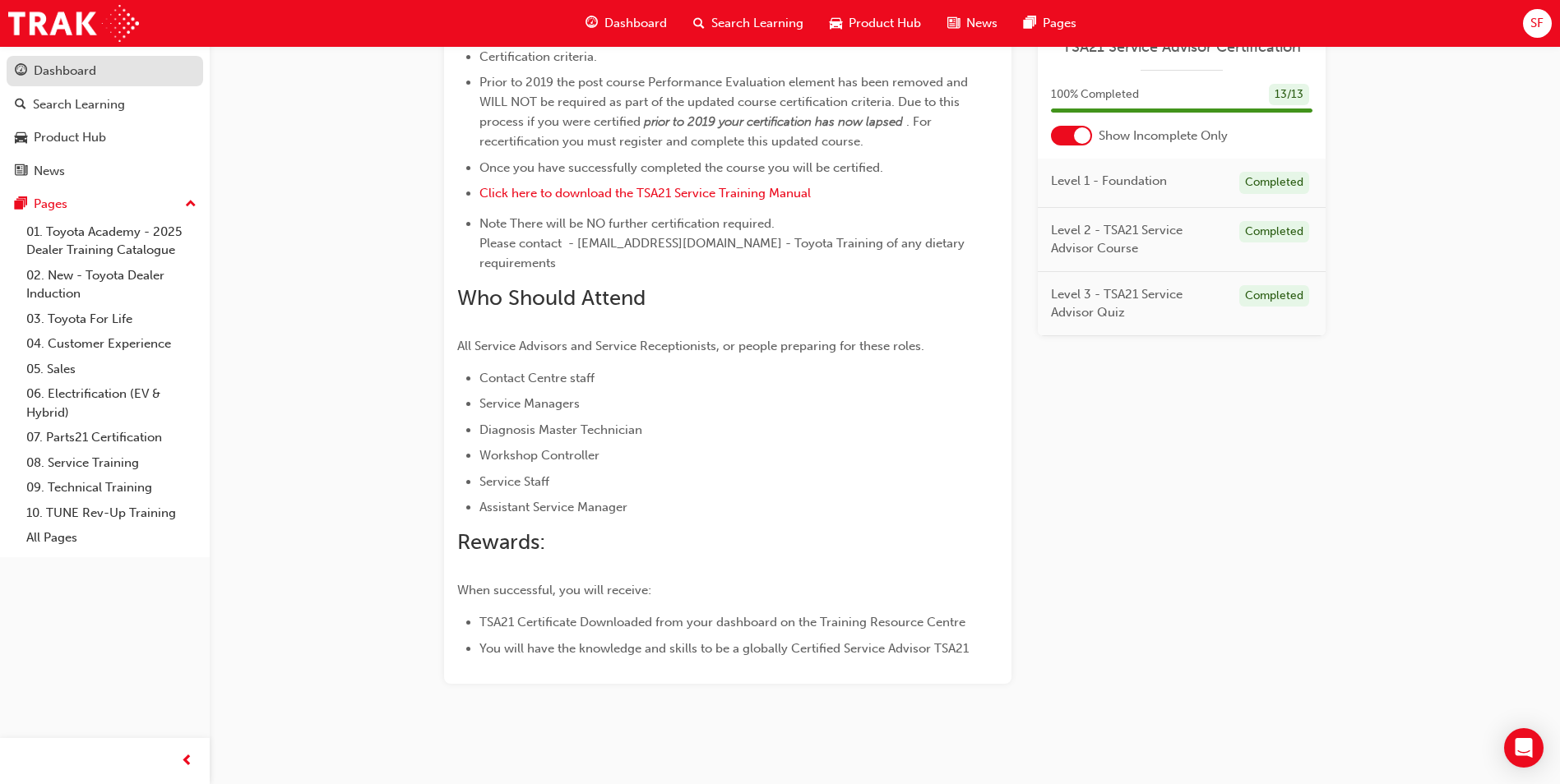
click at [64, 76] on div "Dashboard" at bounding box center [64, 70] width 62 height 19
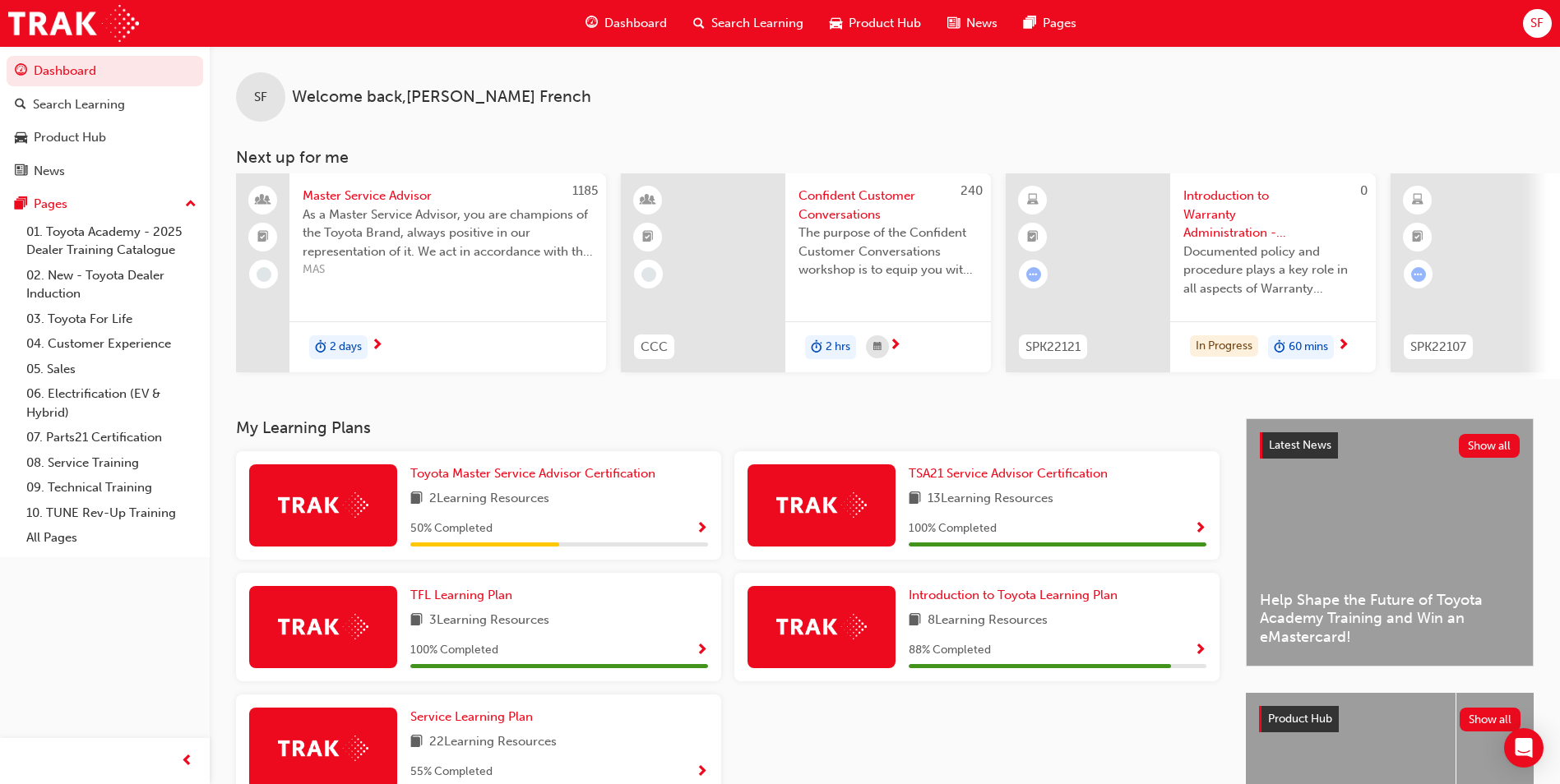
click at [1534, 28] on span "SF" at bounding box center [1536, 23] width 13 height 19
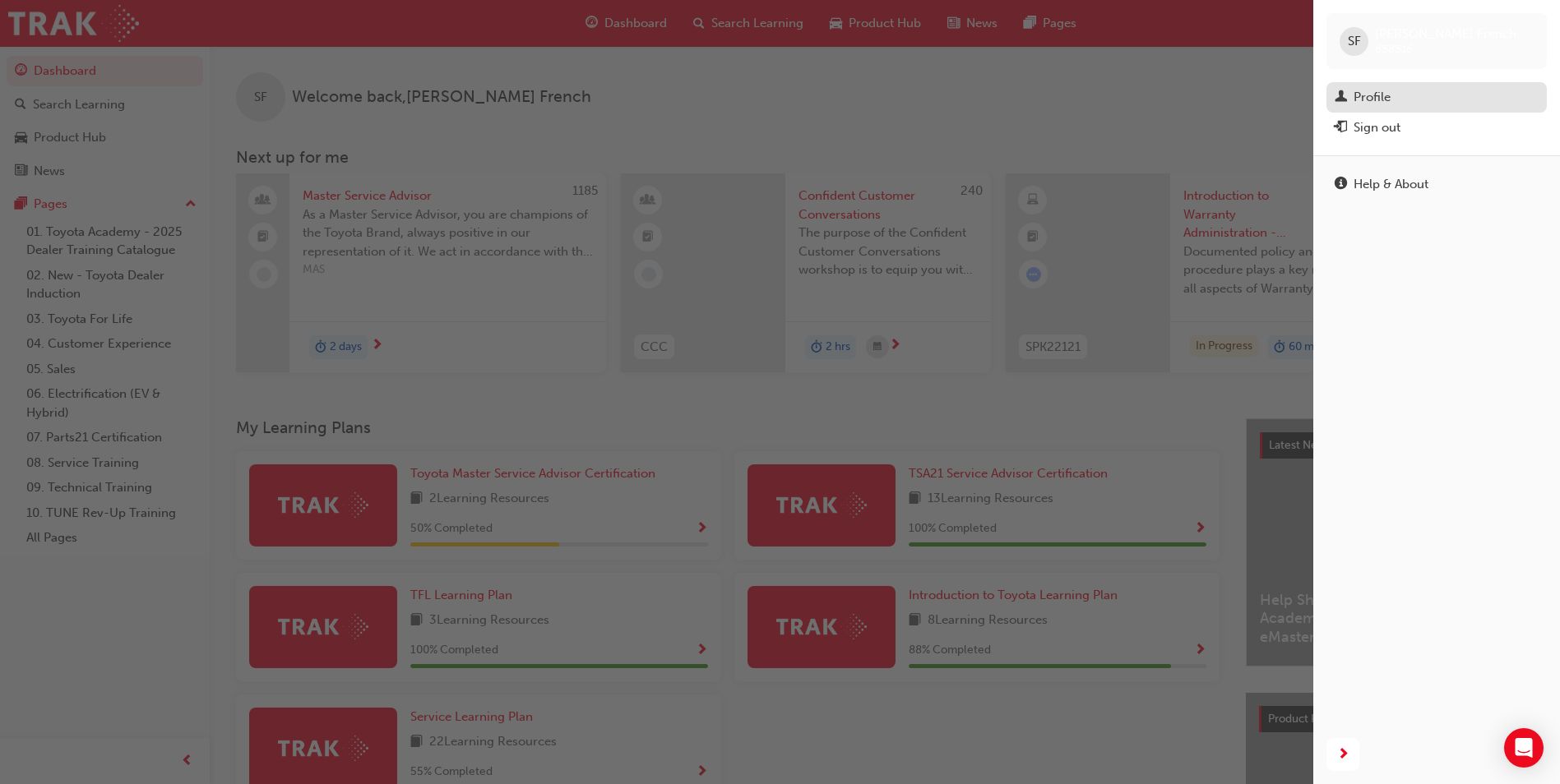
click at [1396, 101] on div "Profile" at bounding box center [1436, 97] width 204 height 21
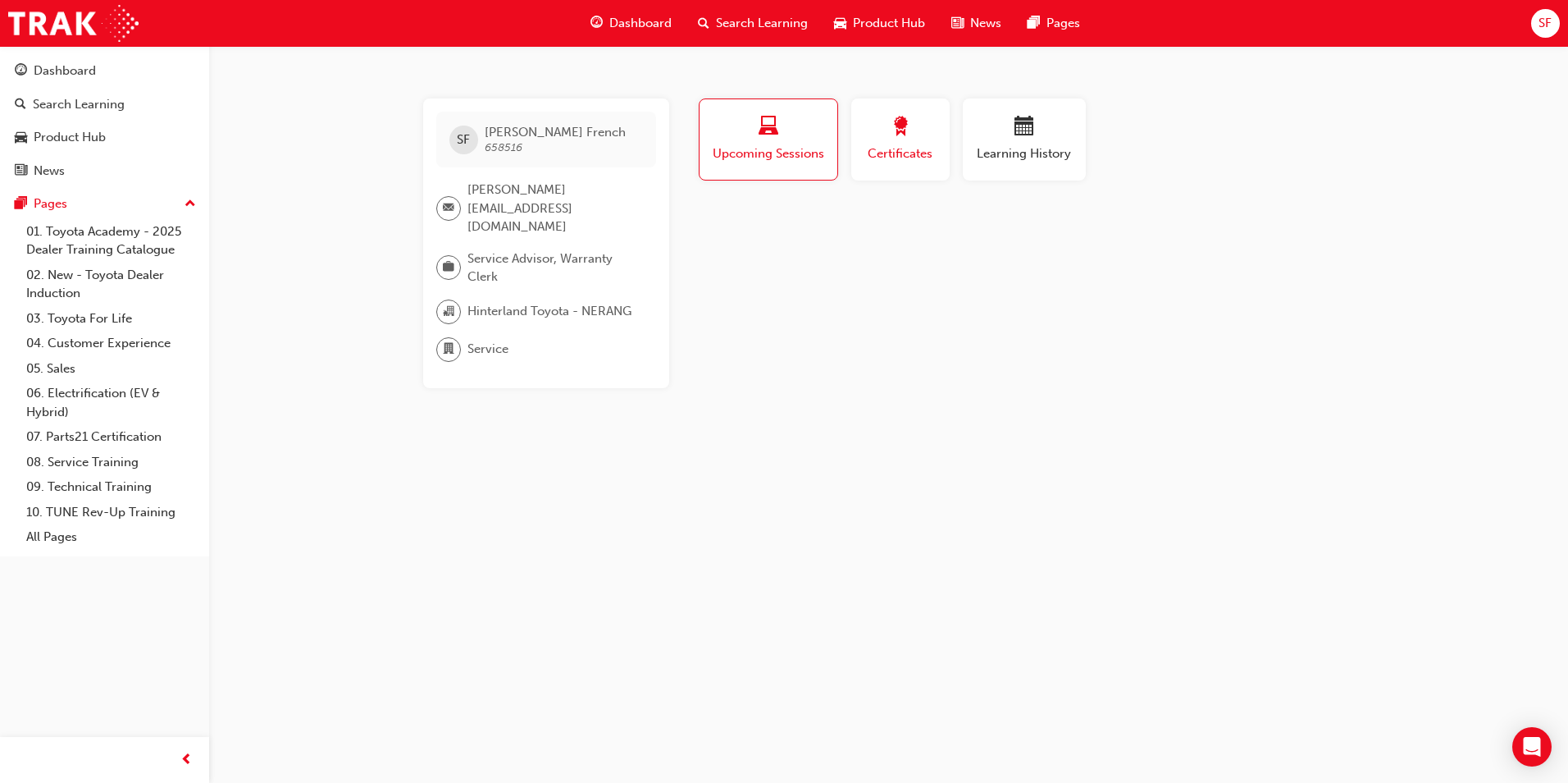
click at [896, 131] on span "award-icon" at bounding box center [901, 128] width 20 height 22
click at [1287, 263] on button "Generate" at bounding box center [1282, 256] width 67 height 24
click at [1101, 386] on div "SF [PERSON_NAME] 658516 [PERSON_NAME][EMAIL_ADDRESS][DOMAIN_NAME] Service Advis…" at bounding box center [784, 392] width 1568 height 783
click at [1348, 148] on div "Profile Upcoming Sessions Certificates Learning History" at bounding box center [1025, 146] width 693 height 95
click at [1371, 392] on div "SF [PERSON_NAME] 658516 [PERSON_NAME][EMAIL_ADDRESS][DOMAIN_NAME] Service Advis…" at bounding box center [784, 392] width 1568 height 783
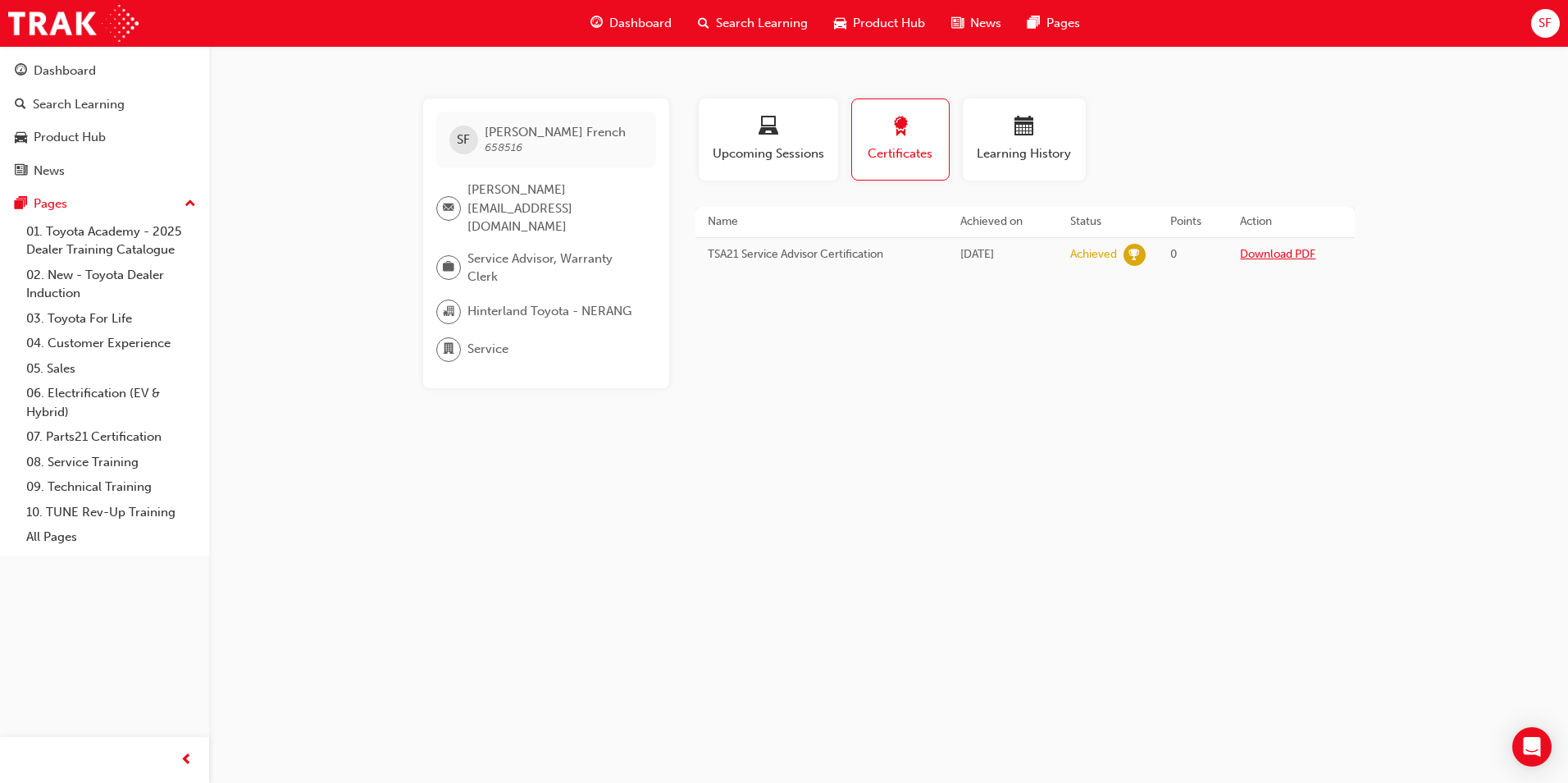
click at [1279, 251] on link "Download PDF" at bounding box center [1278, 254] width 75 height 14
